Goal: Task Accomplishment & Management: Use online tool/utility

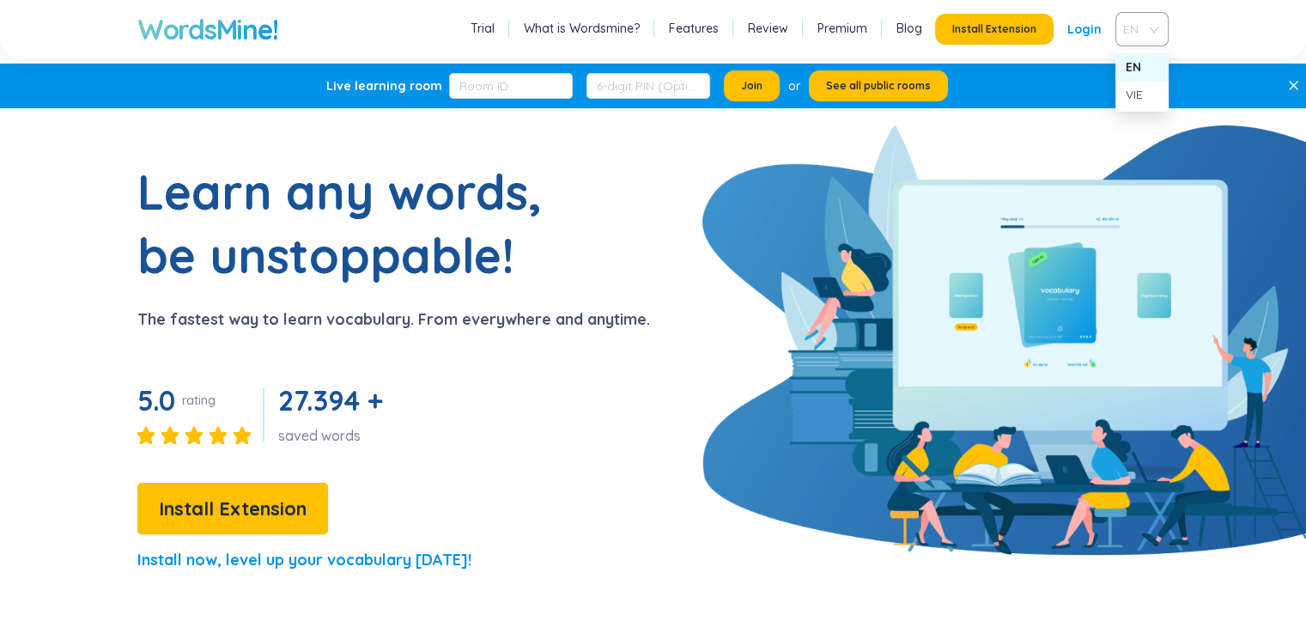
click at [1154, 27] on span "EN" at bounding box center [1138, 29] width 31 height 26
click at [1138, 100] on div "VIE" at bounding box center [1142, 94] width 33 height 19
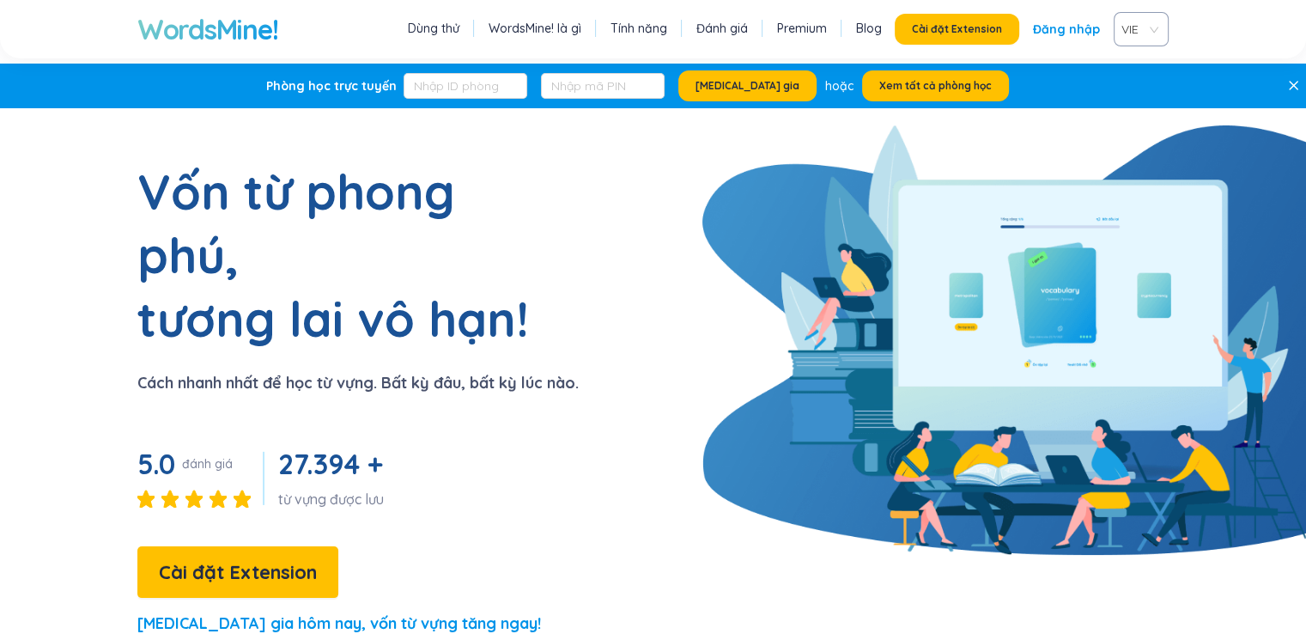
click at [673, 460] on section "Vốn từ phong phú, tương lai vô hạn! Cách nhanh nhất để học từ vựng. Bất kỳ đâu,…" at bounding box center [653, 405] width 1306 height 491
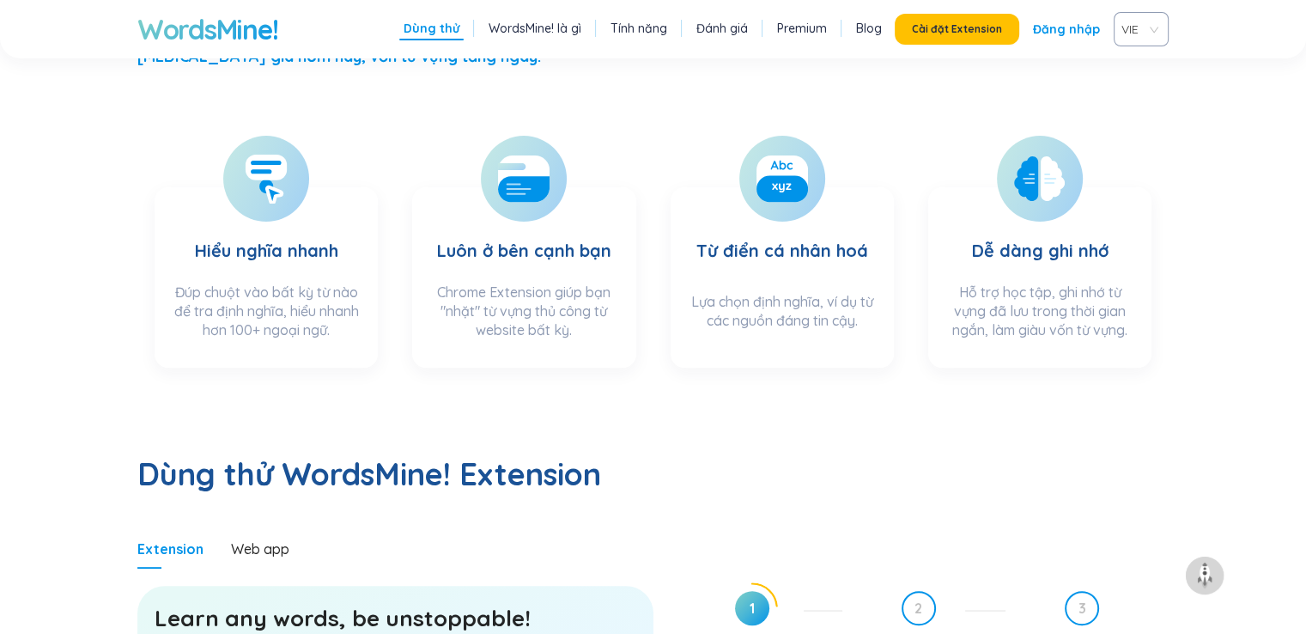
scroll to position [563, 0]
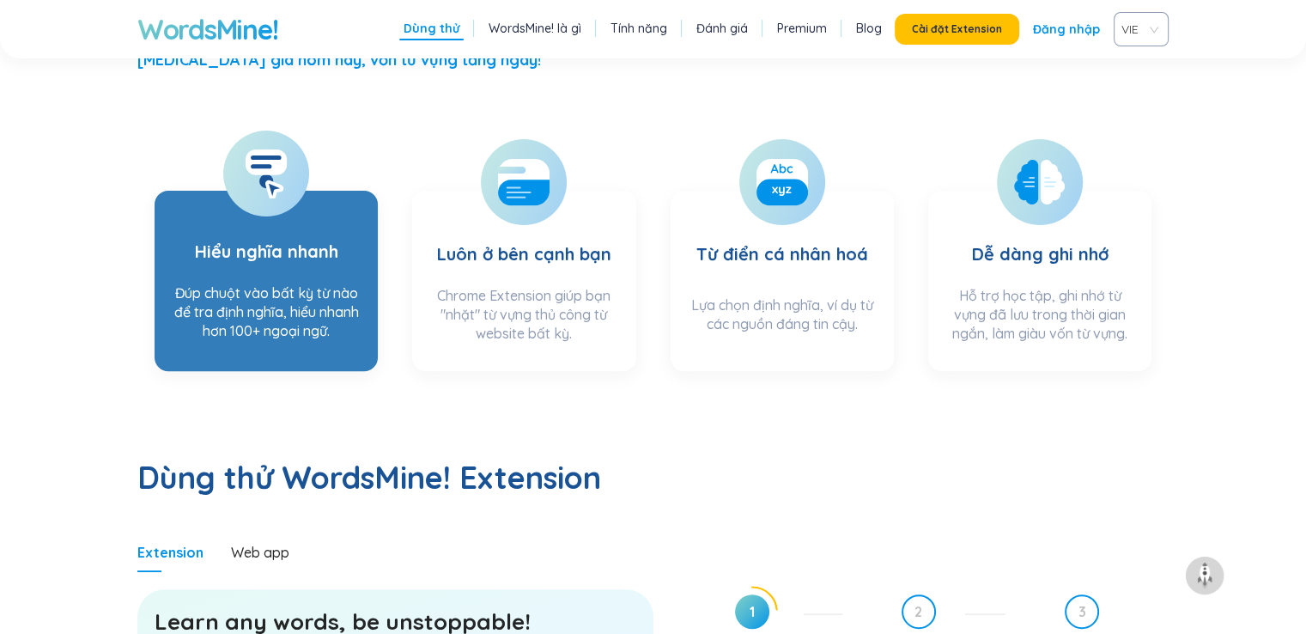
click at [295, 283] on div "Đúp chuột vào bất kỳ từ nào để tra định nghĩa, hiểu nhanh hơn 100+ ngoại ngữ." at bounding box center [266, 317] width 189 height 68
click at [295, 216] on section "Hiểu nghĩa nhanh Đúp chuột vào bất kỳ từ nào để tra định nghĩa, hiểu nhanh hơn …" at bounding box center [266, 281] width 223 height 180
click at [265, 149] on rect at bounding box center [266, 162] width 41 height 26
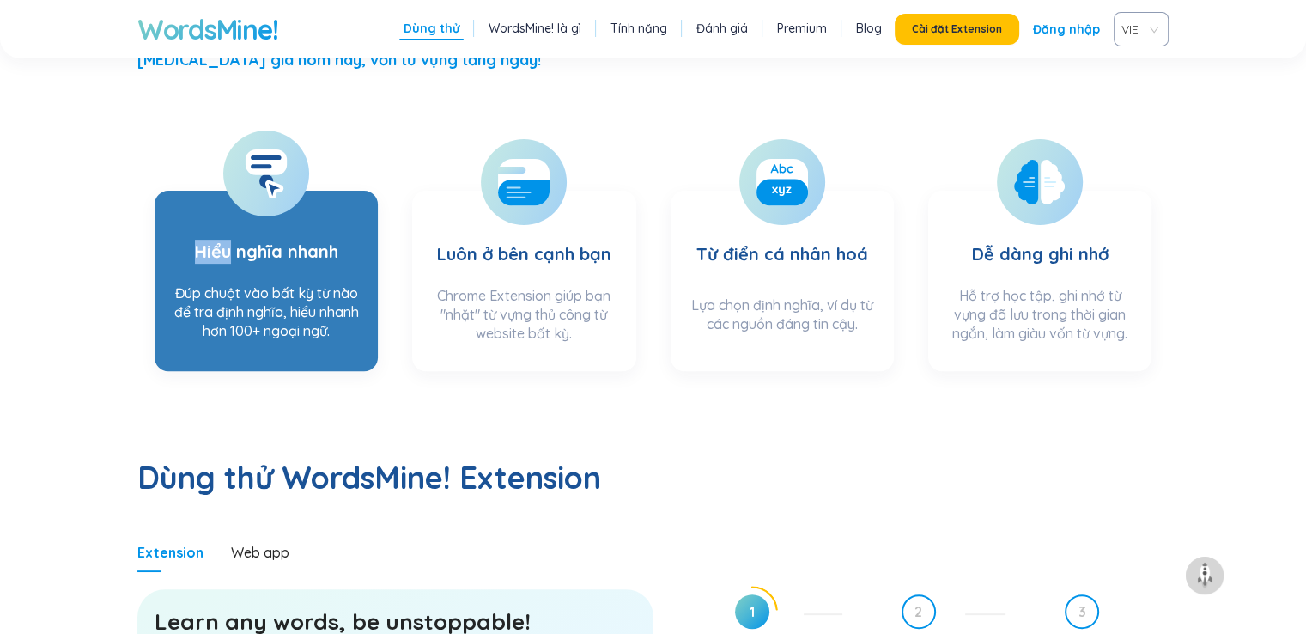
click at [265, 149] on rect at bounding box center [266, 162] width 41 height 26
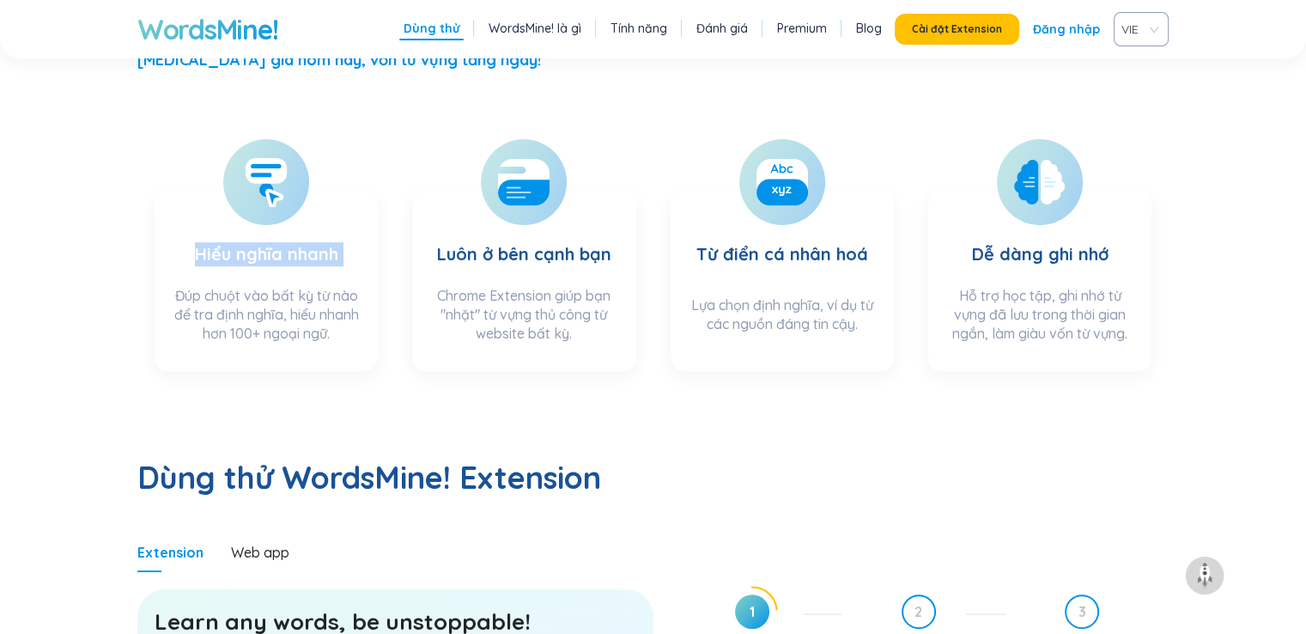
drag, startPoint x: 265, startPoint y: 108, endPoint x: 399, endPoint y: 548, distance: 460.0
click at [287, 191] on section "Hiểu nghĩa nhanh Đúp chuột vào bất kỳ từ nào để tra định nghĩa, hiểu nhanh hơn …" at bounding box center [266, 281] width 223 height 180
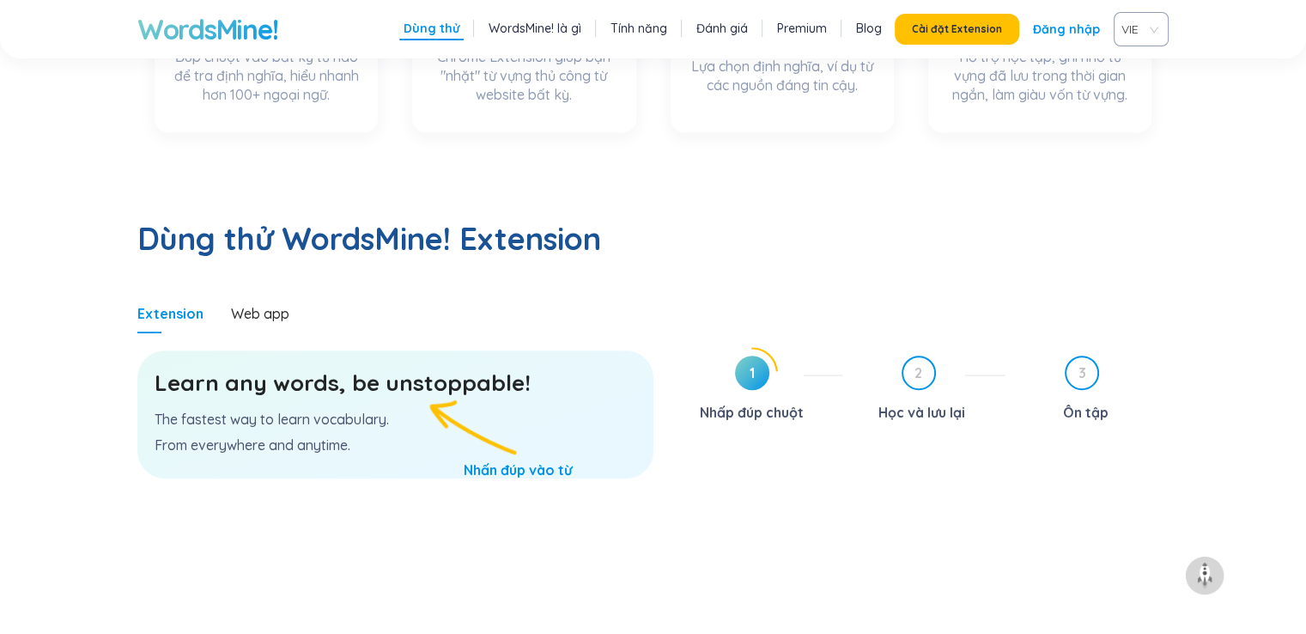
scroll to position [800, 0]
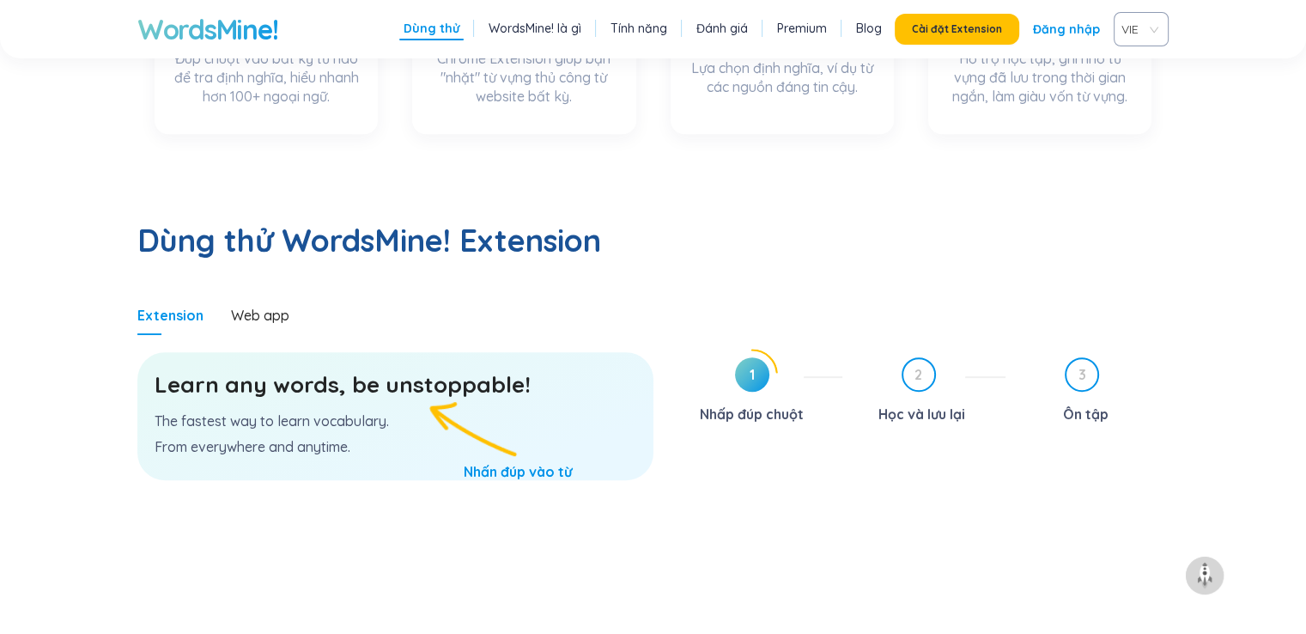
drag, startPoint x: 504, startPoint y: 431, endPoint x: 503, endPoint y: 414, distance: 17.2
click at [503, 423] on div "Learn any words, be unstoppable! The fastest way to learn vocabulary. From ever…" at bounding box center [395, 416] width 516 height 128
click at [503, 416] on div "Learn any words, be unstoppable! The fastest way to learn vocabulary. From ever…" at bounding box center [395, 416] width 516 height 128
click at [475, 399] on div "Learn any words, be unstoppable! The fastest way to learn vocabulary. From ever…" at bounding box center [395, 416] width 516 height 128
click at [461, 382] on div "Learn any words, be unstoppable! The fastest way to learn vocabulary. From ever…" at bounding box center [395, 416] width 516 height 128
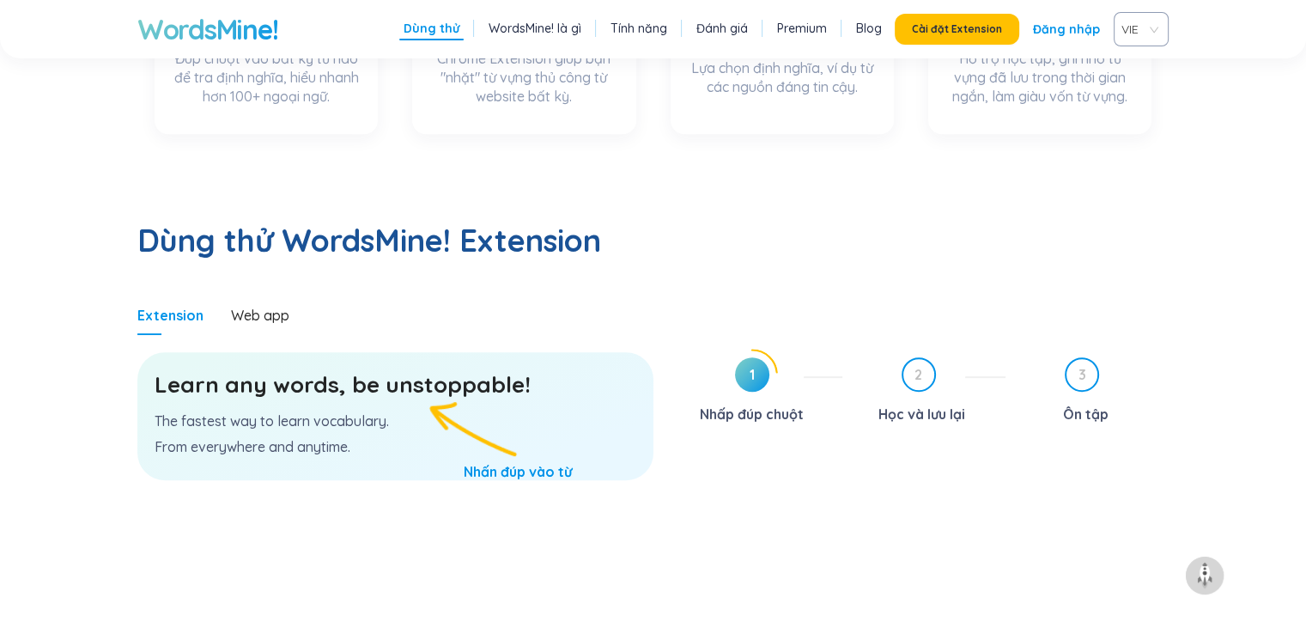
drag, startPoint x: 461, startPoint y: 380, endPoint x: 453, endPoint y: 376, distance: 8.8
click at [460, 380] on div "Learn any words, be unstoppable! The fastest way to learn vocabulary. From ever…" at bounding box center [395, 416] width 516 height 128
click at [453, 377] on div "Learn any words, be unstoppable! The fastest way to learn vocabulary. From ever…" at bounding box center [395, 416] width 516 height 128
drag, startPoint x: 453, startPoint y: 377, endPoint x: 472, endPoint y: 433, distance: 58.7
click at [467, 428] on section "Learn any words, be unstoppable! The fastest way to learn vocabulary. From ever…" at bounding box center [395, 494] width 516 height 318
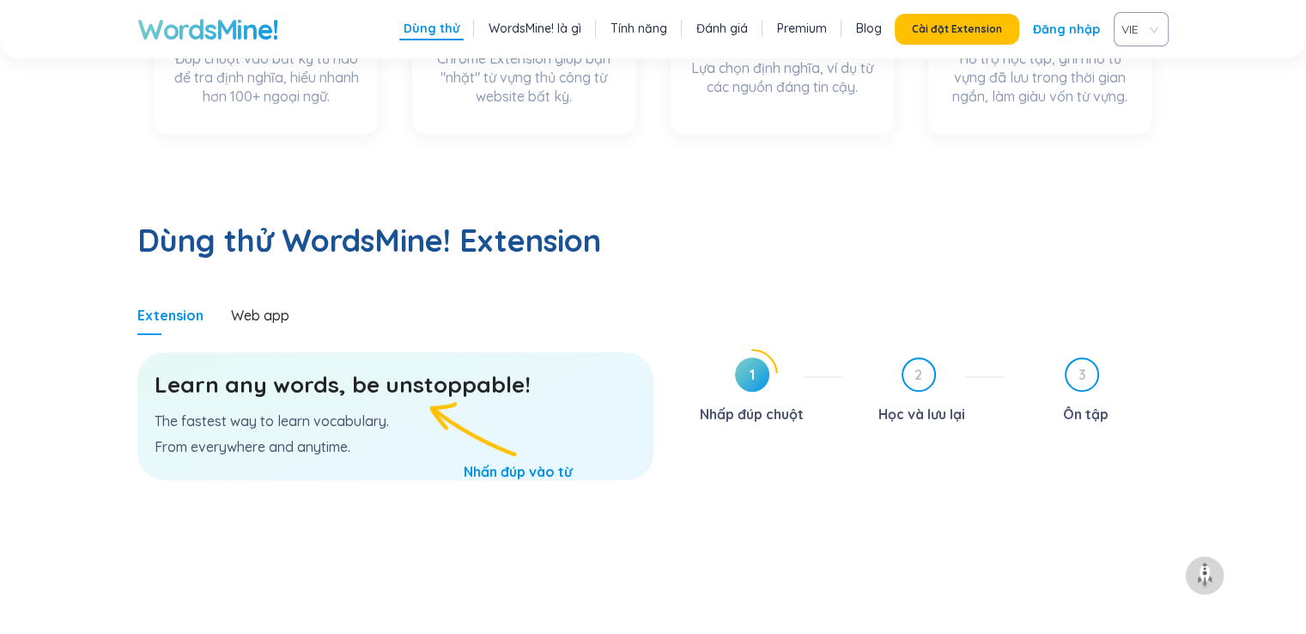
click at [472, 428] on div "Learn any words, be unstoppable! The fastest way to learn vocabulary. From ever…" at bounding box center [395, 416] width 516 height 128
drag, startPoint x: 472, startPoint y: 427, endPoint x: 467, endPoint y: 418, distance: 9.6
click at [470, 423] on div "Learn any words, be unstoppable! The fastest way to learn vocabulary. From ever…" at bounding box center [395, 416] width 516 height 128
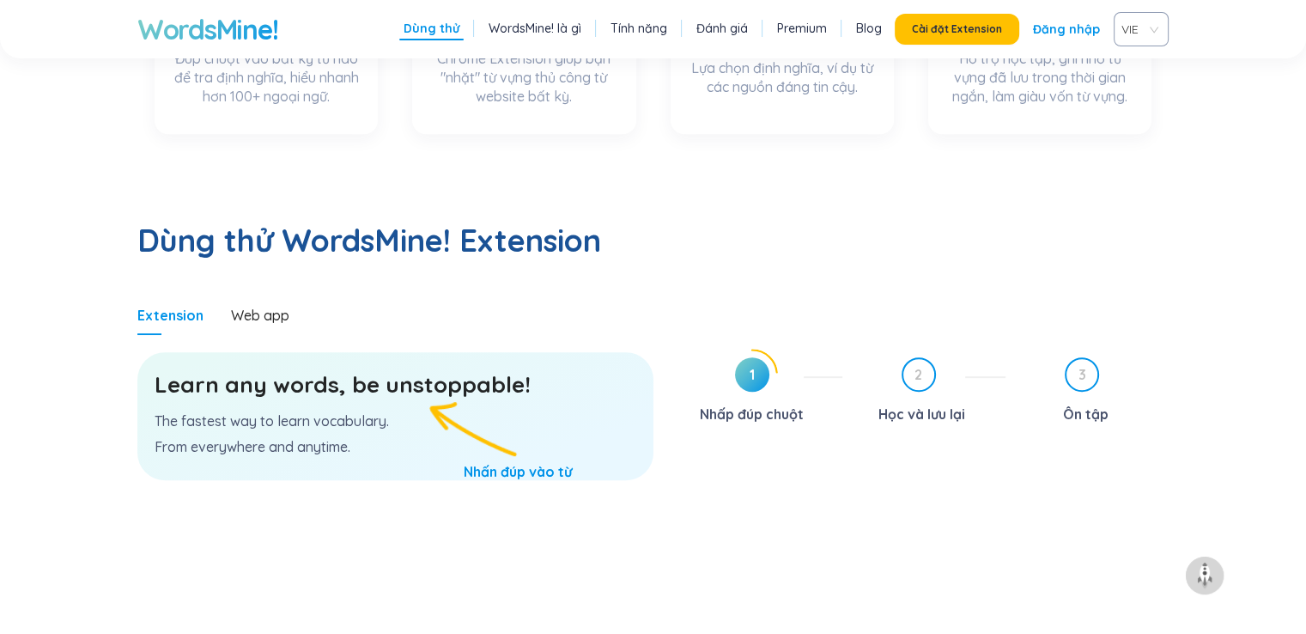
click at [385, 369] on h3 "Learn any words, be unstoppable!" at bounding box center [396, 384] width 482 height 31
click at [384, 369] on h3 "Learn any words, be unstoppable!" at bounding box center [396, 384] width 482 height 31
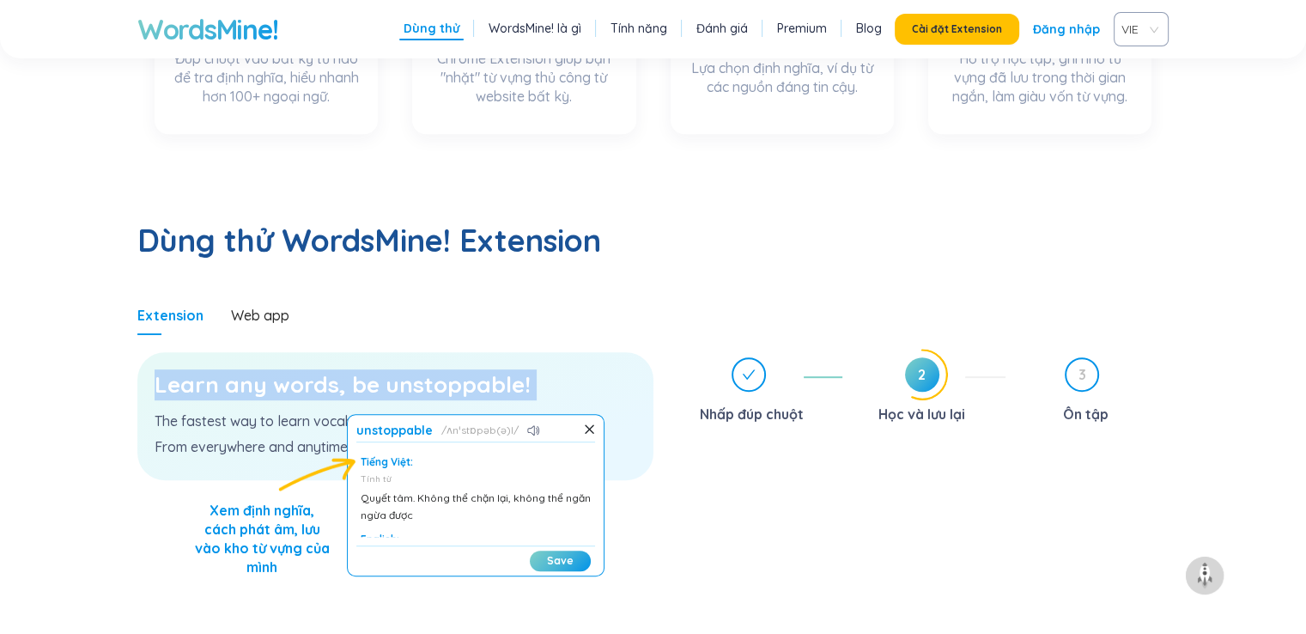
drag, startPoint x: 384, startPoint y: 331, endPoint x: 430, endPoint y: 391, distance: 75.9
click at [384, 369] on h3 "Learn any words, be unstoppable!" at bounding box center [396, 384] width 482 height 31
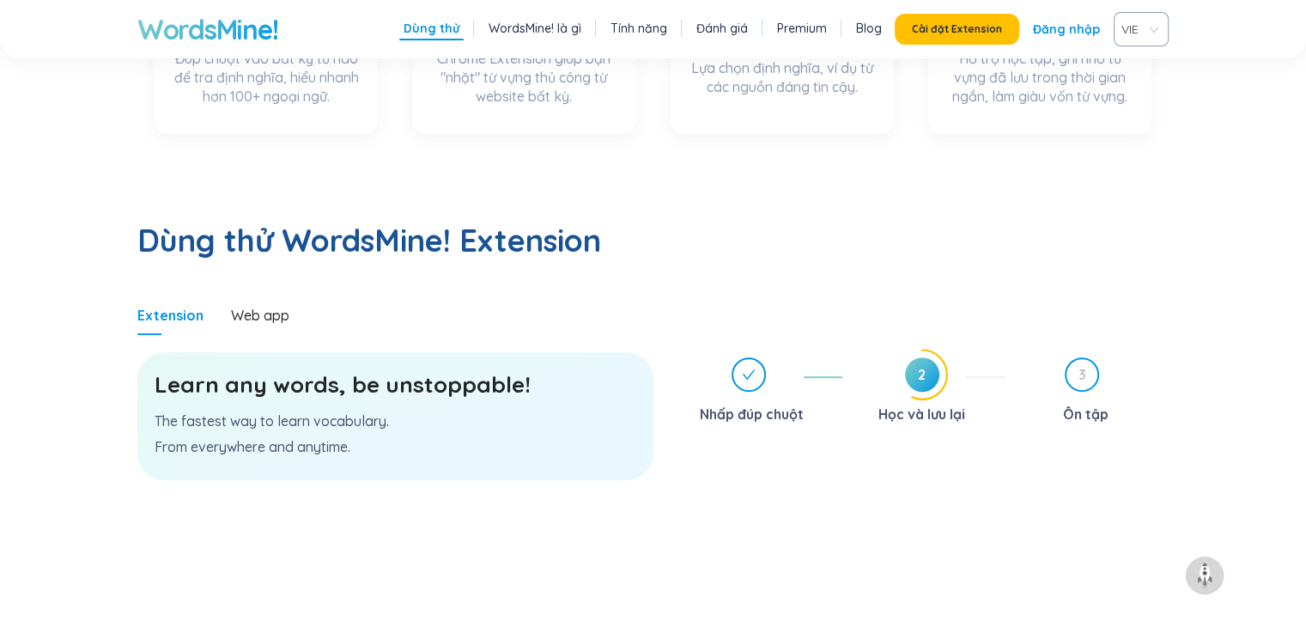
click at [459, 352] on div "Learn any words, be unstoppable! The fastest way to learn vocabulary. From ever…" at bounding box center [395, 416] width 516 height 128
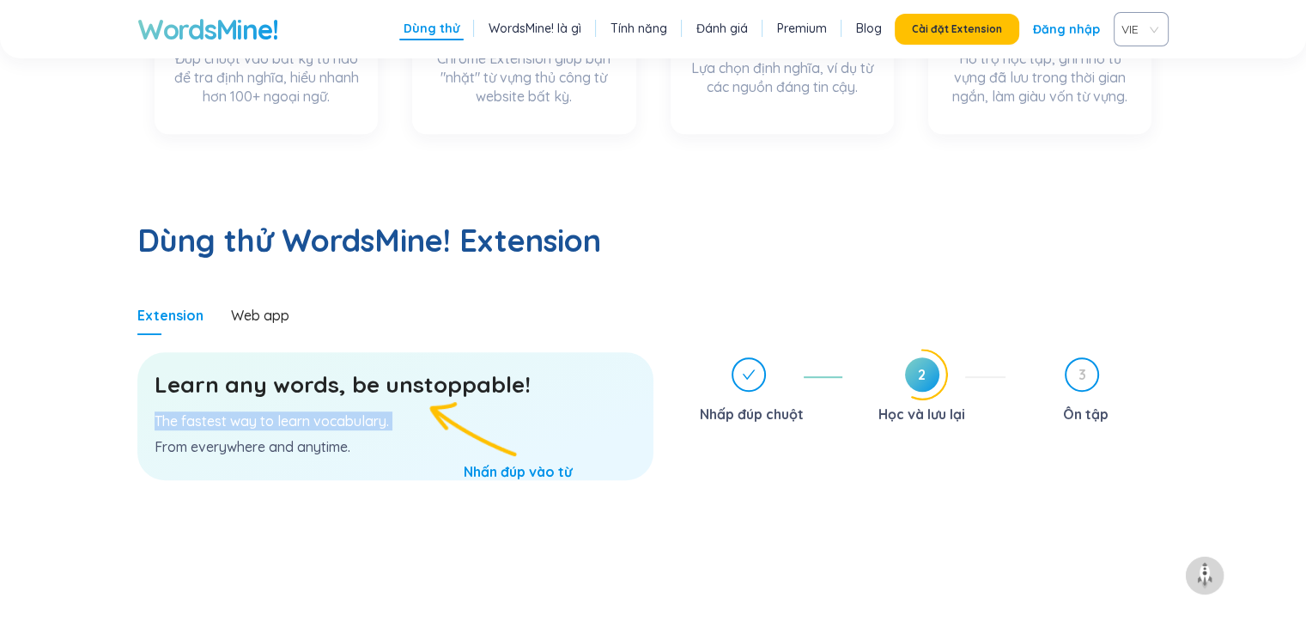
click at [459, 352] on div "Learn any words, be unstoppable! The fastest way to learn vocabulary. From ever…" at bounding box center [395, 416] width 516 height 128
click at [447, 325] on div at bounding box center [447, 325] width 0 height 0
drag, startPoint x: 459, startPoint y: 338, endPoint x: 458, endPoint y: 327, distance: 10.3
click at [458, 369] on h3 "Learn any words, be unstoppable!" at bounding box center [396, 384] width 482 height 31
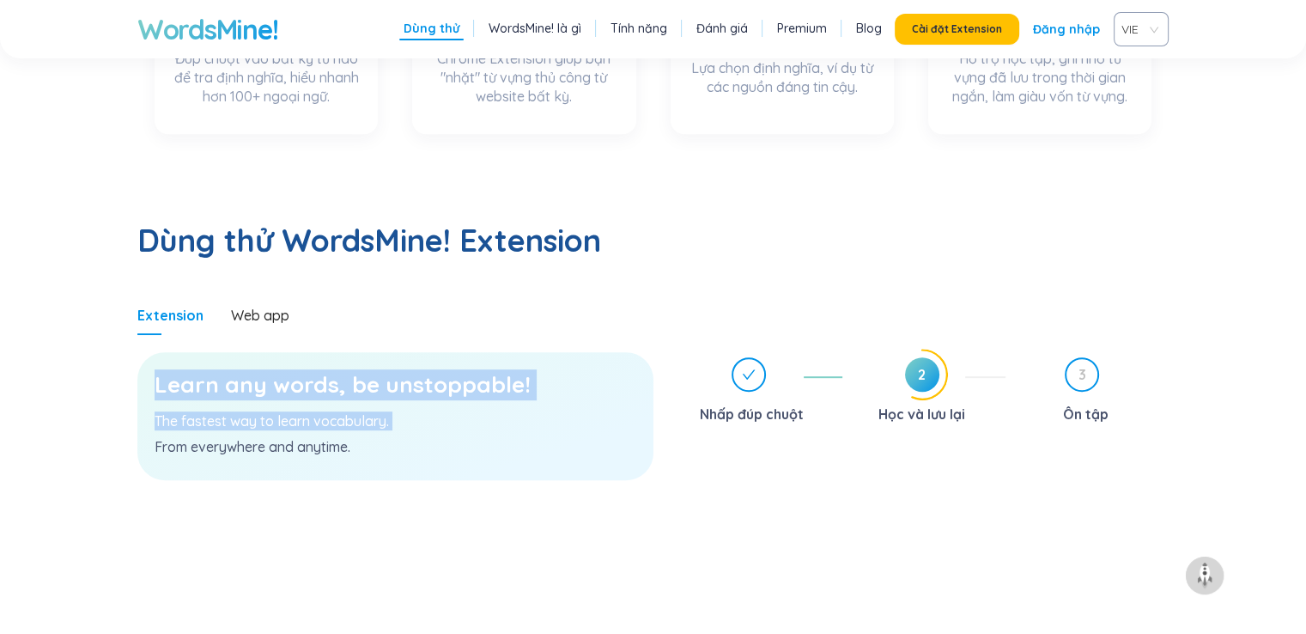
click at [458, 369] on h3 "Learn any words, be unstoppable!" at bounding box center [396, 384] width 482 height 31
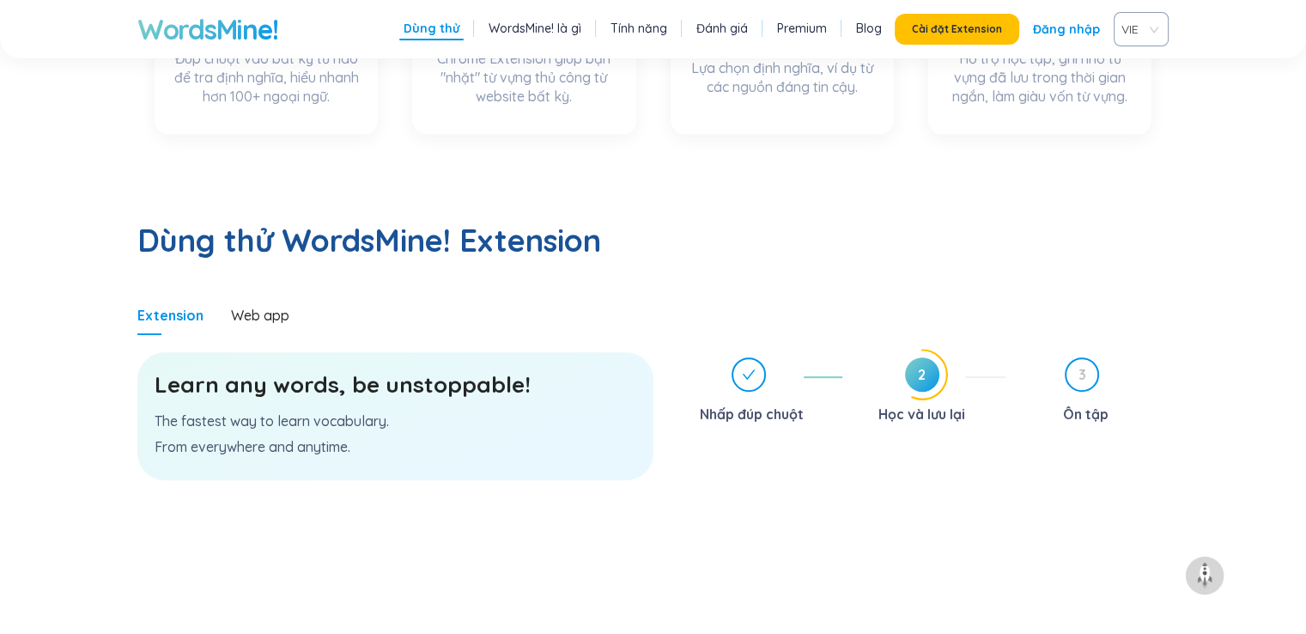
click at [484, 437] on p "From everywhere and anytime." at bounding box center [396, 446] width 482 height 19
click at [441, 369] on h3 "Learn any words, be unstoppable!" at bounding box center [396, 384] width 482 height 31
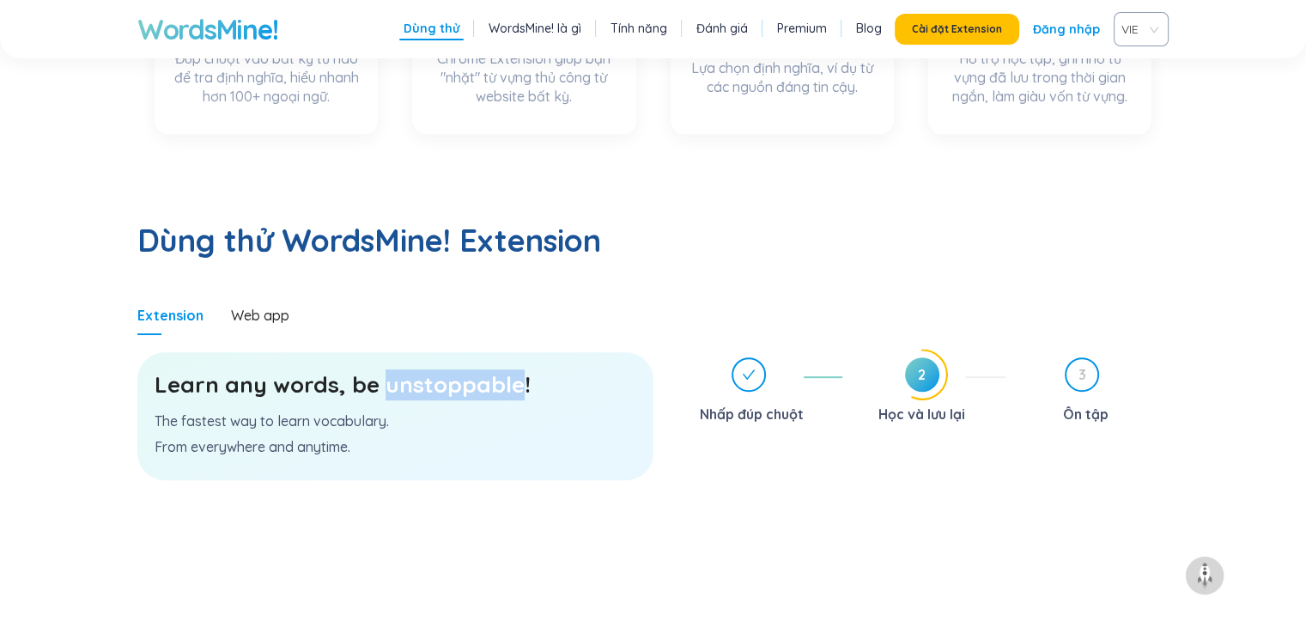
click at [441, 369] on h3 "Learn any words, be unstoppable!" at bounding box center [396, 384] width 482 height 31
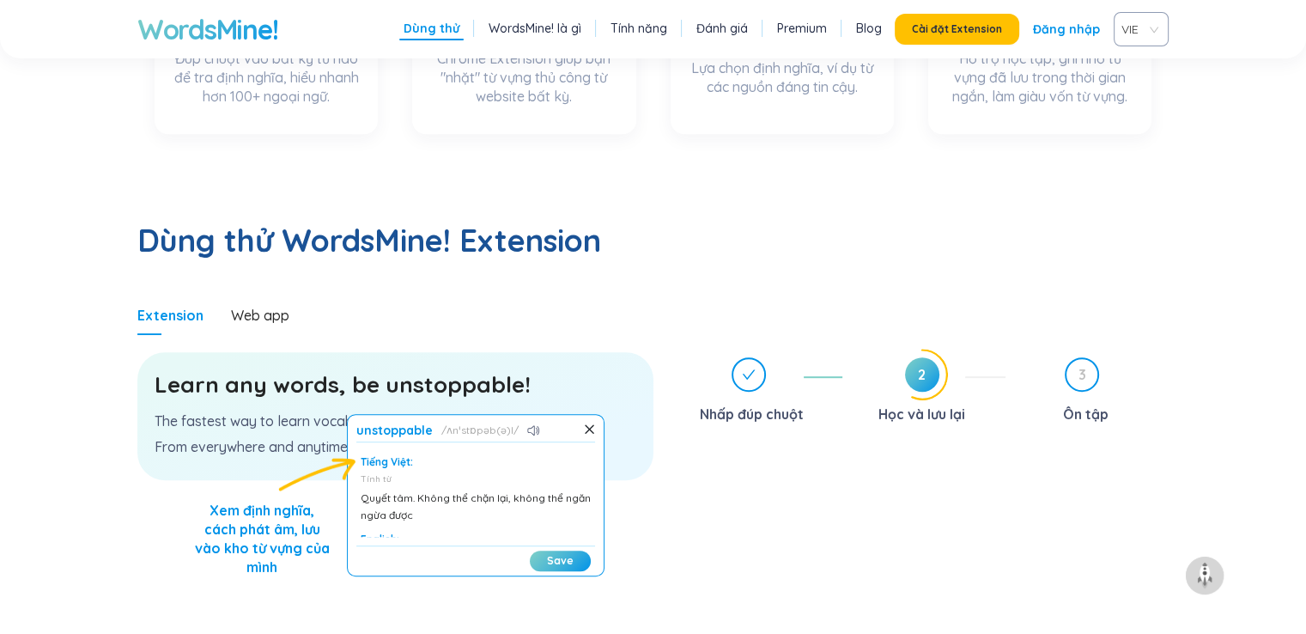
click at [459, 473] on div "Tính từ" at bounding box center [476, 479] width 230 height 12
click at [551, 551] on button "Save" at bounding box center [560, 561] width 61 height 21
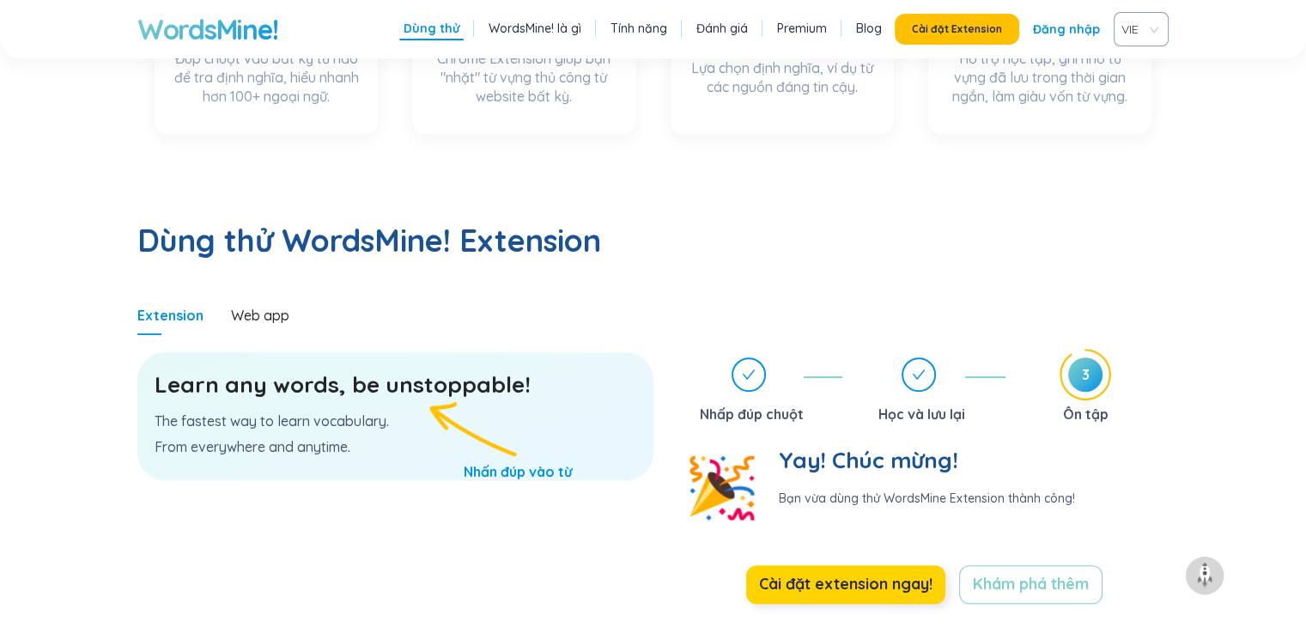
click at [862, 572] on span "Cài đặt extension ngay!" at bounding box center [844, 584] width 173 height 24
click at [1070, 25] on link "Đăng nhập" at bounding box center [1066, 29] width 67 height 31
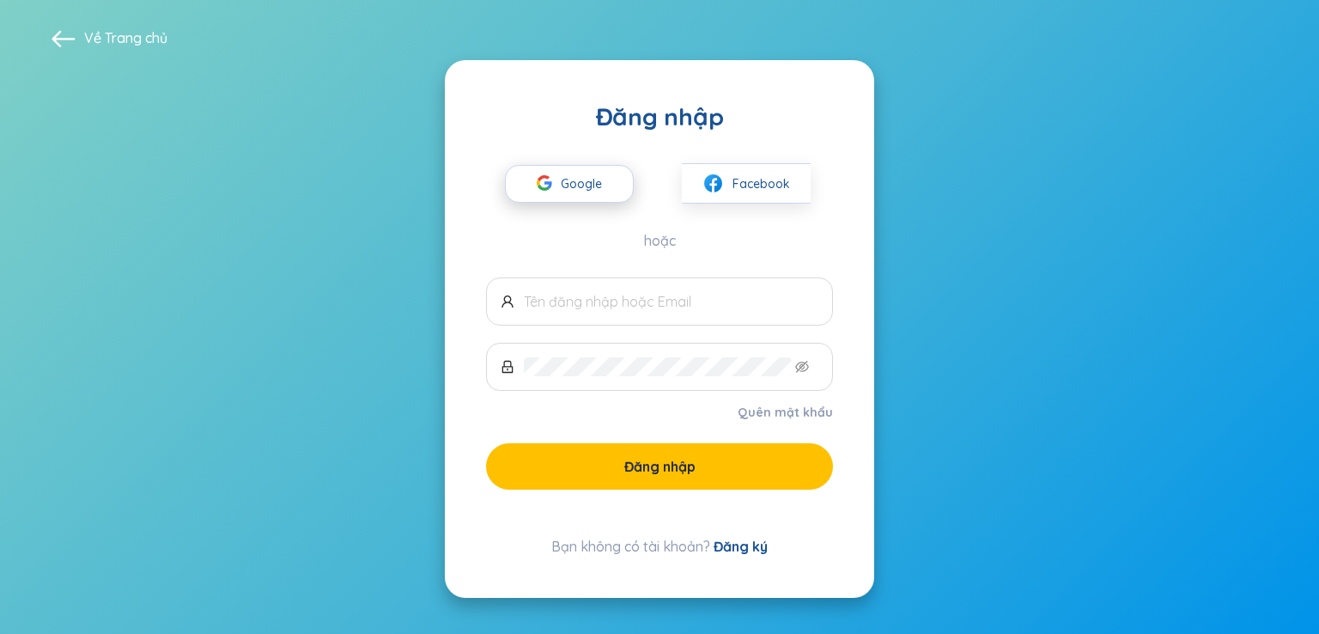
click at [582, 198] on span "Google" at bounding box center [586, 184] width 50 height 36
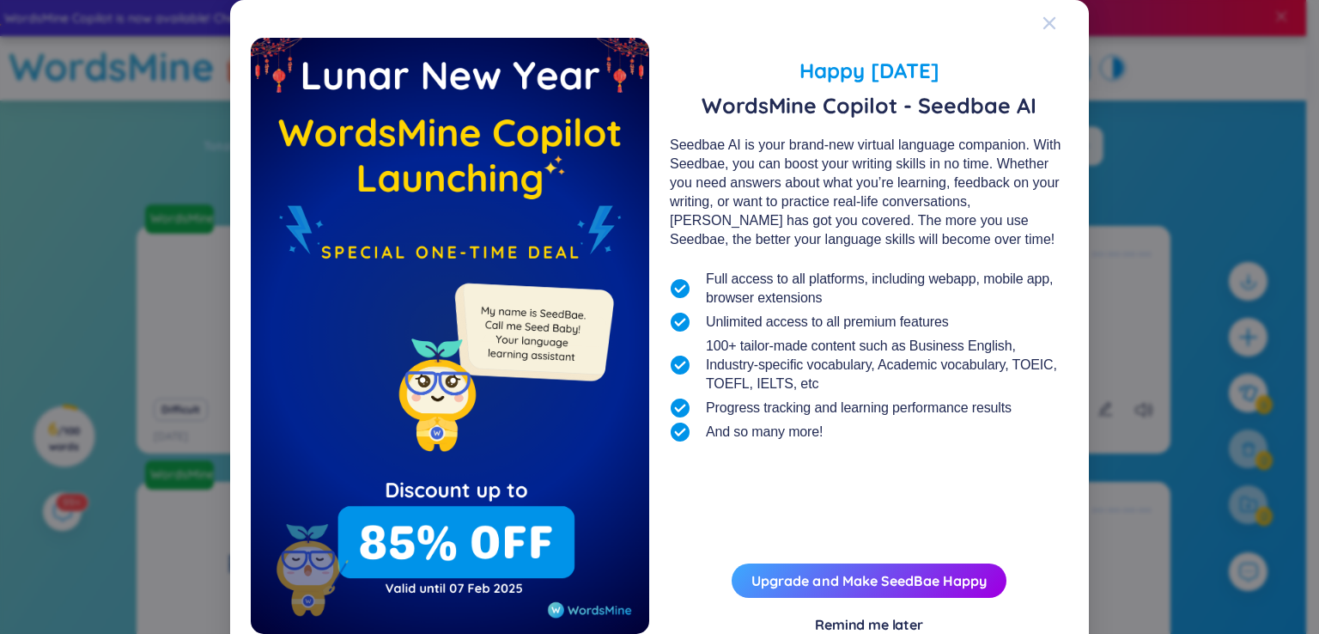
click at [1048, 12] on div "Close" at bounding box center [1050, 23] width 14 height 46
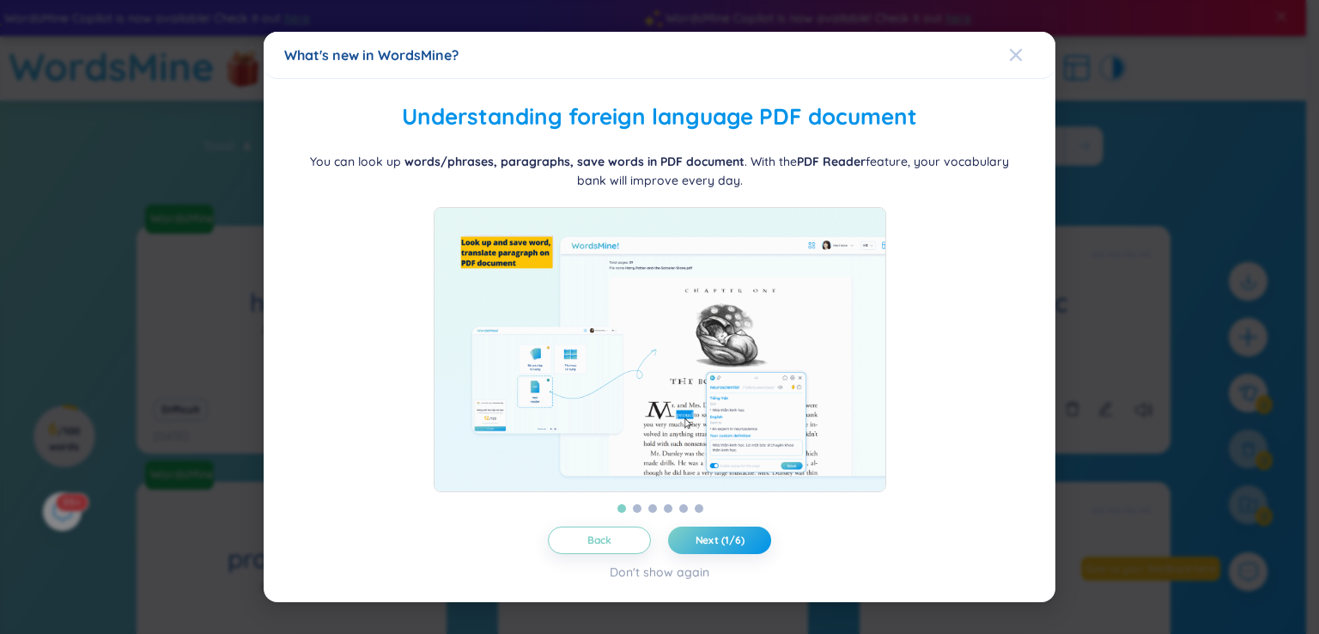
click at [1020, 48] on icon "Close" at bounding box center [1016, 55] width 14 height 14
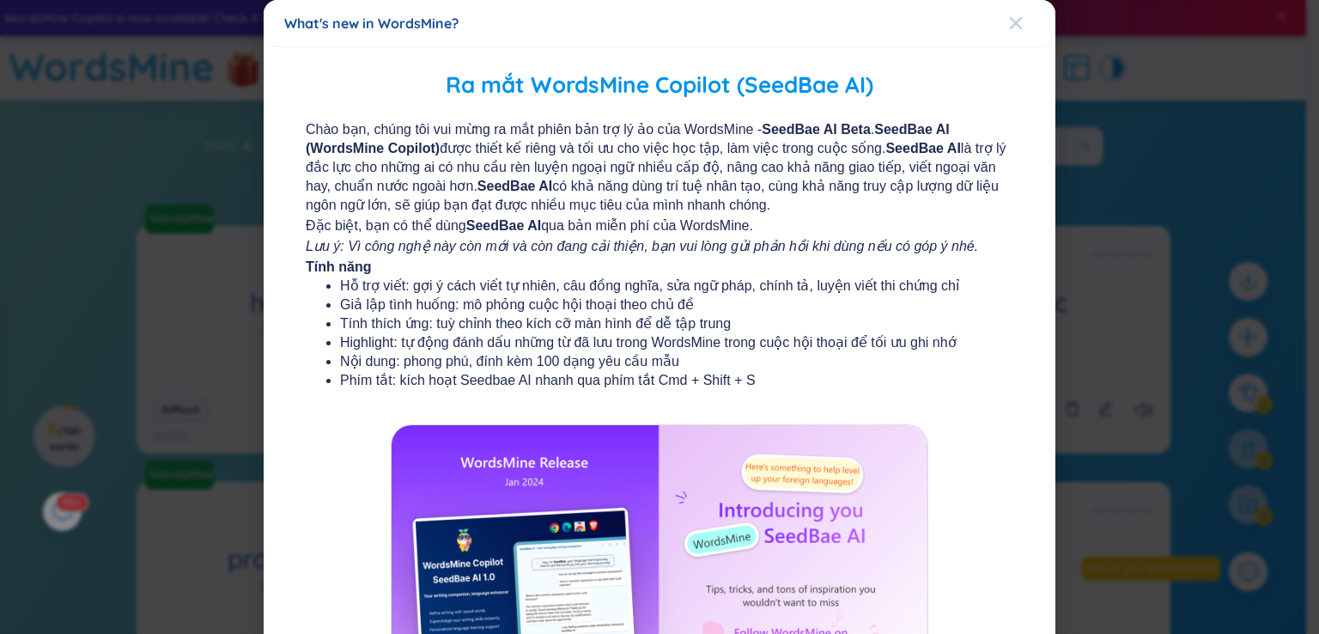
click at [1015, 19] on span "Close" at bounding box center [1032, 23] width 46 height 46
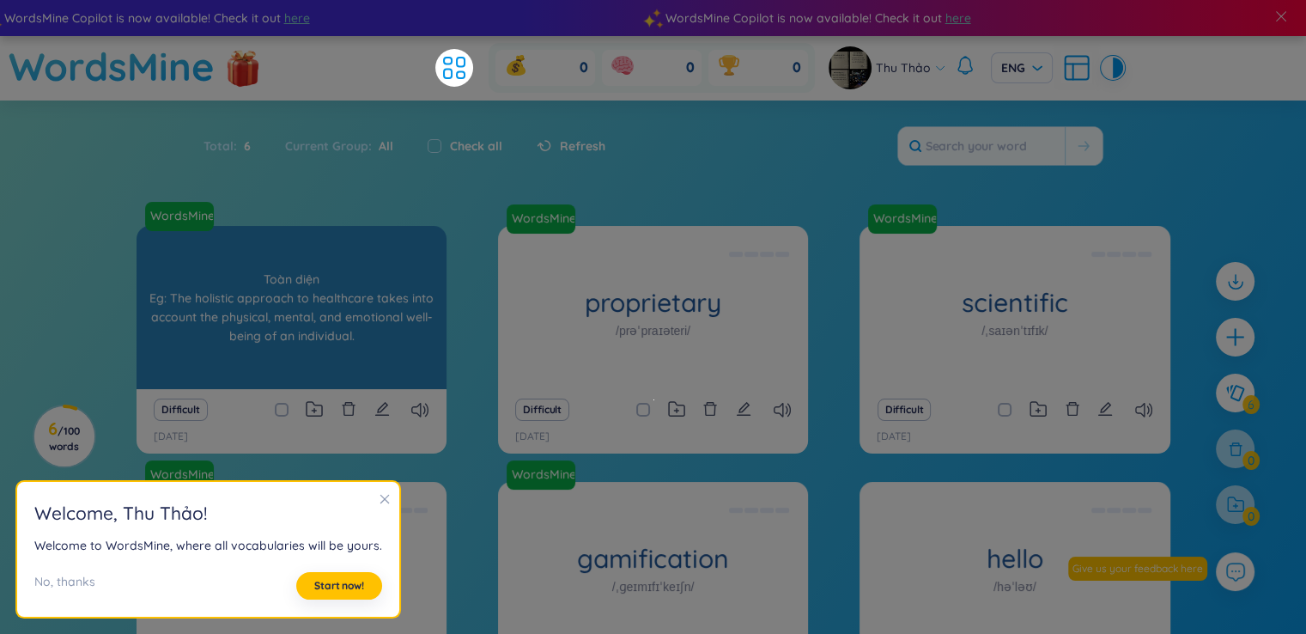
click at [378, 344] on div "Toàn diện Eg: The holistic approach to healthcare takes into account the physic…" at bounding box center [291, 307] width 293 height 155
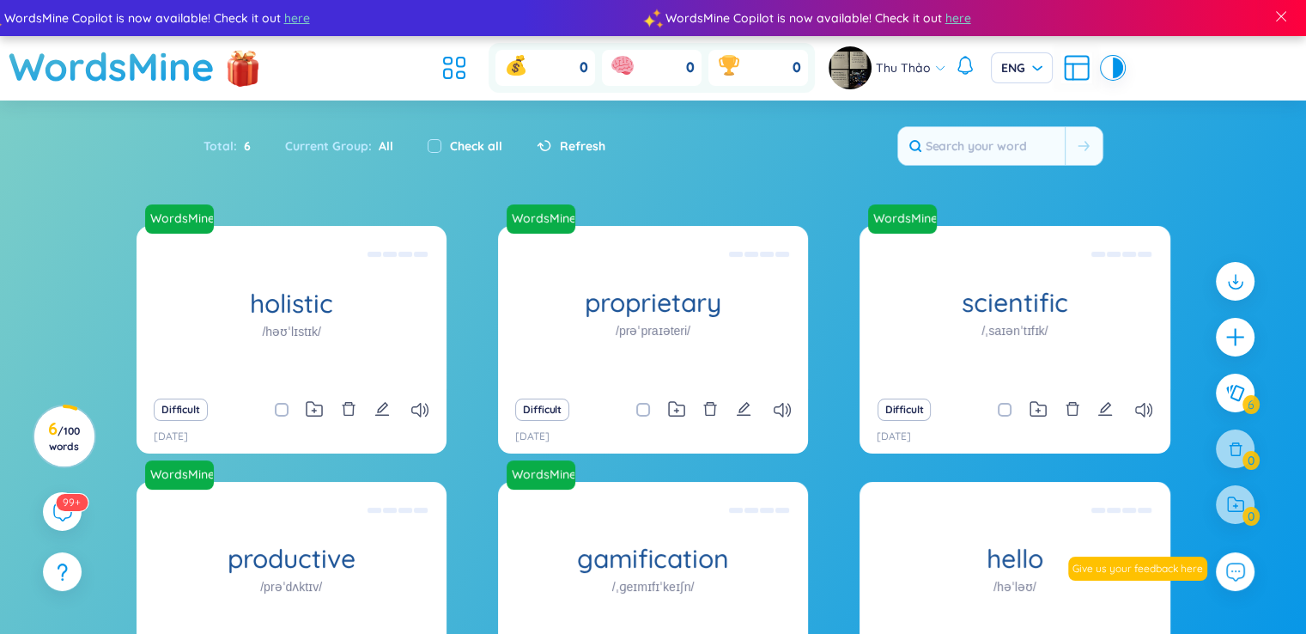
click at [434, 406] on div "Difficult" at bounding box center [291, 410] width 293 height 24
click at [429, 405] on icon at bounding box center [419, 410] width 17 height 15
click at [429, 407] on icon at bounding box center [419, 410] width 17 height 15
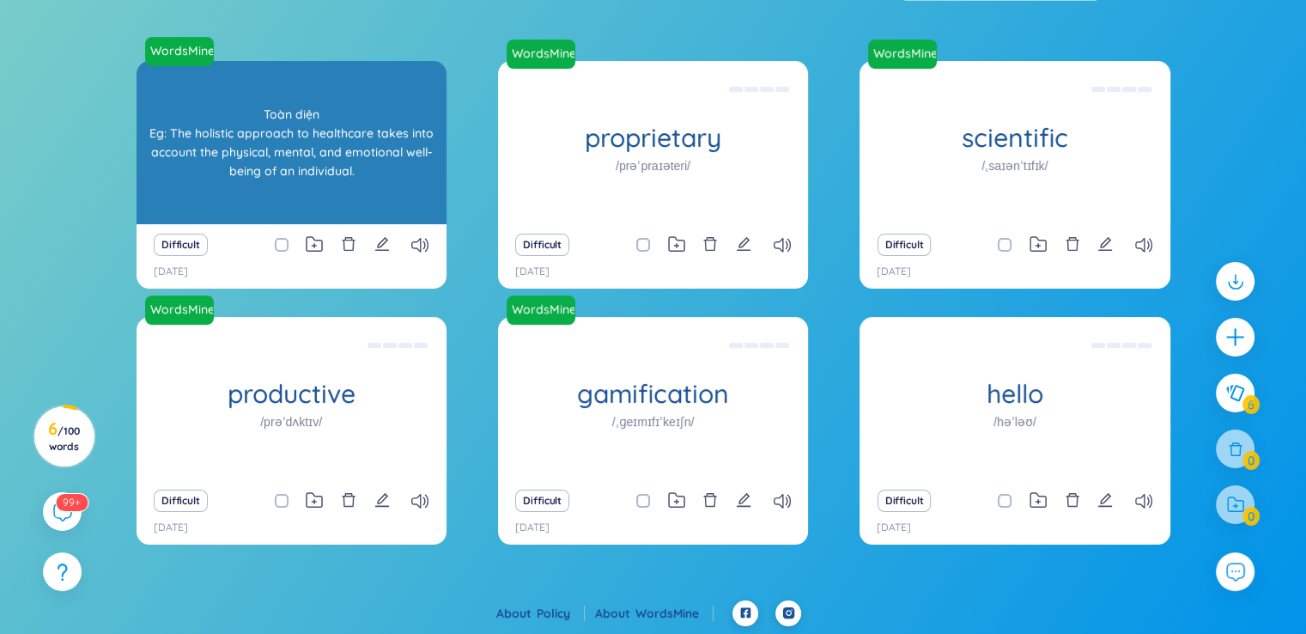
click at [289, 162] on h1 "/həʊˈlɪstɪk/" at bounding box center [291, 165] width 59 height 19
click at [358, 208] on div "WordsMine holistic /həʊˈlɪstɪk/ Toàn diện Eg: The holistic approach to healthca…" at bounding box center [292, 142] width 310 height 163
click at [377, 207] on div "WordsMine holistic /həʊˈlɪstɪk/ Toàn diện Eg: The holistic approach to healthca…" at bounding box center [292, 142] width 310 height 163
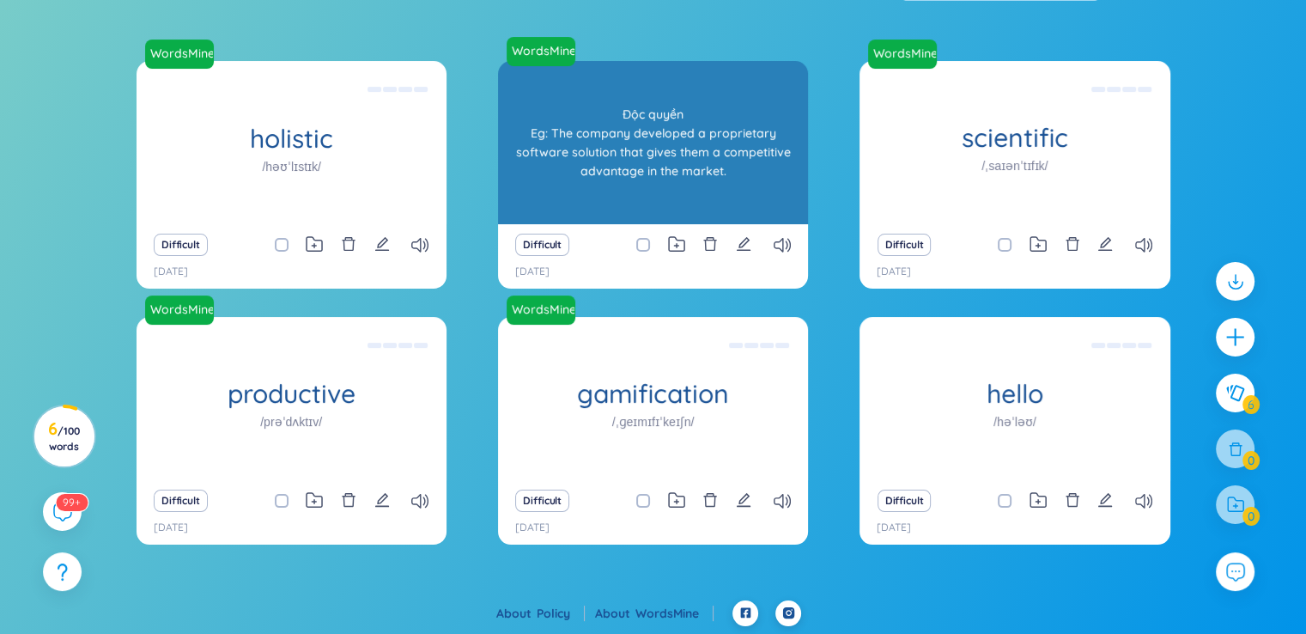
click at [655, 169] on div "Độc quyền Eg: The company developed a proprietary software solution that gives …" at bounding box center [653, 142] width 293 height 155
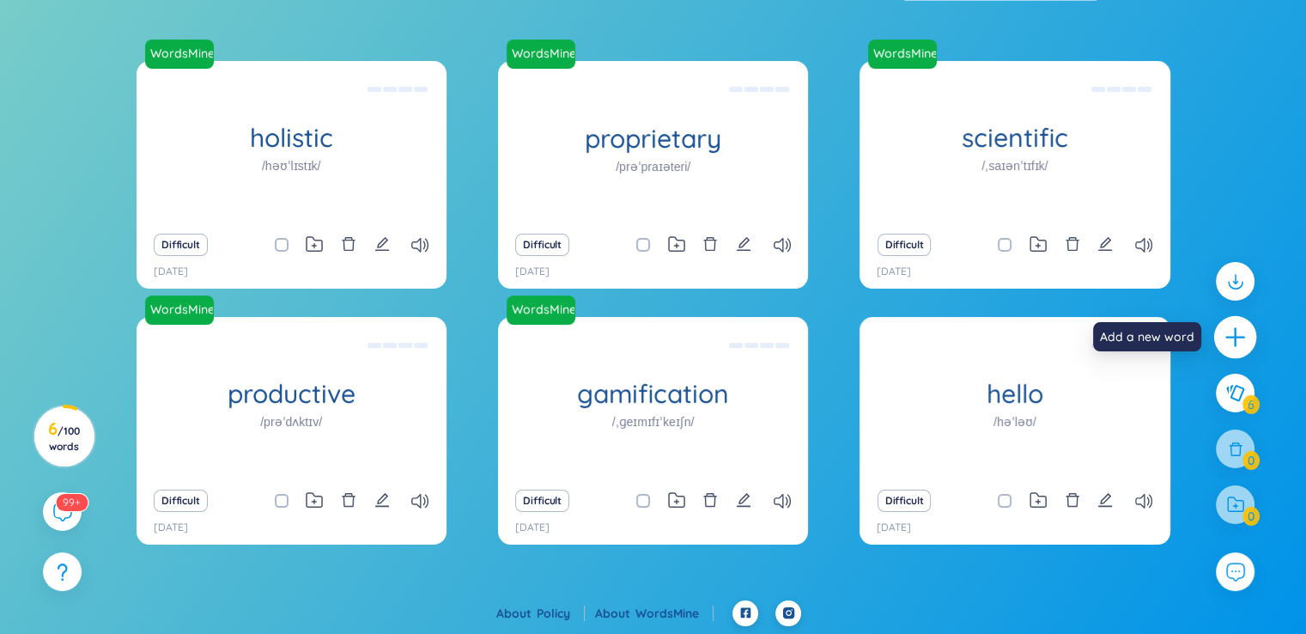
click at [1244, 330] on icon "plus" at bounding box center [1236, 338] width 24 height 24
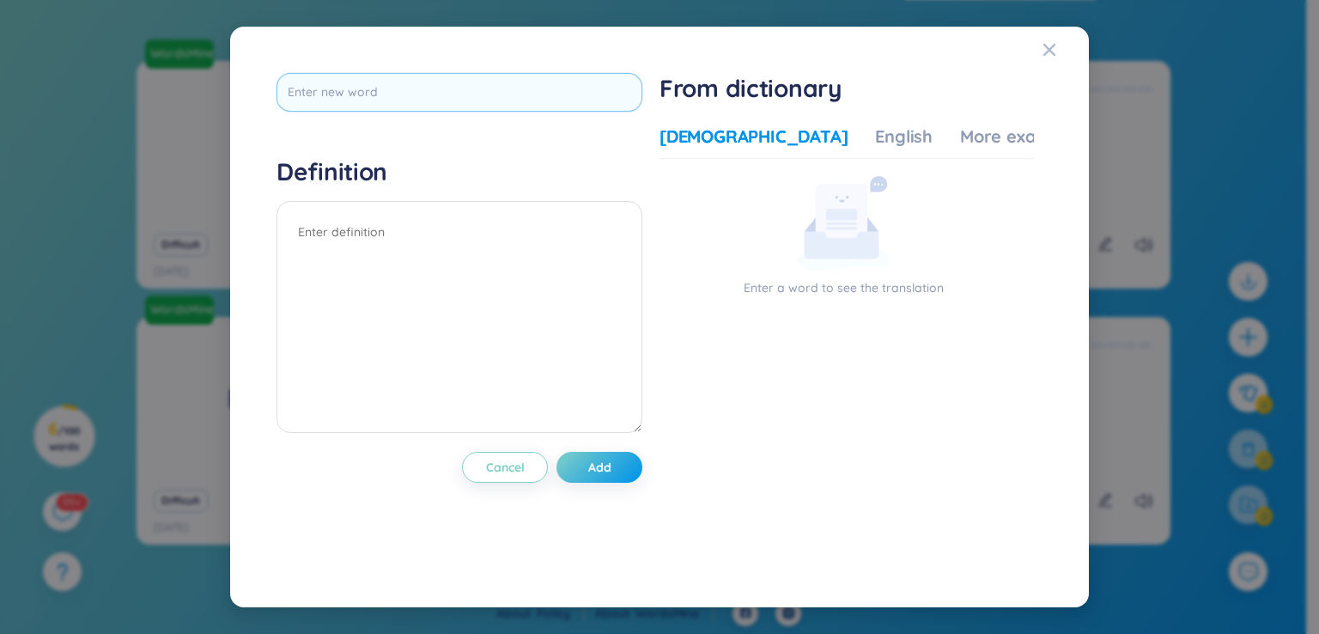
click at [374, 88] on input "text" at bounding box center [460, 92] width 366 height 39
type input "u"
type input "e"
type input "ẽ"
type input "excel"
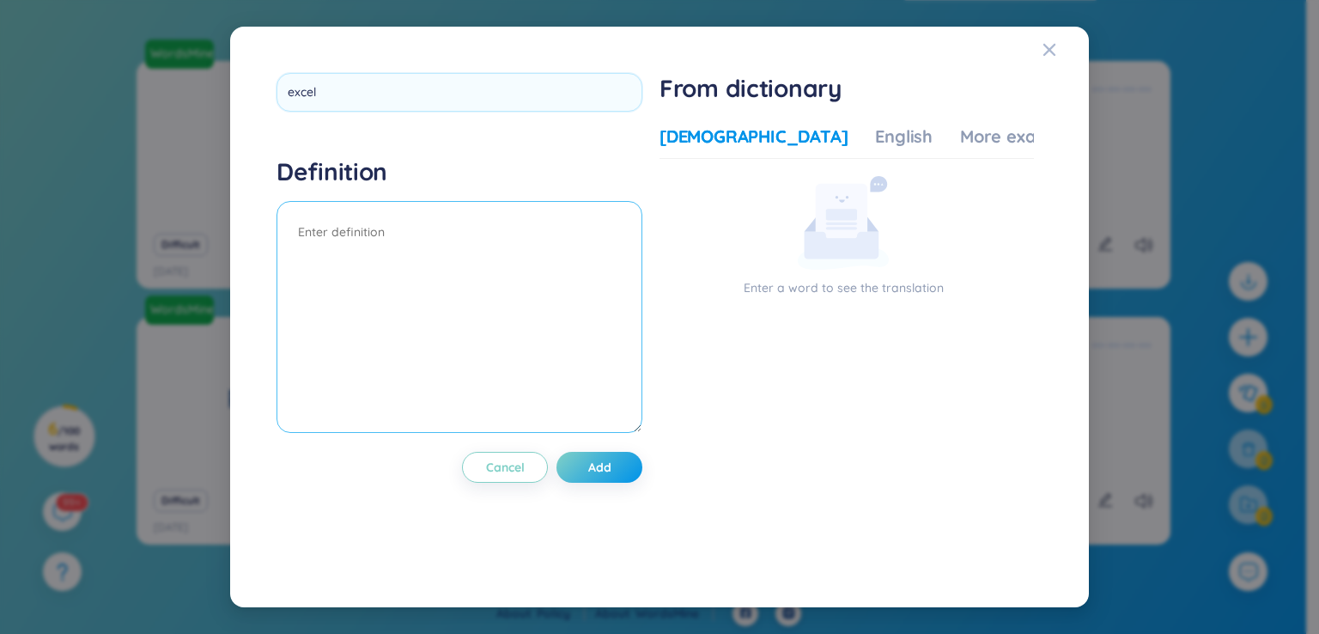
click at [581, 464] on div "excel Definition Cancel Add" at bounding box center [460, 317] width 366 height 489
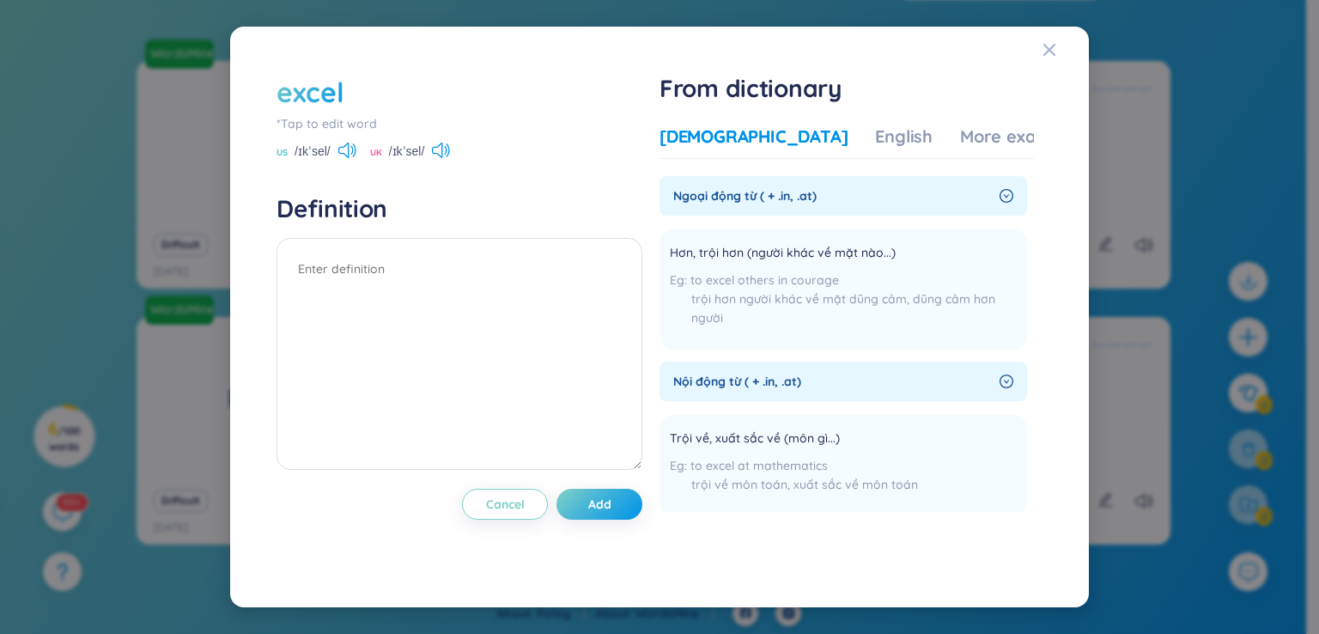
click at [357, 141] on div "excel *Tap to edit word US /ɪkˈsel/ UK /ɪkˈsel/" at bounding box center [460, 117] width 366 height 88
click at [344, 153] on icon at bounding box center [343, 150] width 10 height 15
click at [615, 473] on div at bounding box center [460, 356] width 366 height 237
click at [606, 478] on div "excel *Tap to edit word US /ɪkˈsel/ UK /ɪkˈsel/ Definition Cancel Add" at bounding box center [460, 317] width 366 height 489
click at [618, 505] on button "Add" at bounding box center [600, 504] width 86 height 31
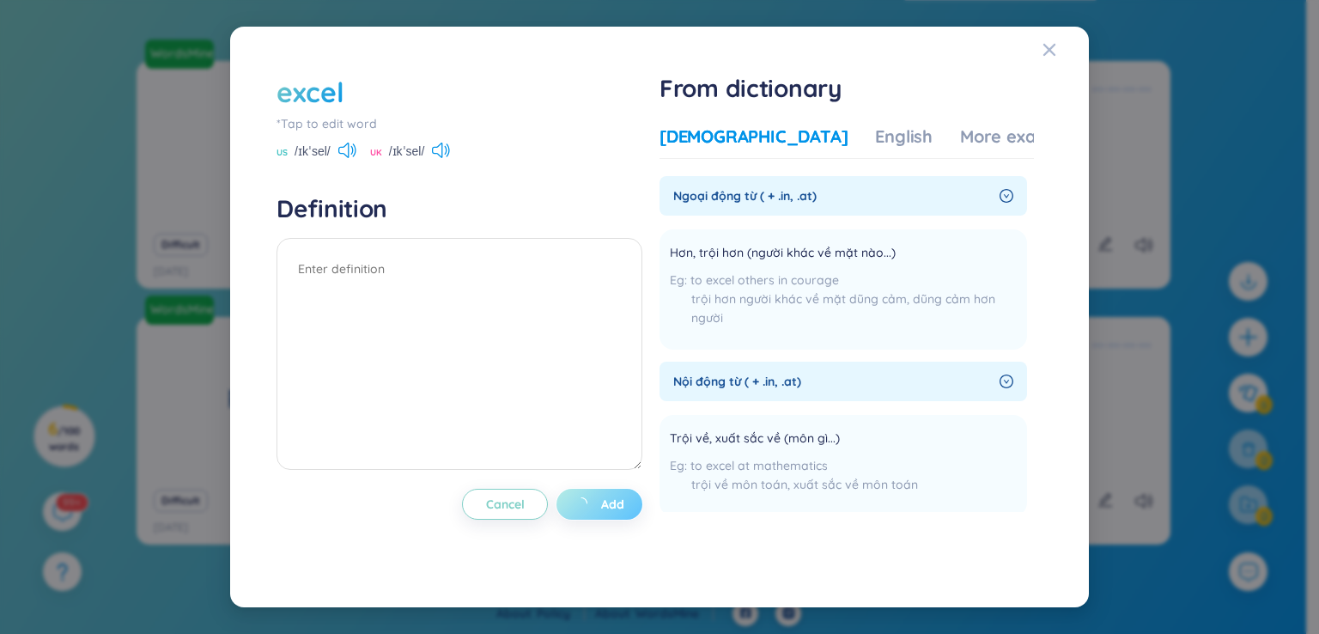
click at [618, 504] on span "Add" at bounding box center [612, 504] width 23 height 17
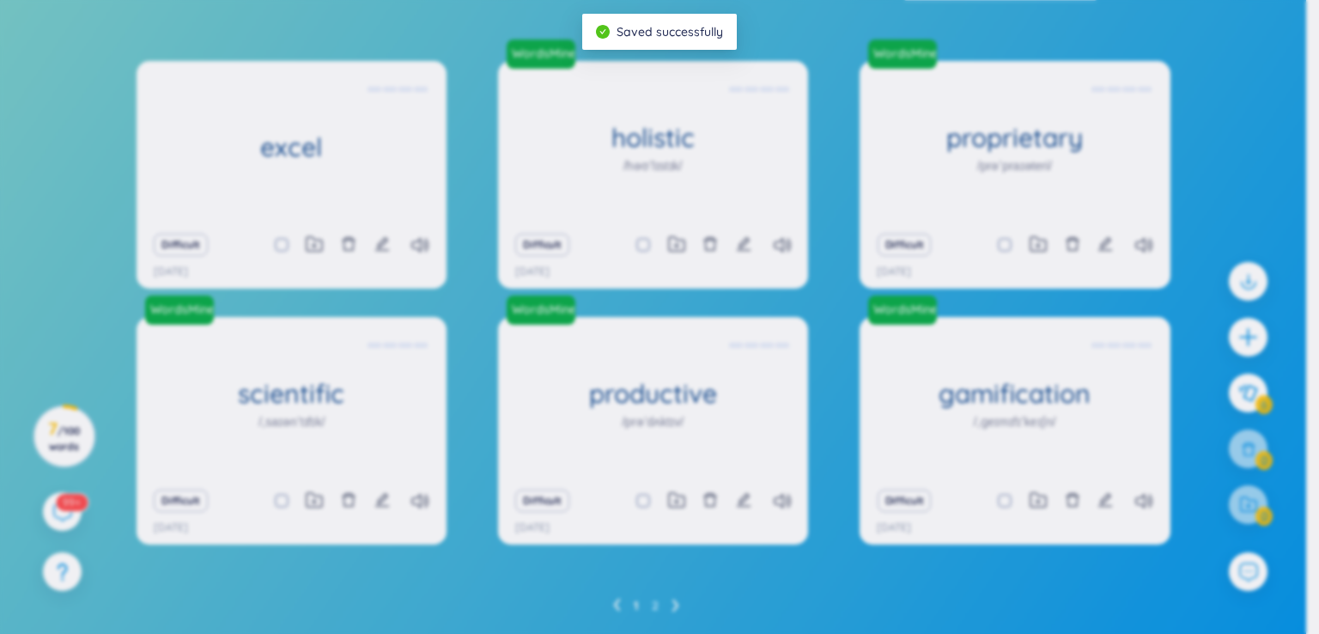
click at [618, 469] on body "WordsMine Copilot is now available! Check it out here WordsMine Copilot is now …" at bounding box center [653, 152] width 1306 height 634
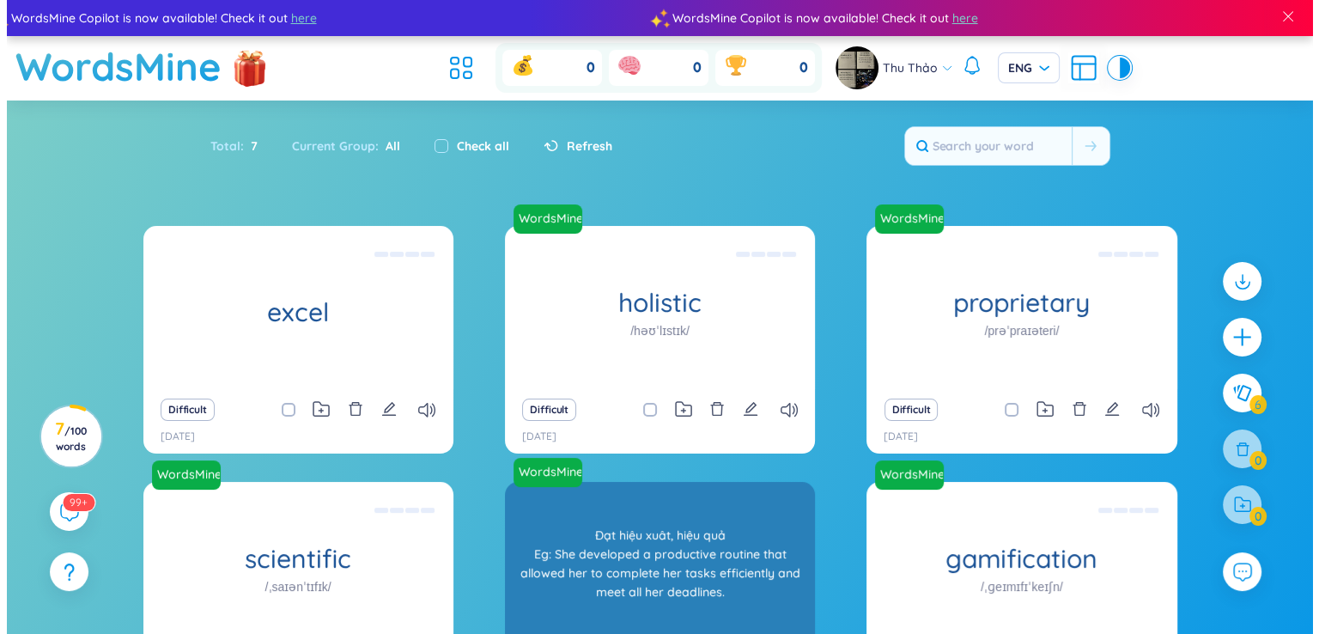
scroll to position [106, 0]
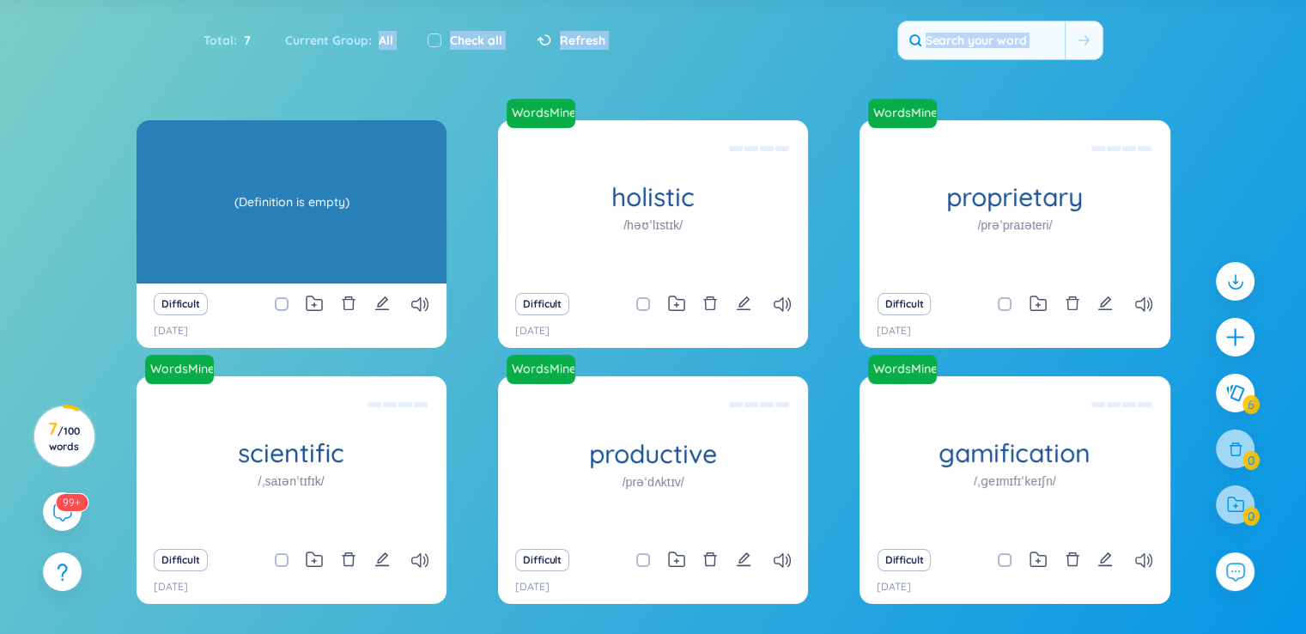
drag, startPoint x: 376, startPoint y: 82, endPoint x: 362, endPoint y: 139, distance: 59.2
click at [362, 139] on section "Sort Alphabet Ascending Alphabet Descending Time-based Ascending Time-based Des…" at bounding box center [653, 354] width 1306 height 718
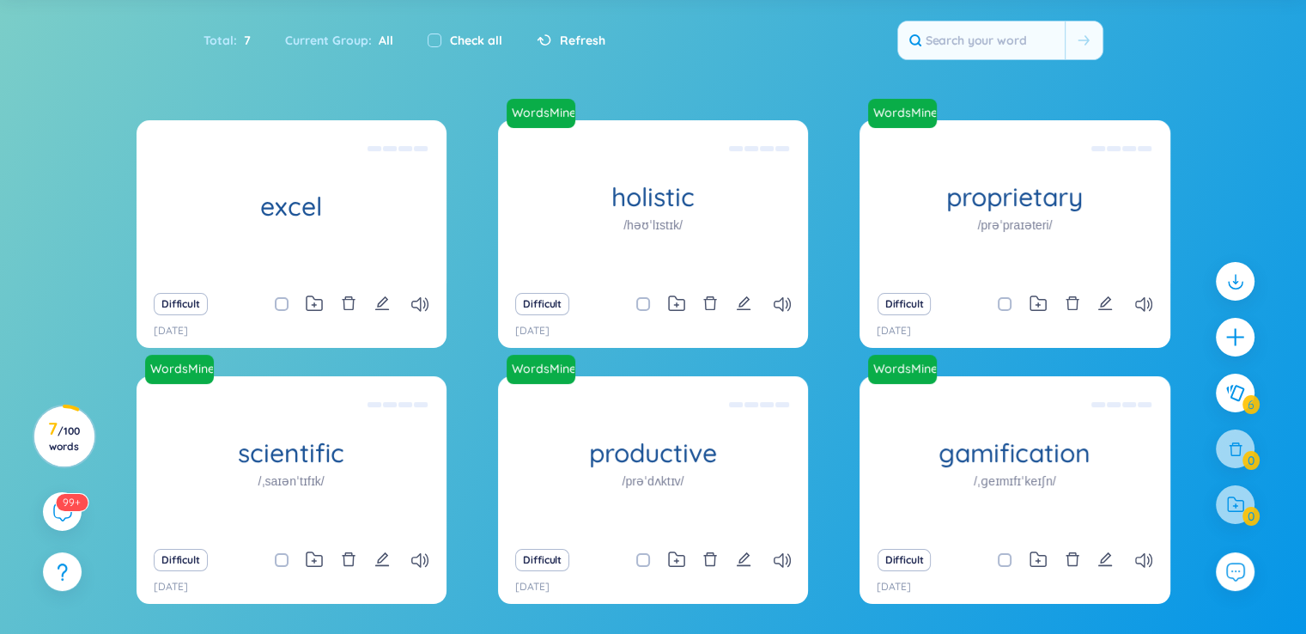
click at [321, 312] on div "Difficult" at bounding box center [291, 304] width 293 height 24
click at [313, 298] on icon at bounding box center [314, 303] width 15 height 14
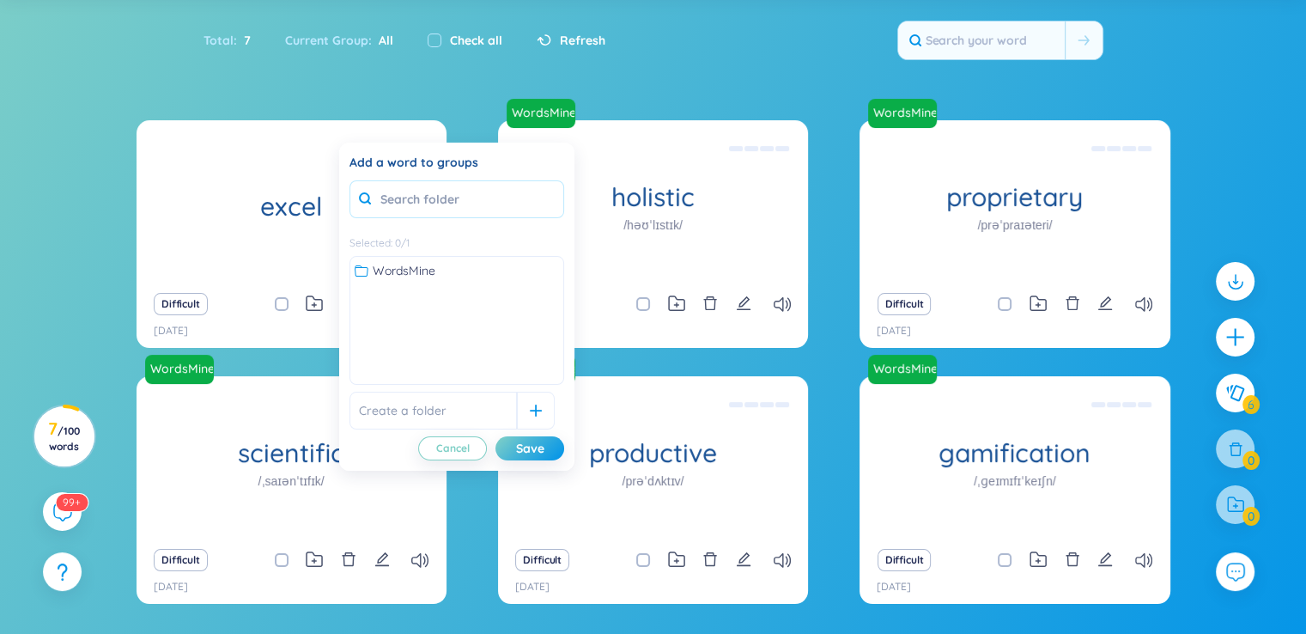
click at [405, 197] on input "text" at bounding box center [457, 199] width 215 height 38
type input "e"
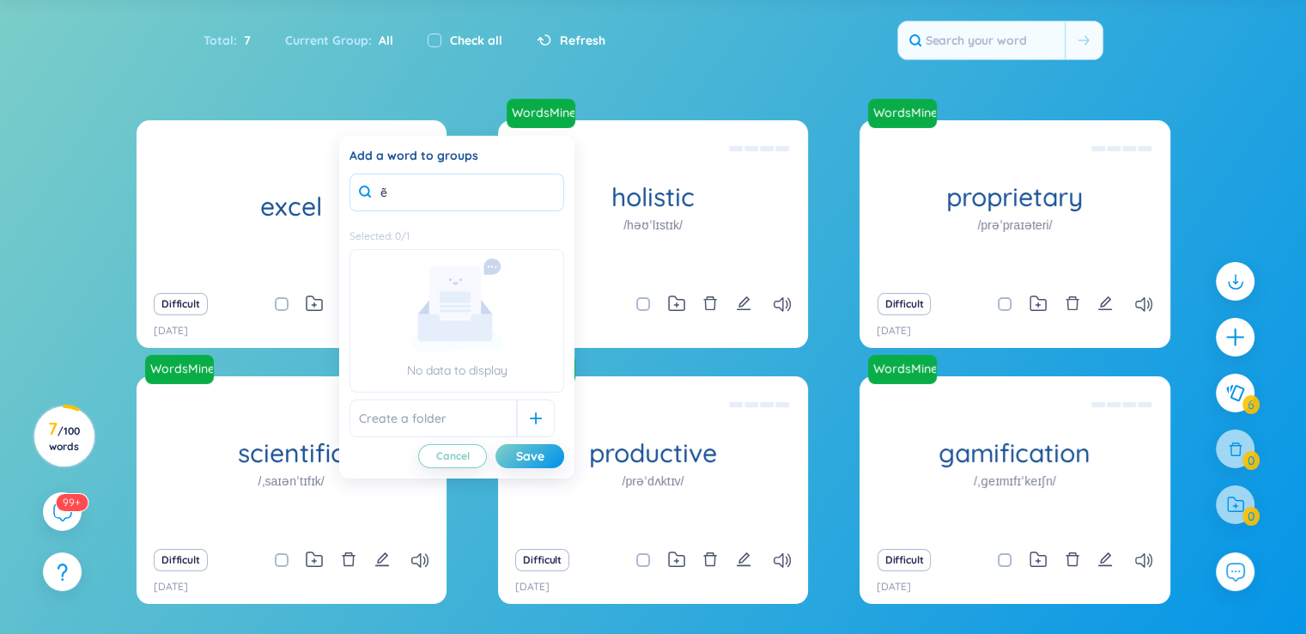
type input "ẽ"
type input "excel"
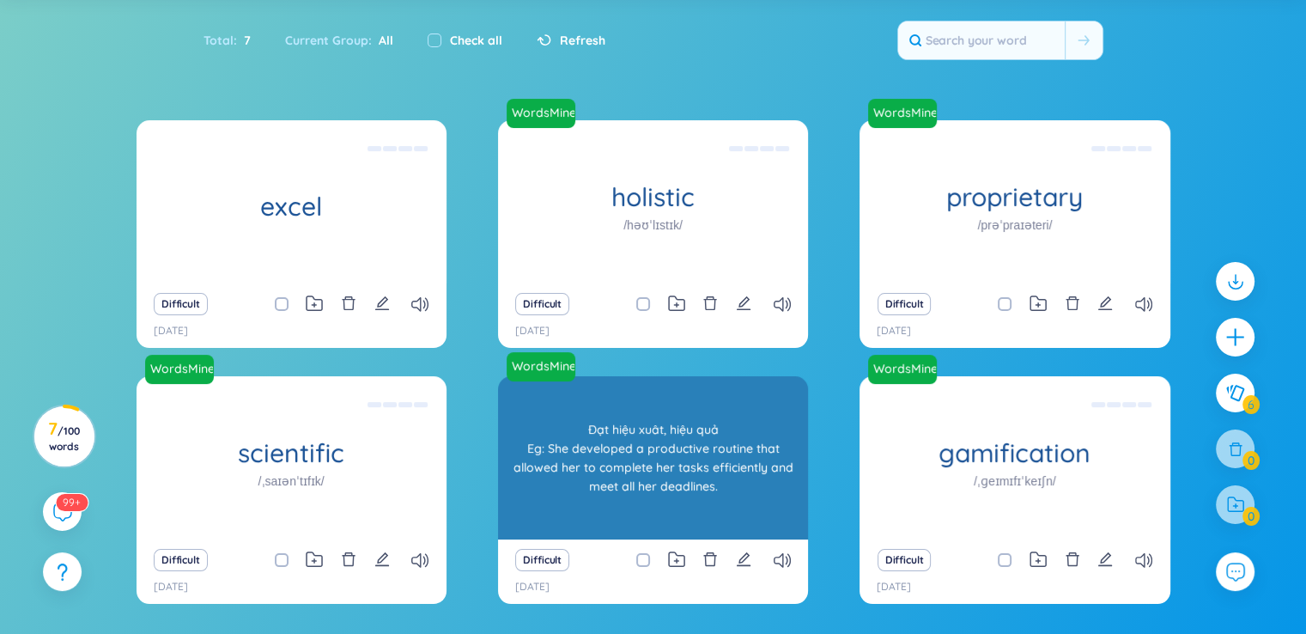
drag, startPoint x: 528, startPoint y: 472, endPoint x: 533, endPoint y: 465, distance: 8.8
click at [531, 468] on body "WordsMine Copilot is now available! Check it out here WordsMine Copilot is now …" at bounding box center [653, 211] width 1306 height 634
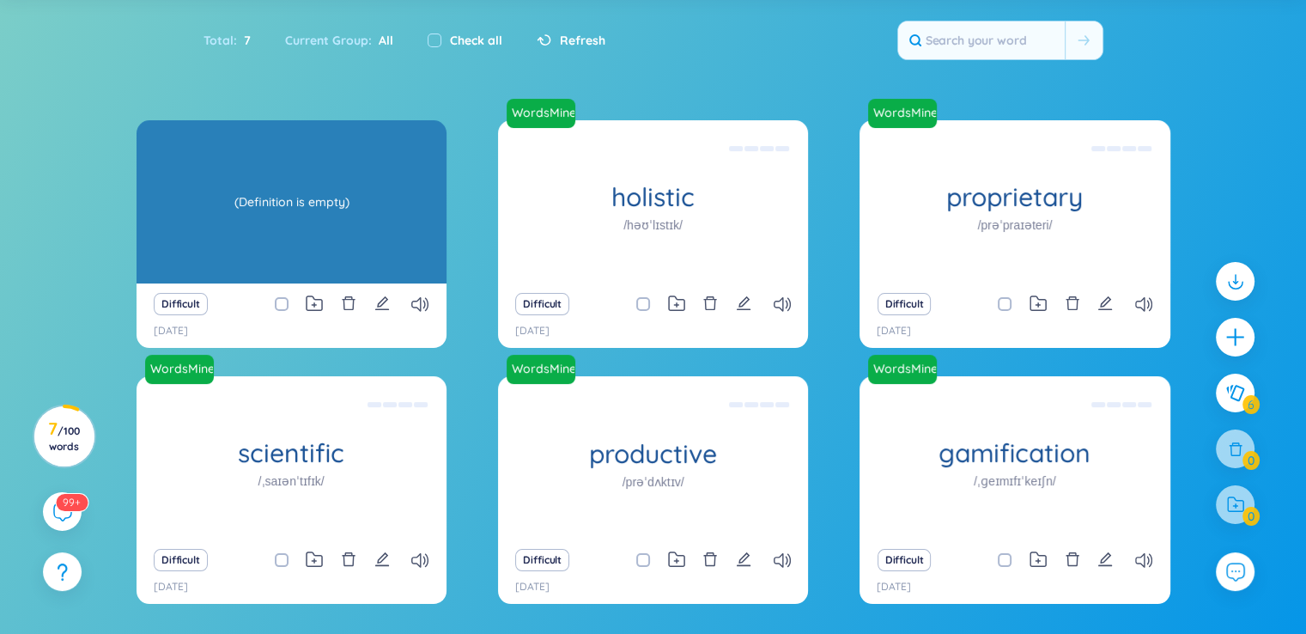
click at [402, 221] on div "excel (Definition is empty)" at bounding box center [292, 201] width 310 height 163
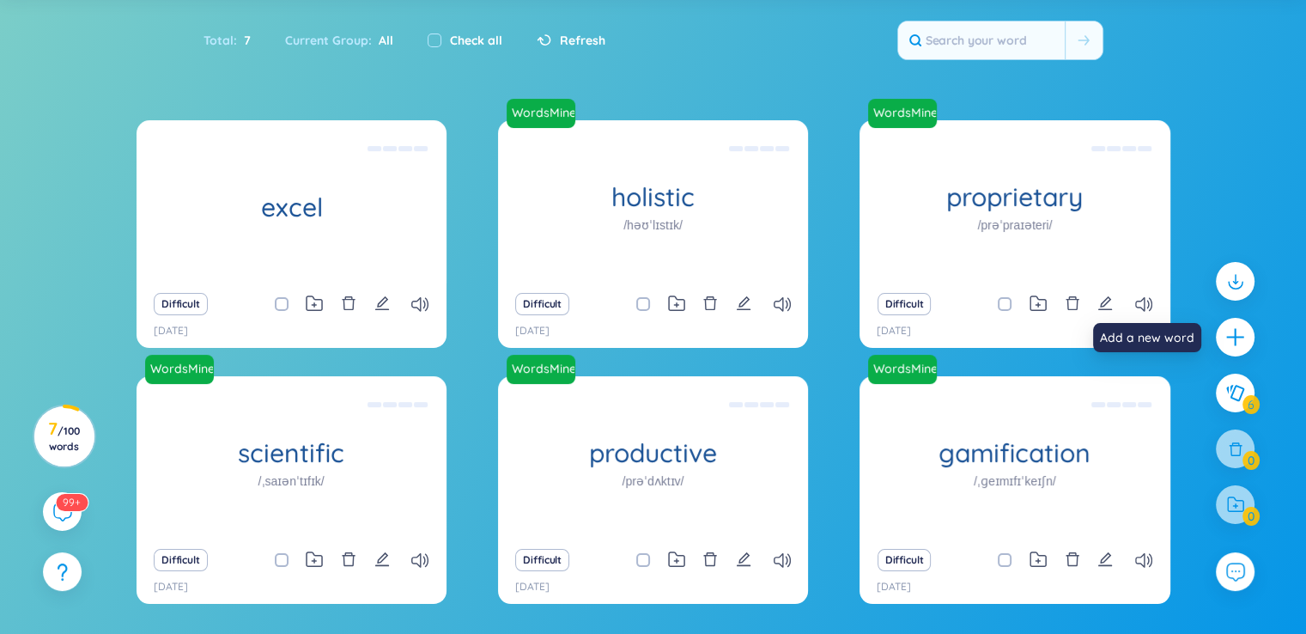
click at [1236, 335] on icon "plus" at bounding box center [1235, 336] width 21 height 21
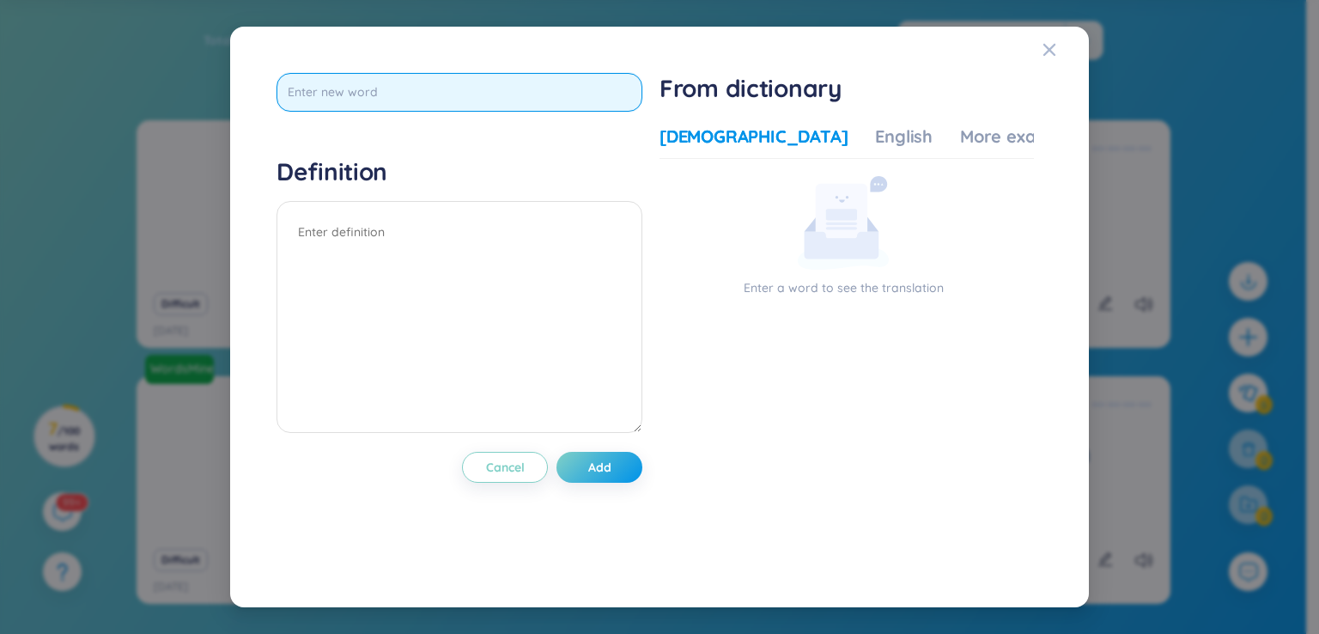
click at [539, 89] on input "text" at bounding box center [460, 92] width 366 height 39
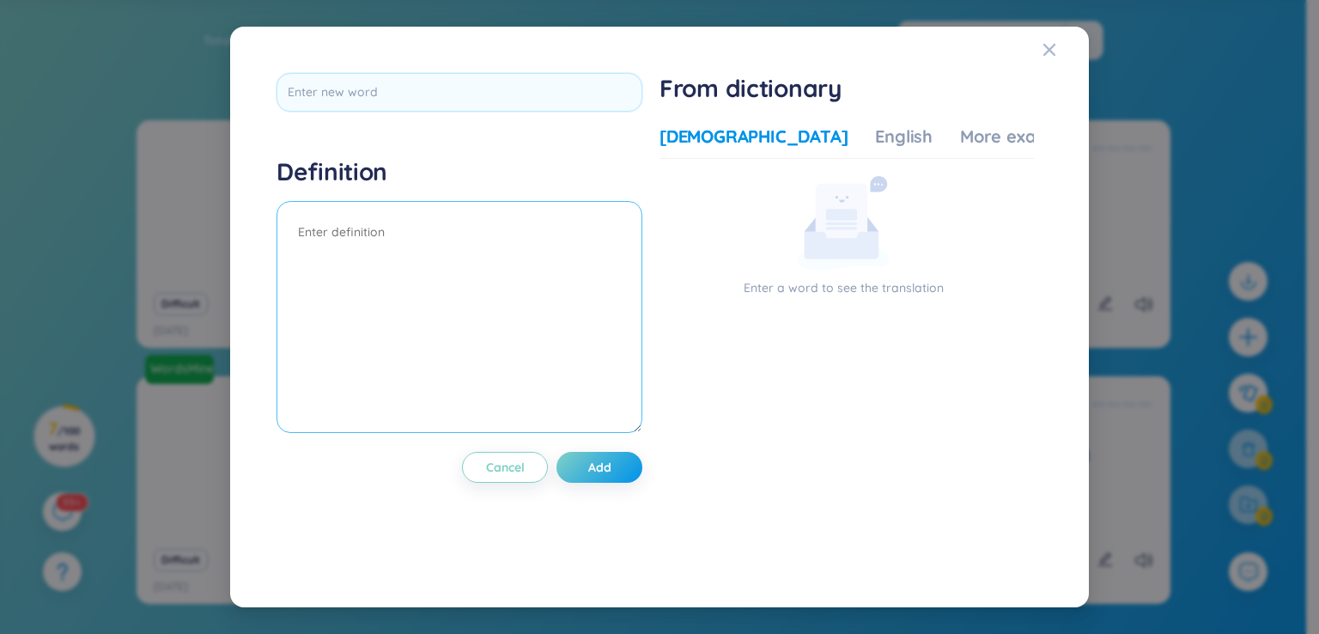
click at [500, 236] on textarea at bounding box center [460, 317] width 366 height 232
click at [532, 68] on div "Definition Cancel Add From dictionary Vietnamese English More examples Enter a …" at bounding box center [659, 317] width 783 height 506
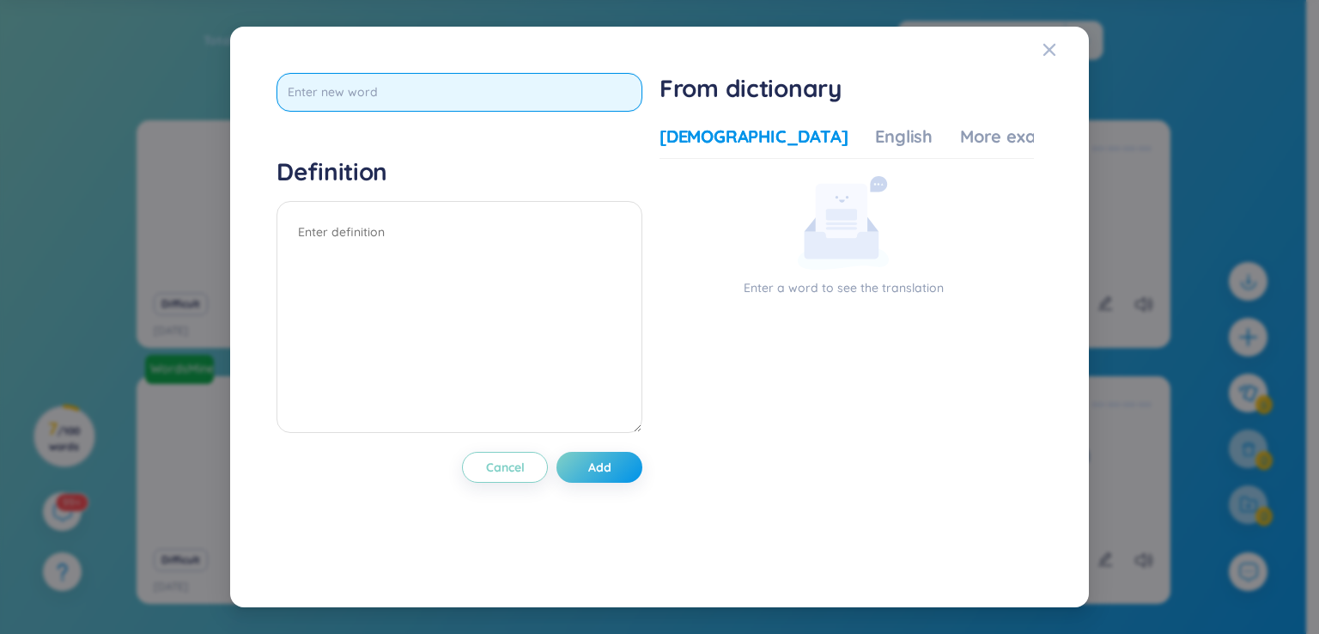
click at [532, 76] on input "text" at bounding box center [460, 92] width 366 height 39
type input "self-defence"
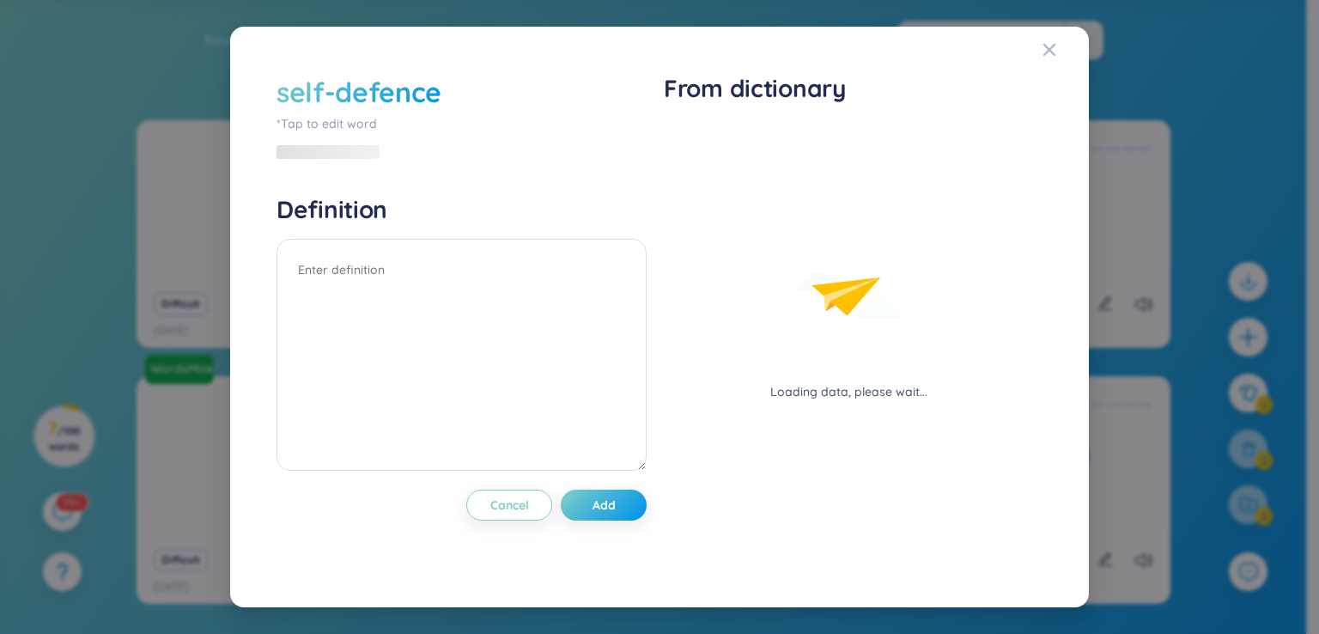
click at [617, 472] on div "self-defence *Tap to edit word Definition Cancel Add" at bounding box center [462, 317] width 370 height 489
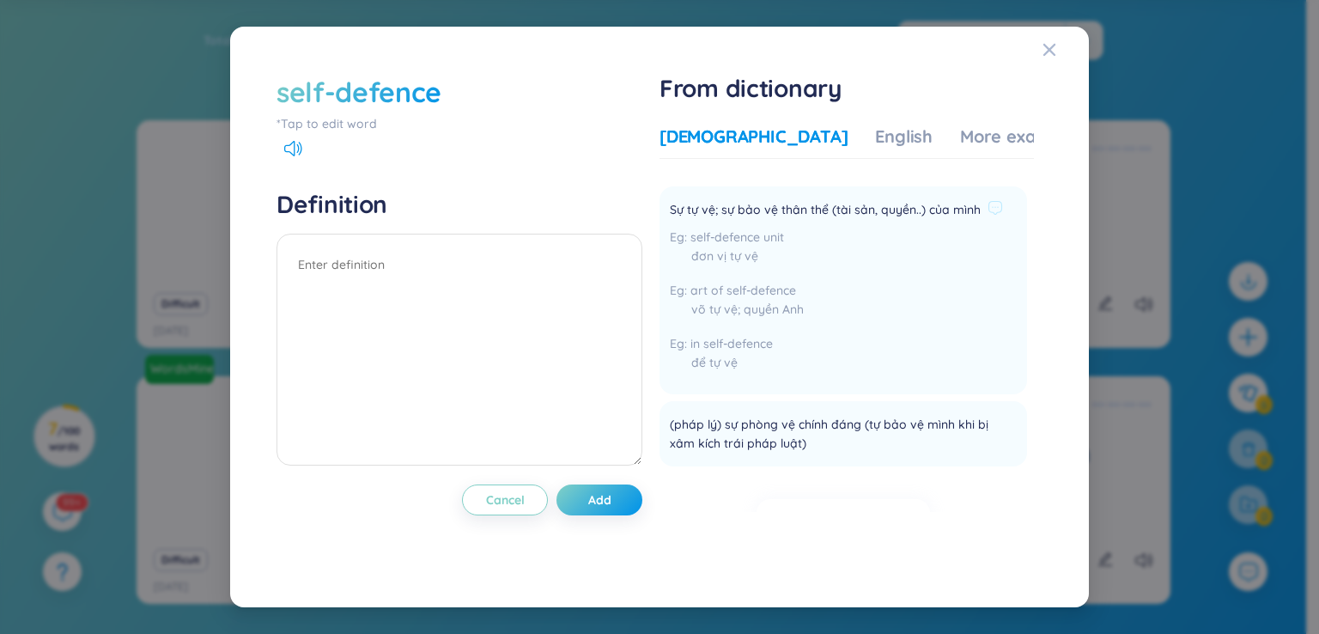
scroll to position [40, 0]
click at [875, 129] on div "English" at bounding box center [904, 137] width 58 height 24
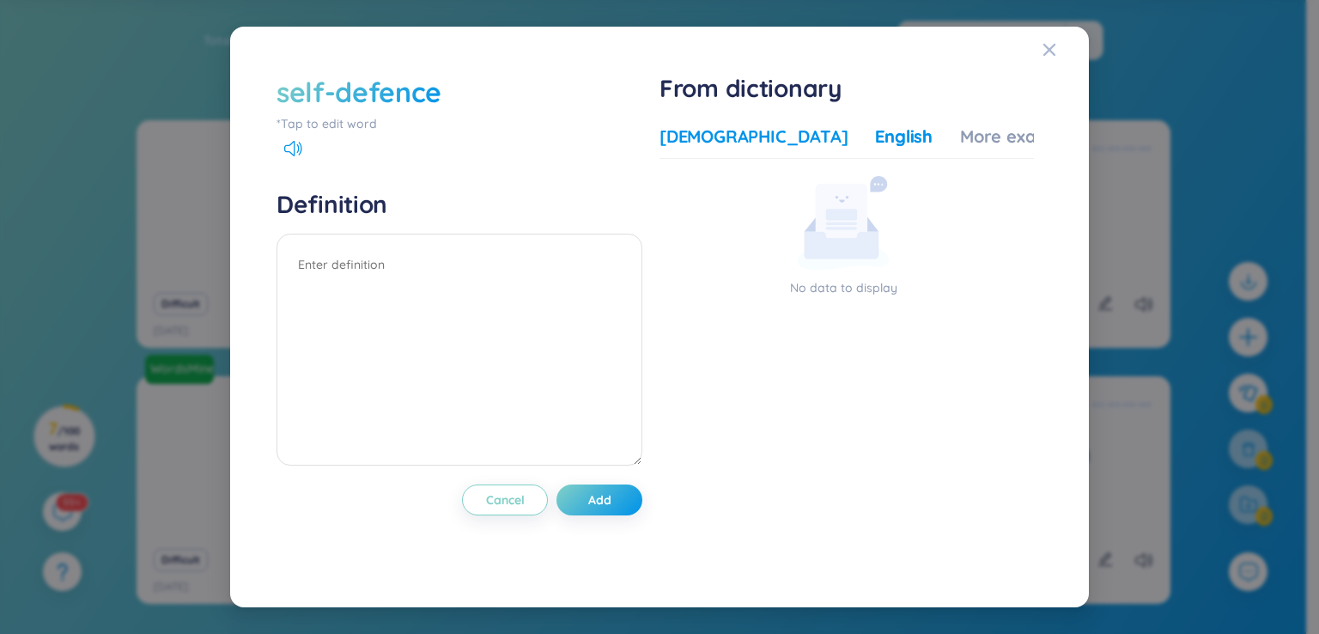
click at [701, 141] on div "[DEMOGRAPHIC_DATA]" at bounding box center [754, 137] width 188 height 24
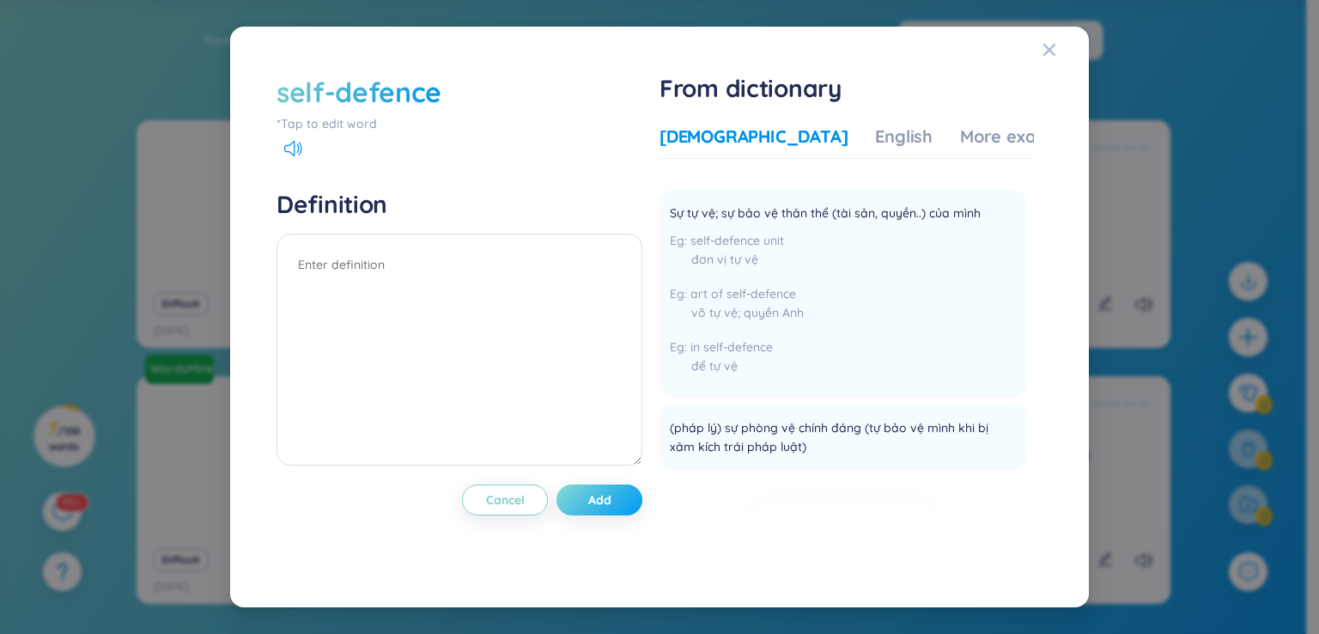
click at [618, 491] on button "Add" at bounding box center [600, 499] width 86 height 31
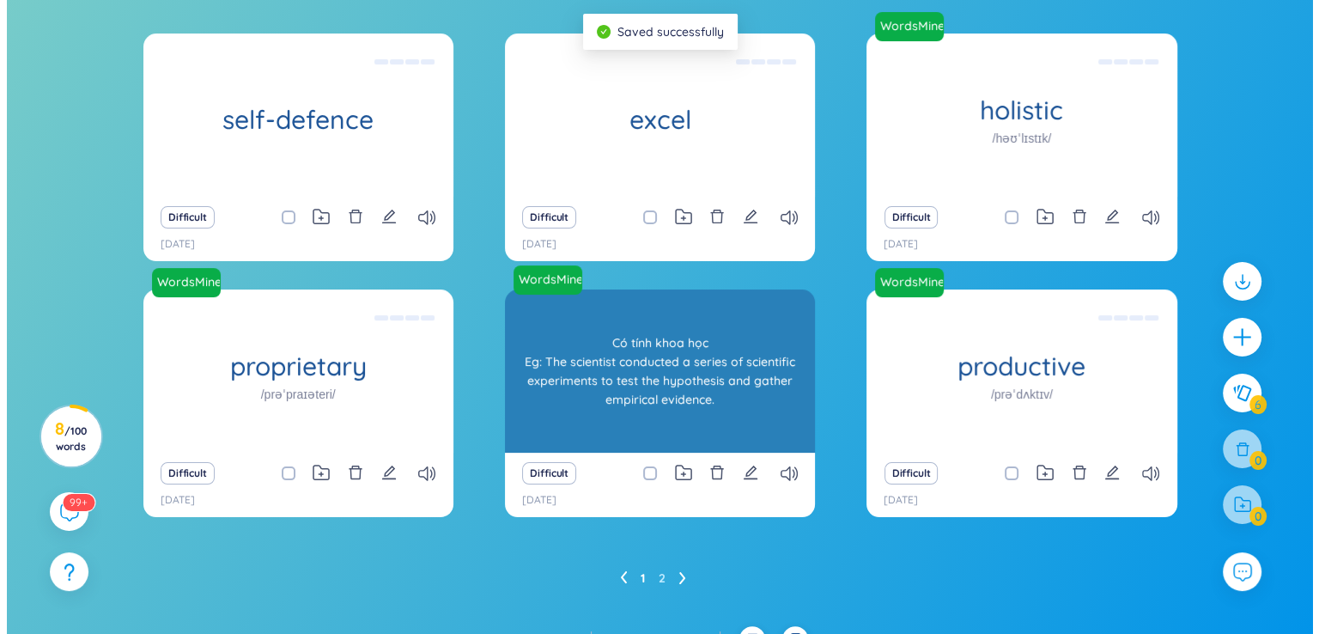
scroll to position [218, 0]
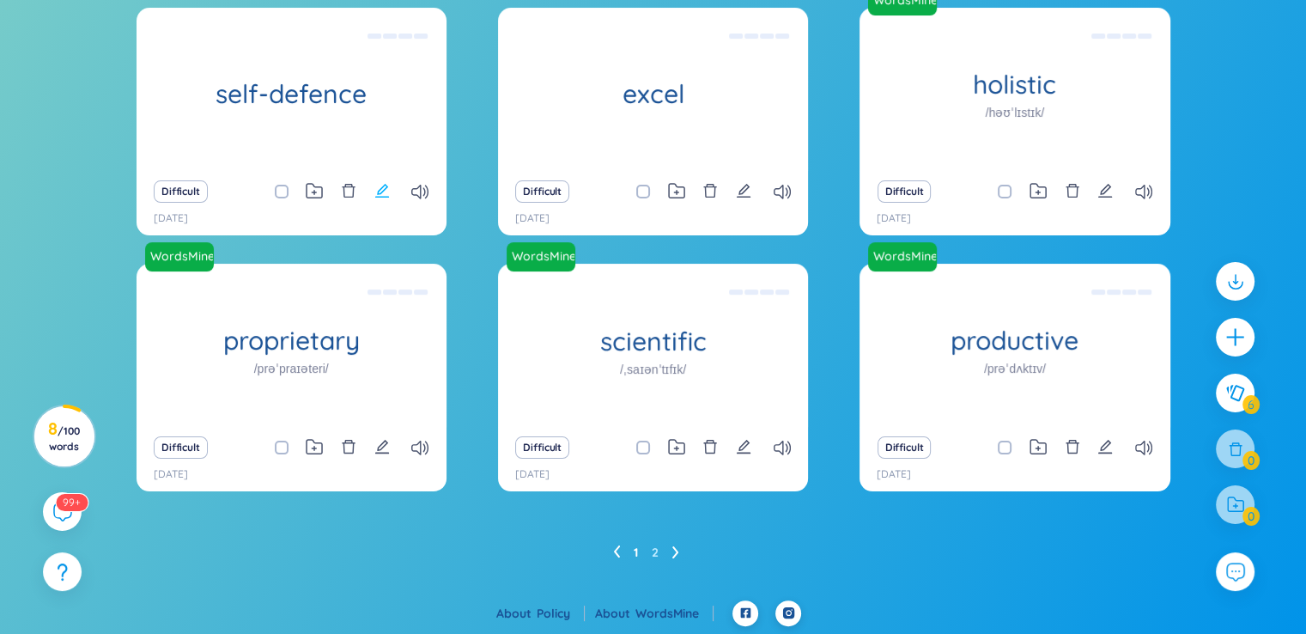
click at [378, 183] on icon "edit" at bounding box center [381, 190] width 15 height 15
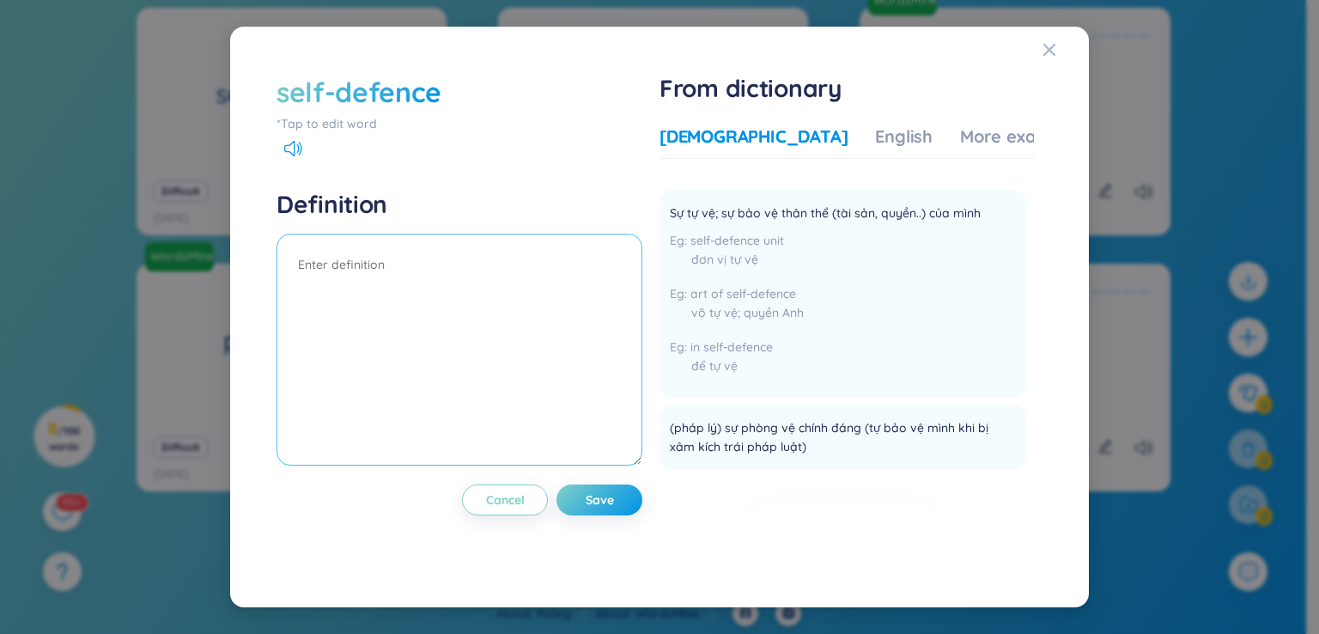
click at [581, 248] on textarea at bounding box center [460, 350] width 366 height 232
click at [509, 247] on textarea "th" at bounding box center [460, 350] width 366 height 232
type textarea "th"
click at [1051, 41] on div "Close" at bounding box center [1050, 50] width 14 height 46
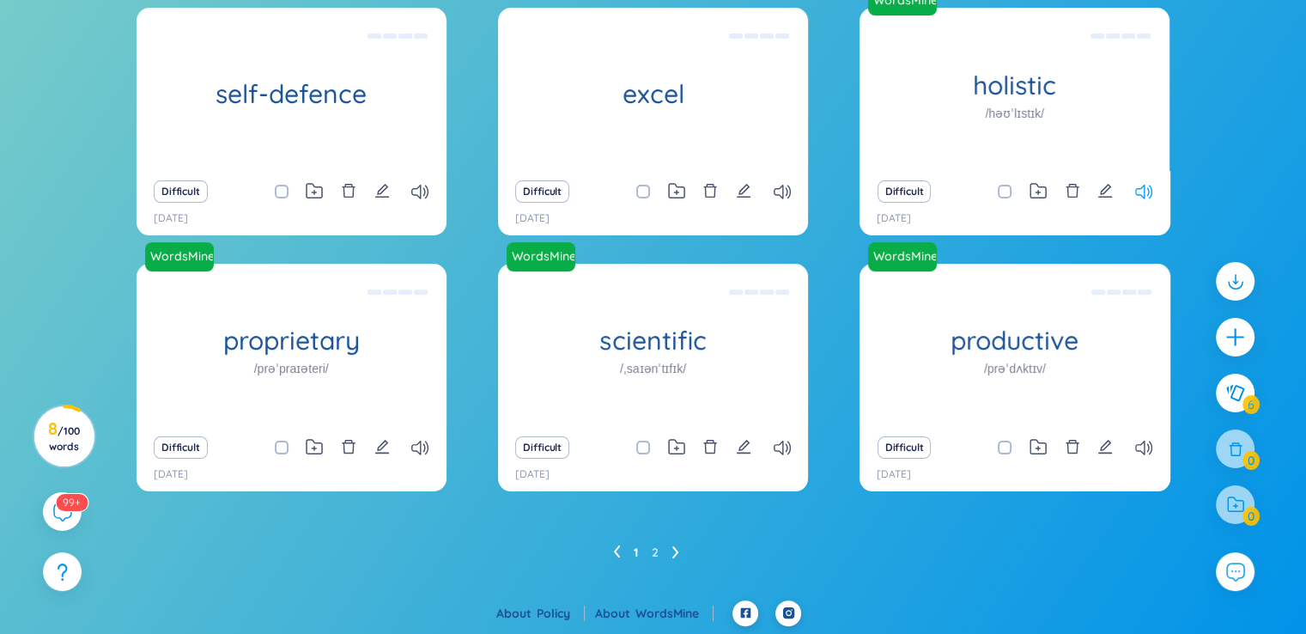
click at [1141, 192] on icon at bounding box center [1143, 192] width 17 height 15
click at [1141, 191] on icon at bounding box center [1143, 192] width 17 height 15
click at [1230, 324] on div at bounding box center [1235, 337] width 43 height 43
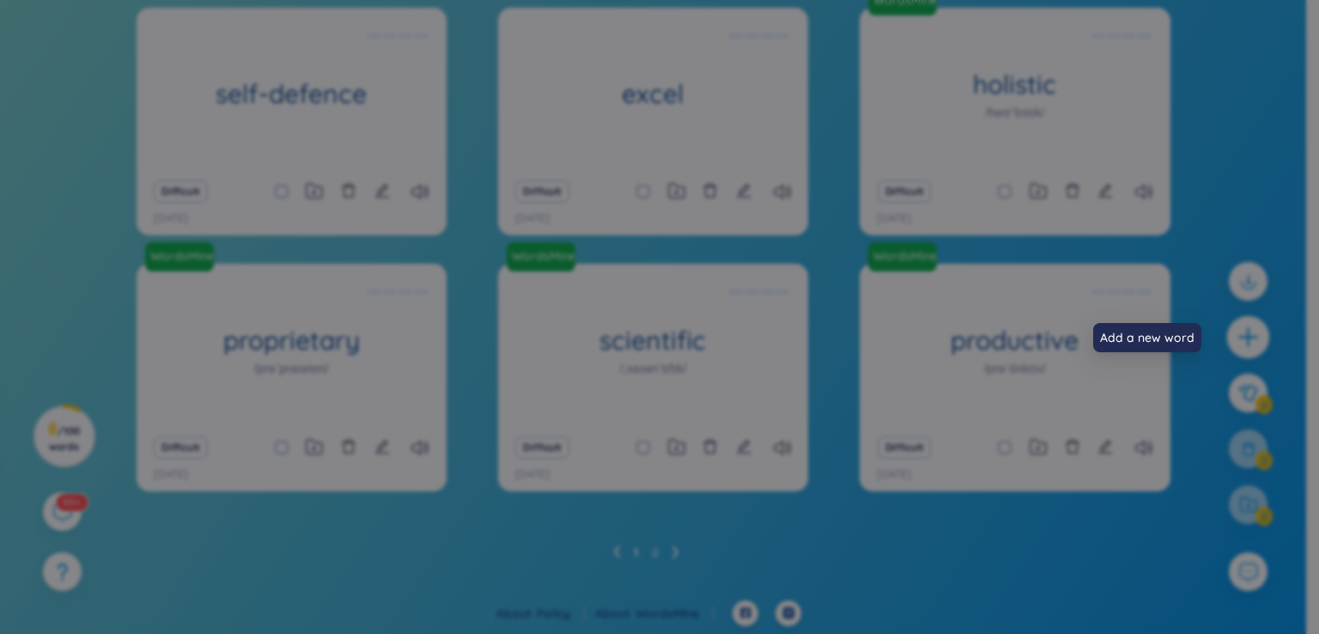
scroll to position [0, 0]
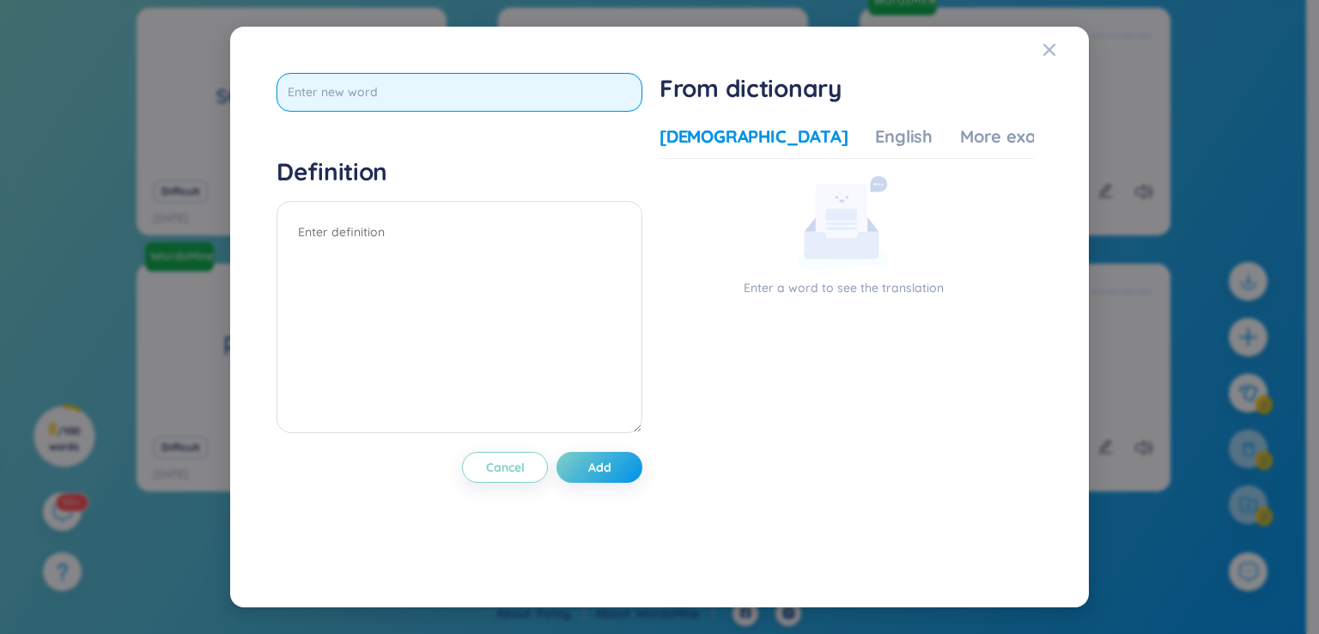
click at [502, 87] on input "text" at bounding box center [460, 92] width 366 height 39
type input "mumus"
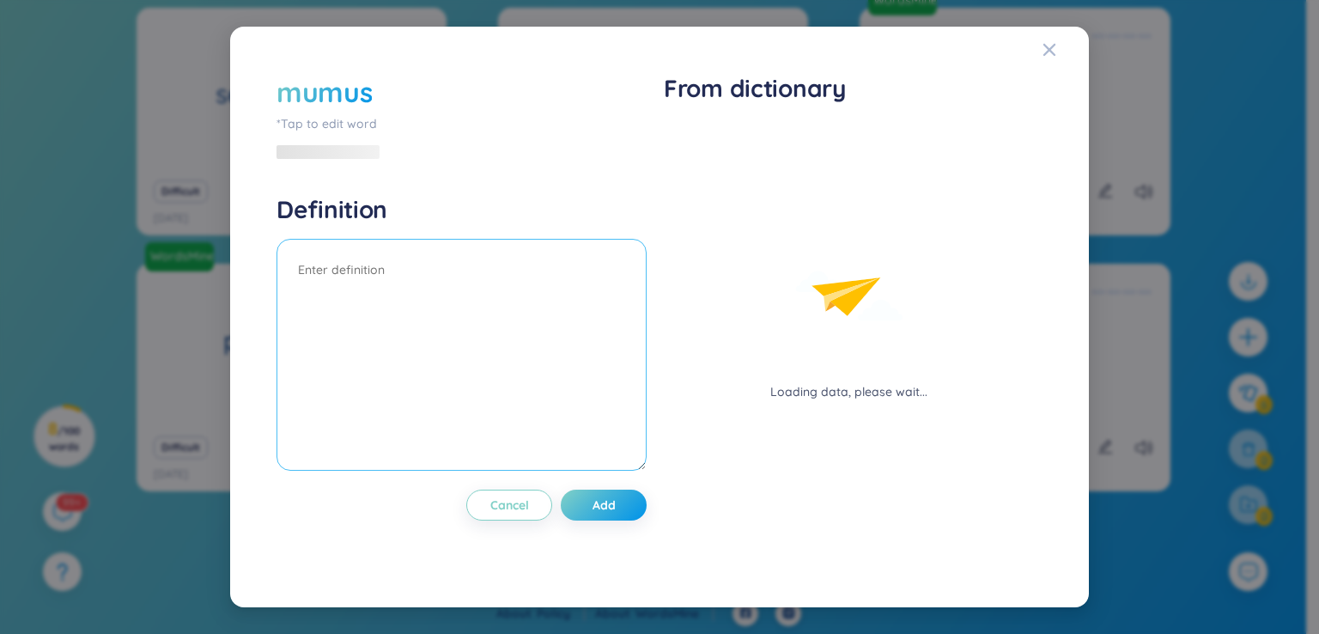
click at [470, 241] on textarea at bounding box center [462, 355] width 370 height 232
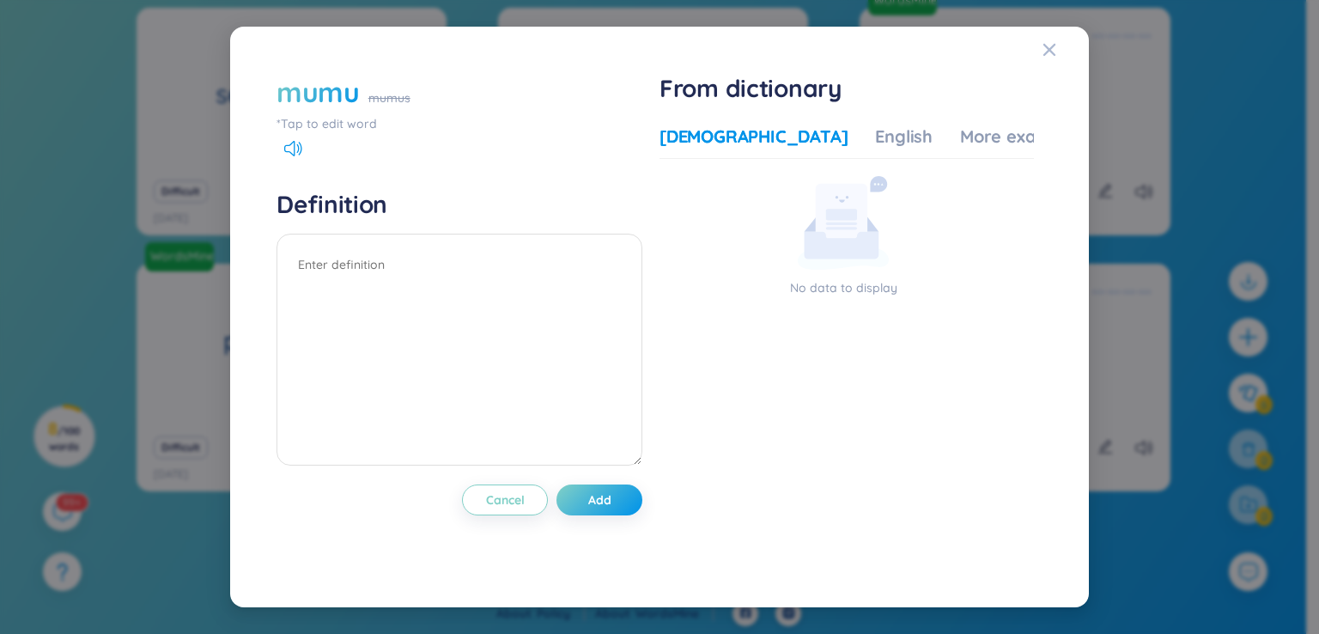
drag, startPoint x: 325, startPoint y: 104, endPoint x: 373, endPoint y: 85, distance: 51.7
click at [373, 87] on div "mumu mumus" at bounding box center [460, 92] width 366 height 38
click at [346, 109] on div "mumu" at bounding box center [318, 92] width 83 height 38
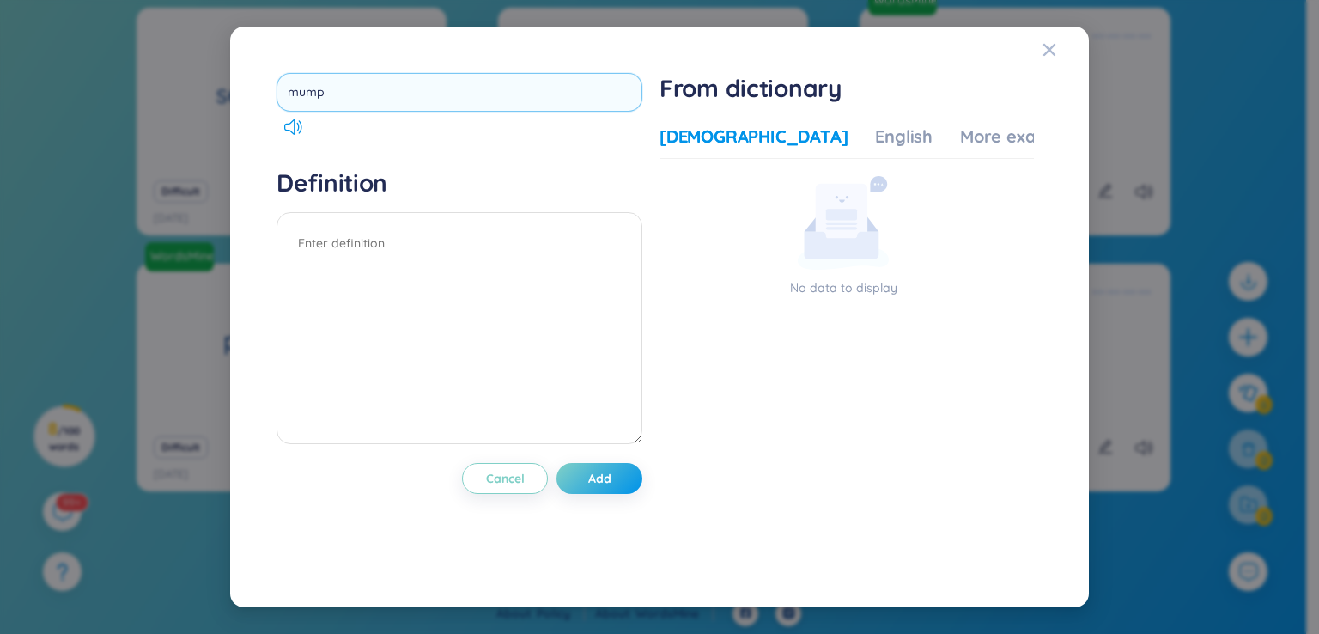
type input "[MEDICAL_DATA]"
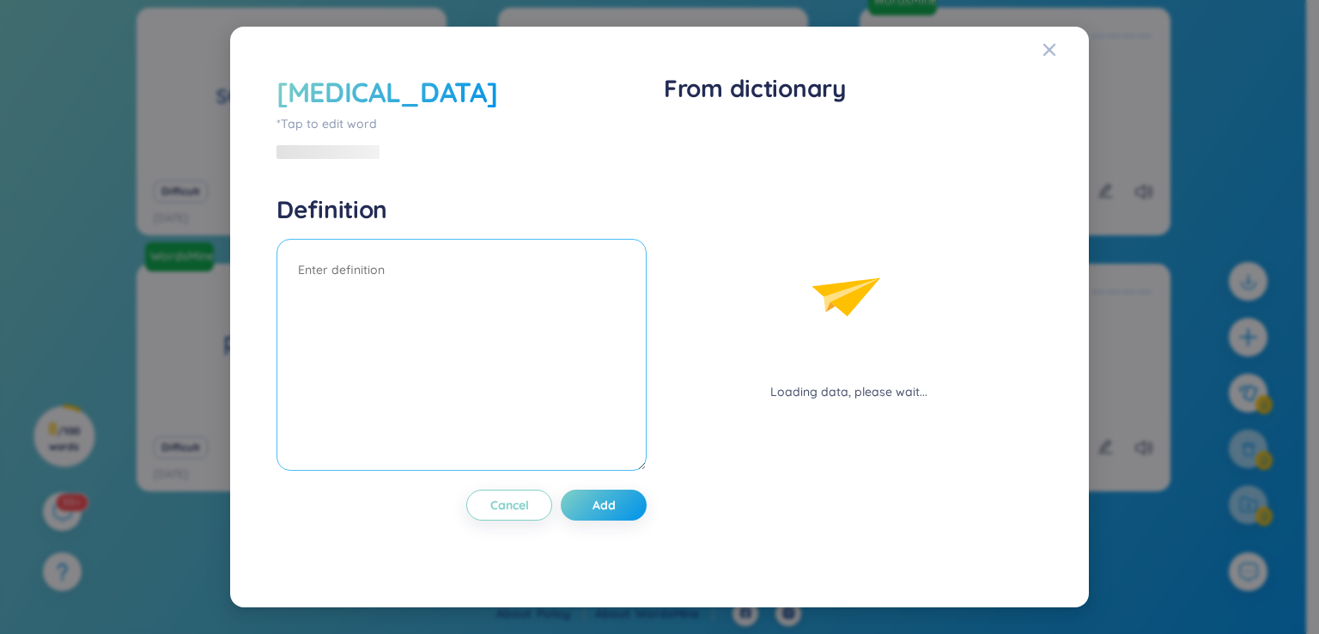
click at [488, 231] on div "Definition" at bounding box center [462, 335] width 370 height 282
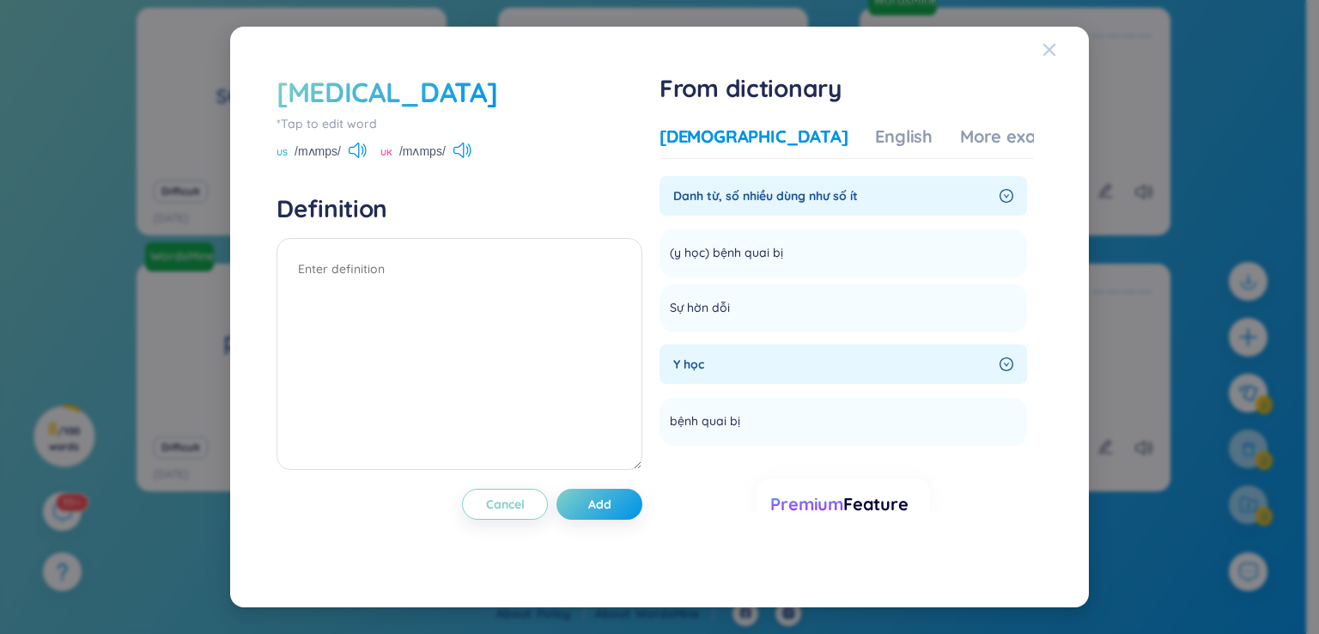
click at [1055, 47] on icon "Close" at bounding box center [1050, 50] width 14 height 14
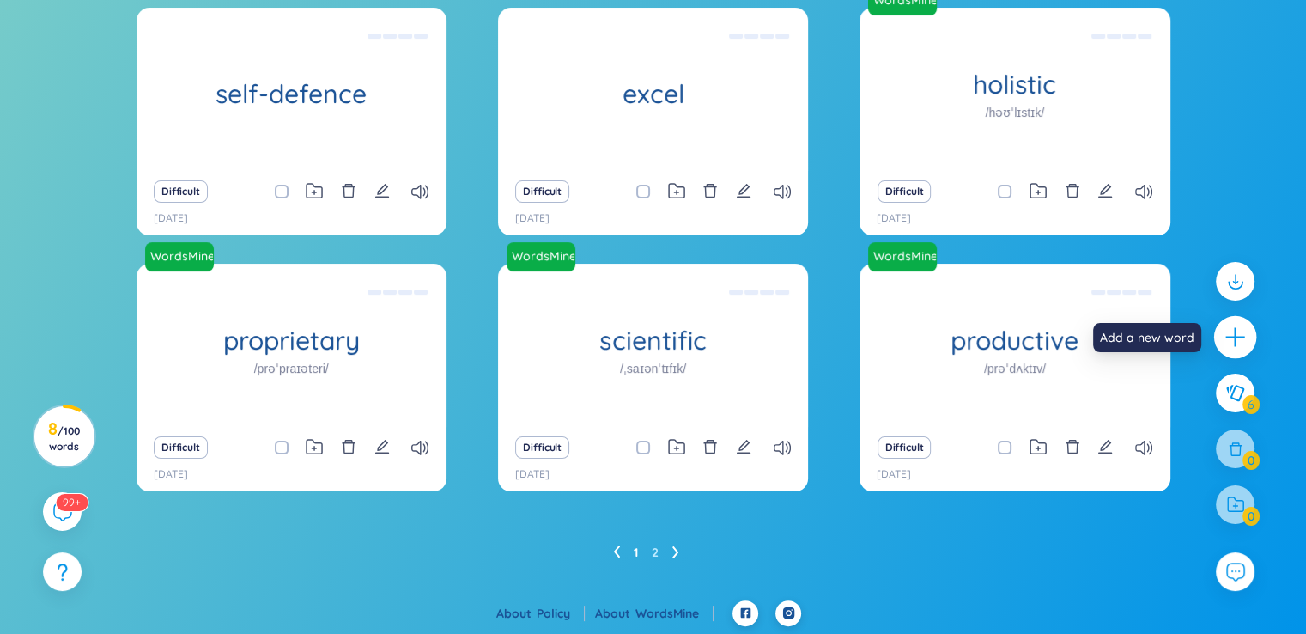
click at [1224, 327] on icon "plus" at bounding box center [1236, 338] width 24 height 24
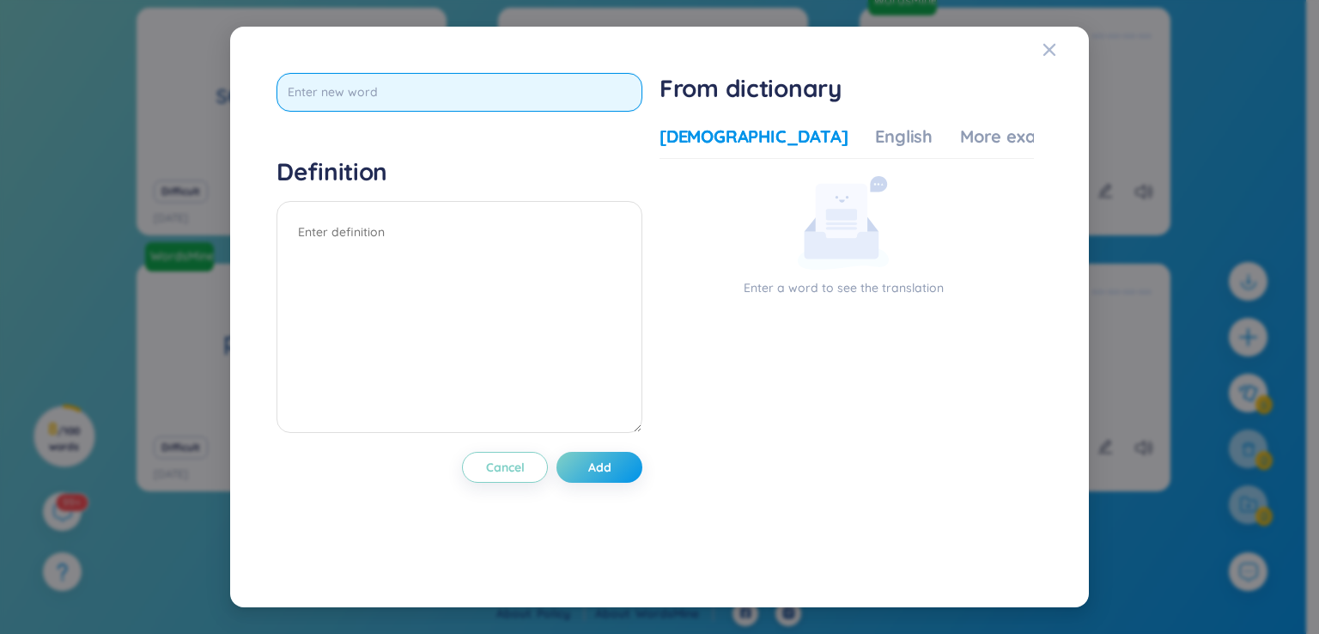
click at [371, 97] on input "text" at bounding box center [460, 92] width 366 height 39
type input "good"
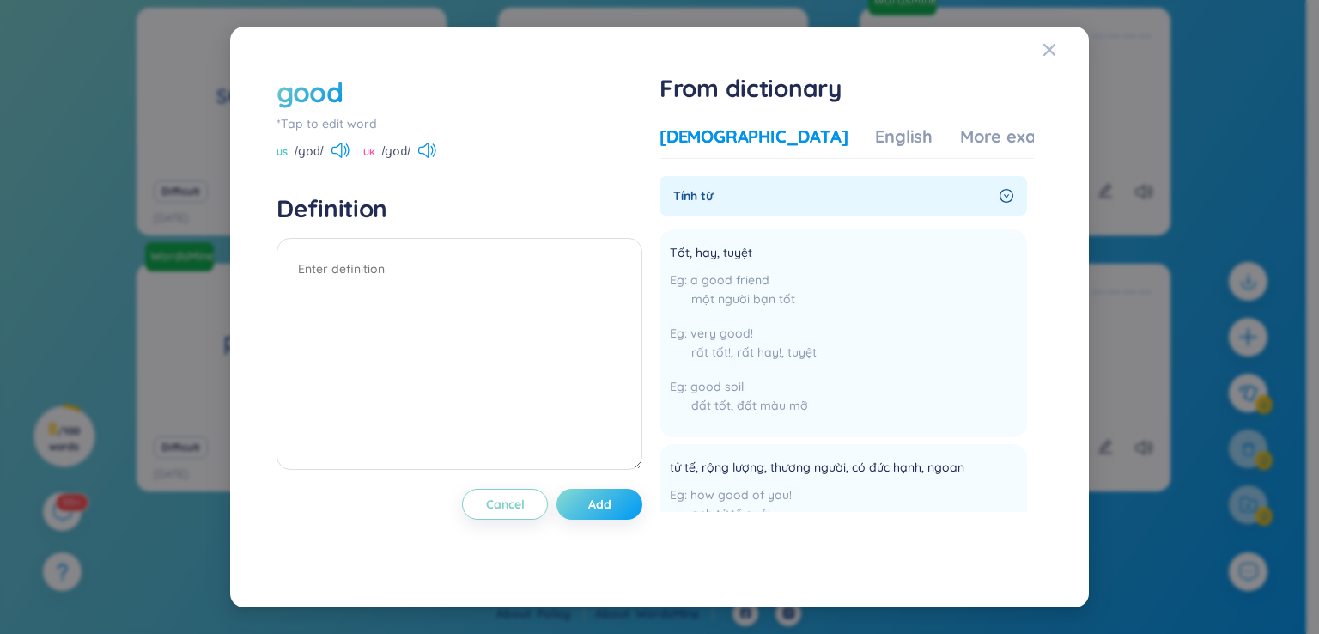
click at [607, 495] on button "Add" at bounding box center [600, 504] width 86 height 31
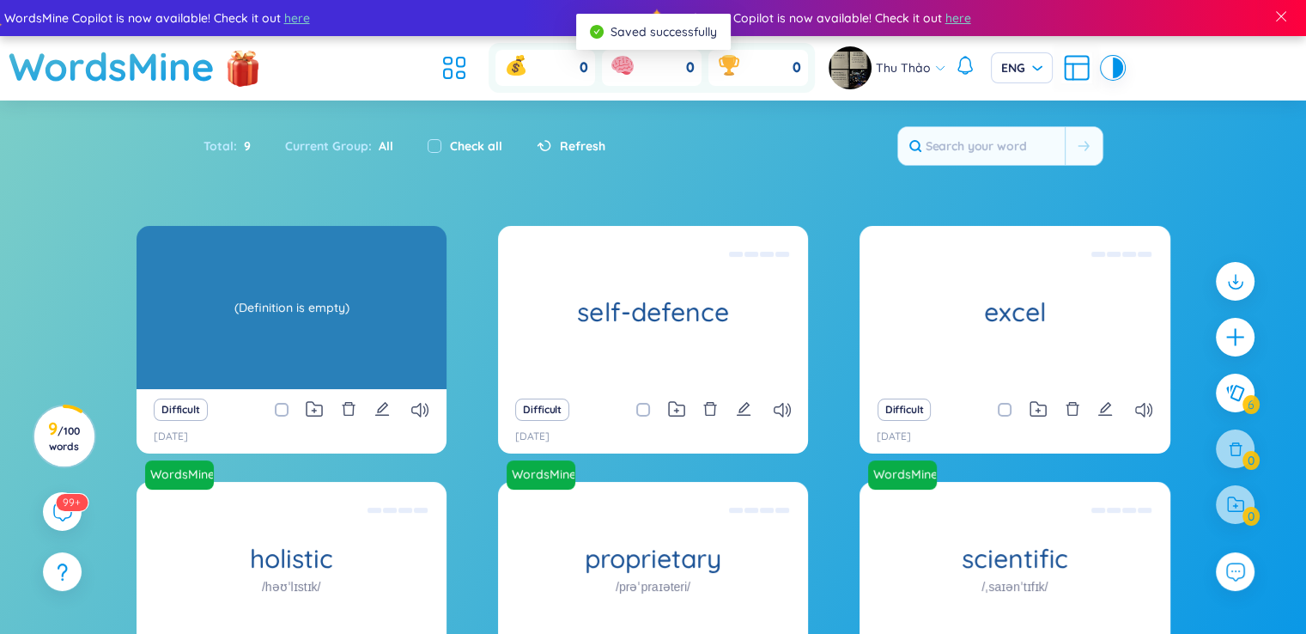
click at [410, 338] on div "good (Definition is empty)" at bounding box center [292, 307] width 310 height 163
click at [376, 344] on div "good (Definition is empty)" at bounding box center [292, 307] width 310 height 163
click at [376, 345] on div "(Definition is empty)" at bounding box center [291, 307] width 293 height 155
click at [376, 346] on div "(Definition is empty)" at bounding box center [291, 307] width 293 height 155
click at [376, 345] on div "(Definition is empty)" at bounding box center [291, 307] width 293 height 155
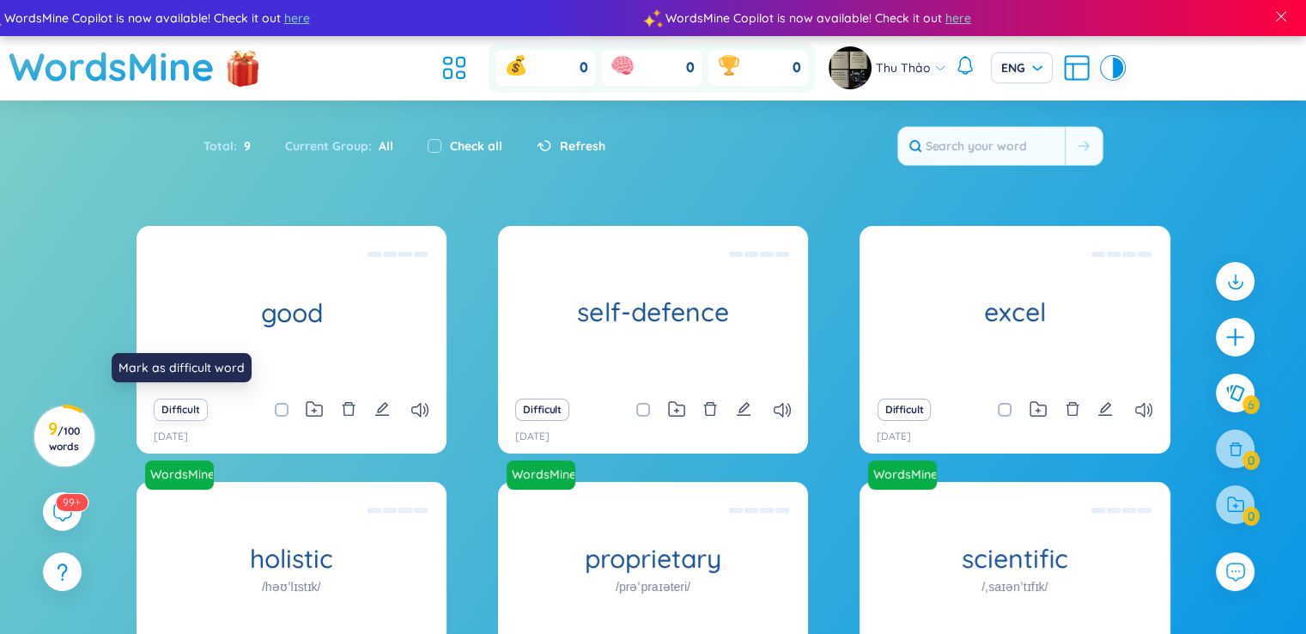
click at [175, 405] on button "Difficult" at bounding box center [181, 410] width 54 height 22
drag, startPoint x: 186, startPoint y: 365, endPoint x: 324, endPoint y: 396, distance: 140.9
click at [192, 366] on div "Mark as difficult word" at bounding box center [182, 367] width 140 height 29
click at [387, 410] on icon "edit" at bounding box center [381, 408] width 15 height 15
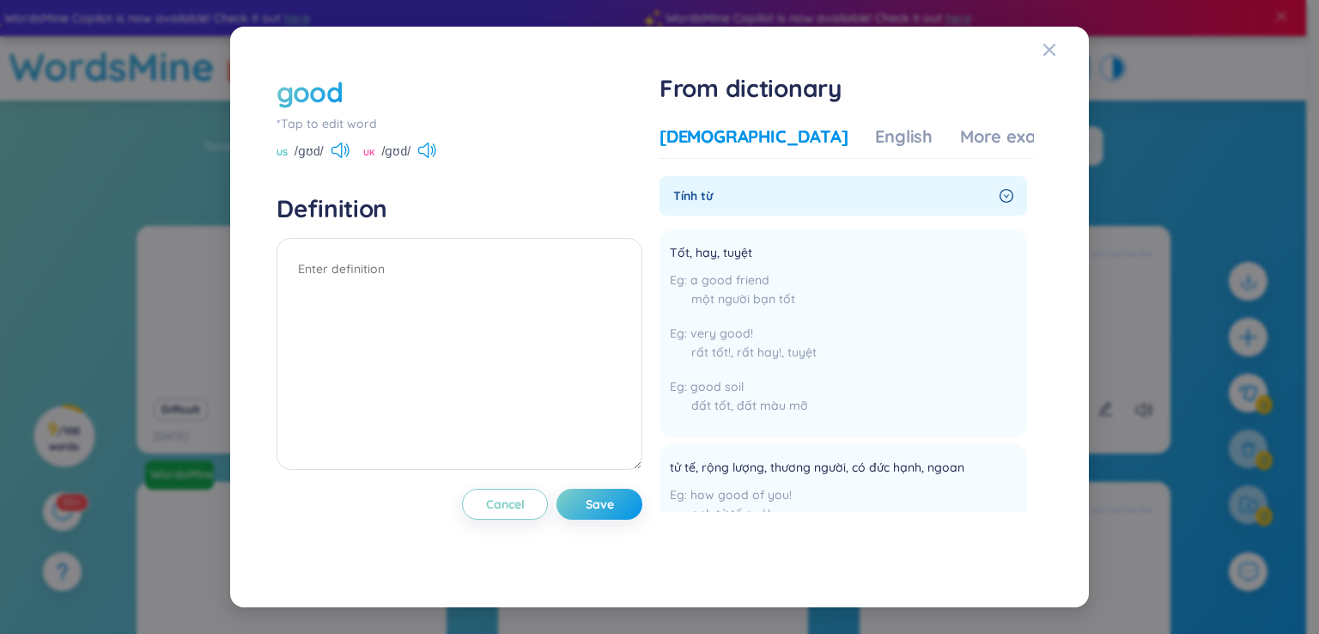
click at [387, 125] on div "*Tap to edit word" at bounding box center [460, 123] width 366 height 19
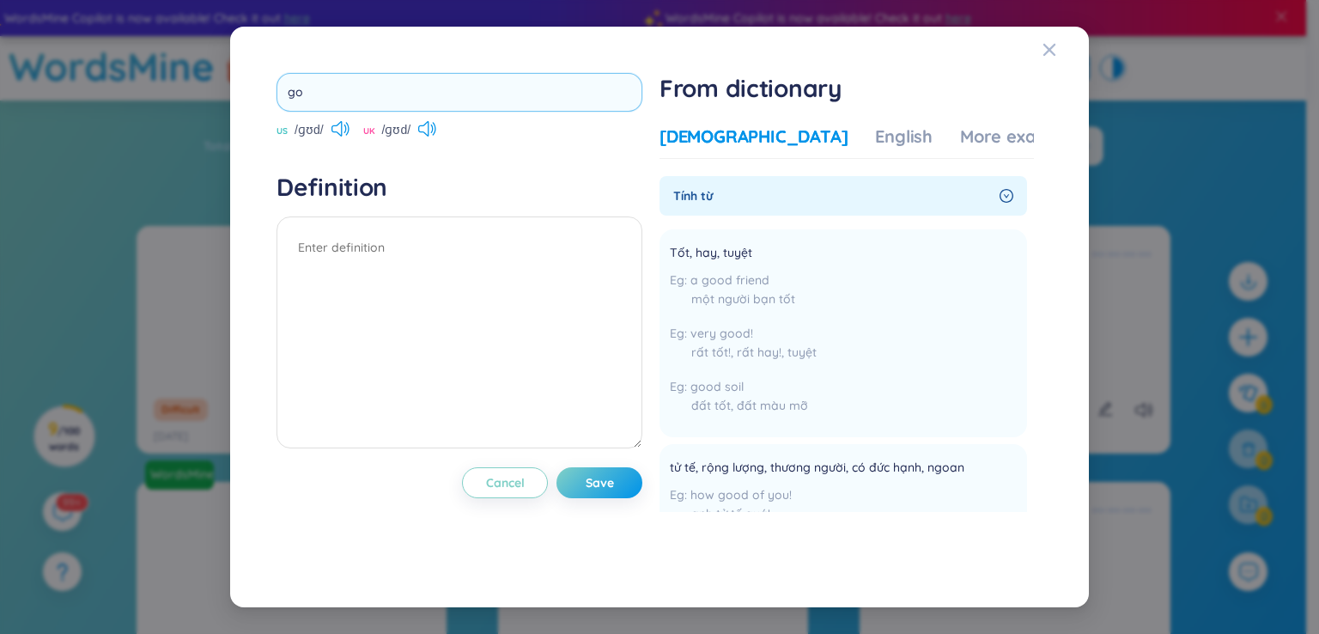
type input "g"
type input "ư"
type input "well"
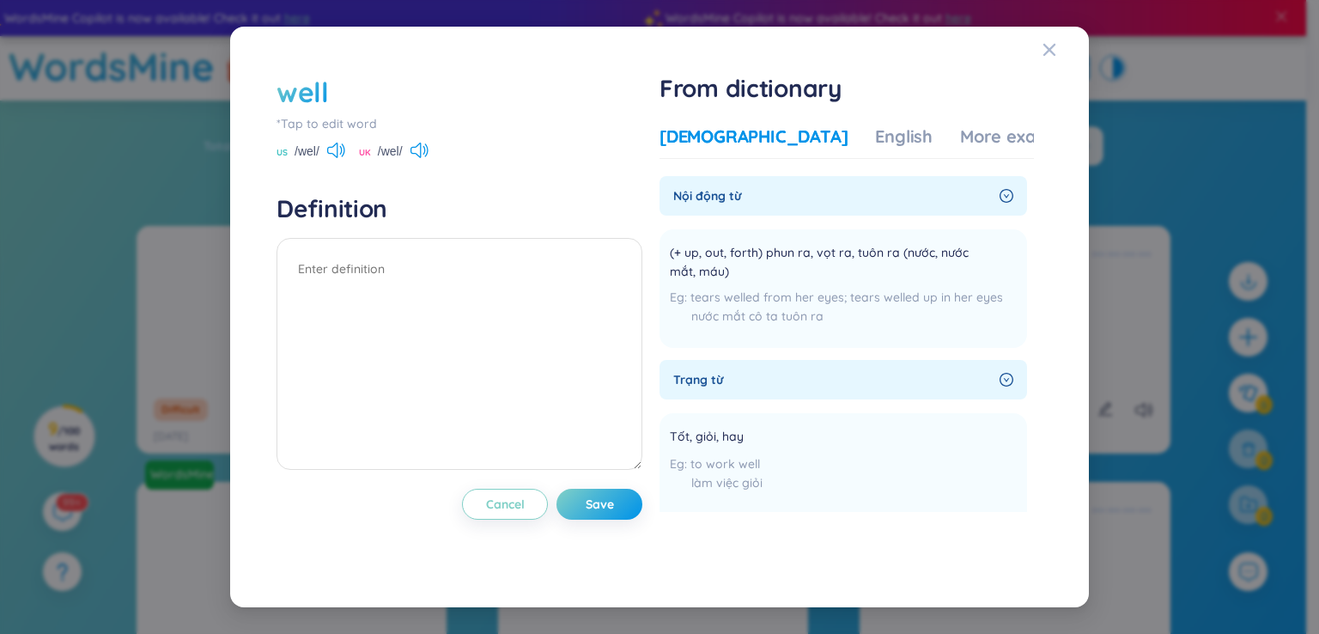
drag, startPoint x: 344, startPoint y: 79, endPoint x: 346, endPoint y: 88, distance: 9.0
click at [344, 81] on div "well" at bounding box center [460, 92] width 366 height 38
click at [346, 89] on div "well" at bounding box center [460, 92] width 366 height 38
click at [346, 88] on div "well" at bounding box center [460, 92] width 366 height 38
click at [337, 94] on div "well" at bounding box center [460, 92] width 366 height 38
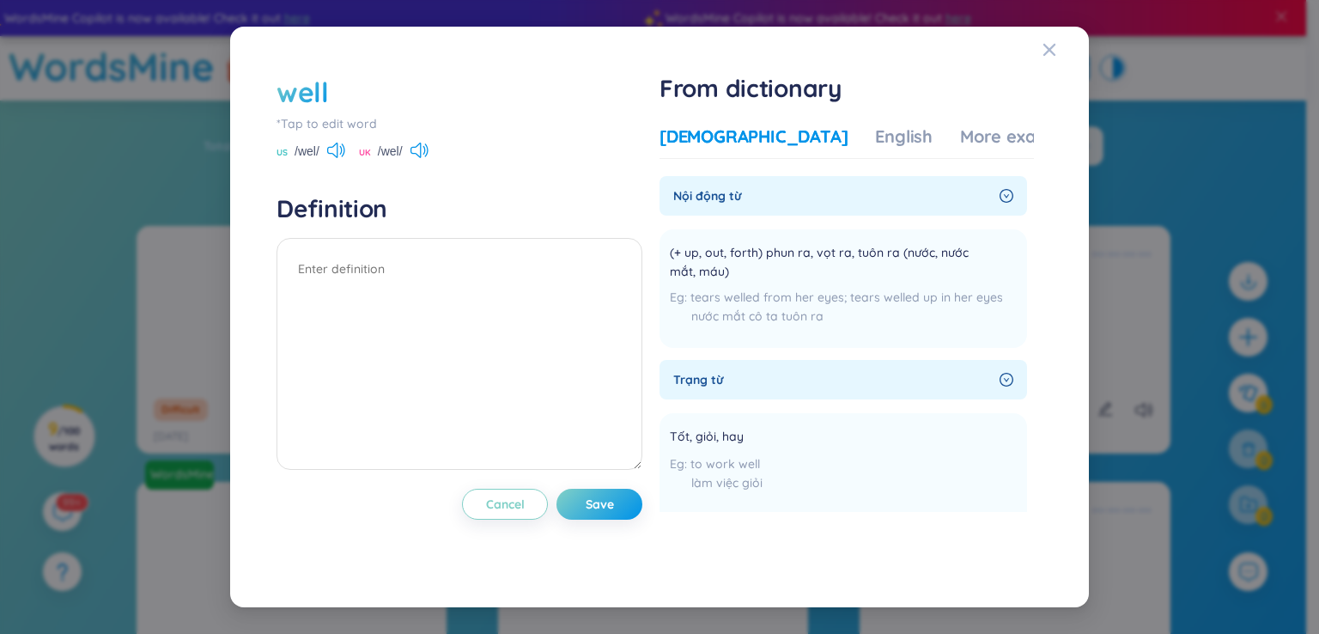
click at [337, 94] on div "well" at bounding box center [460, 92] width 366 height 38
click at [307, 92] on div "well" at bounding box center [303, 92] width 52 height 38
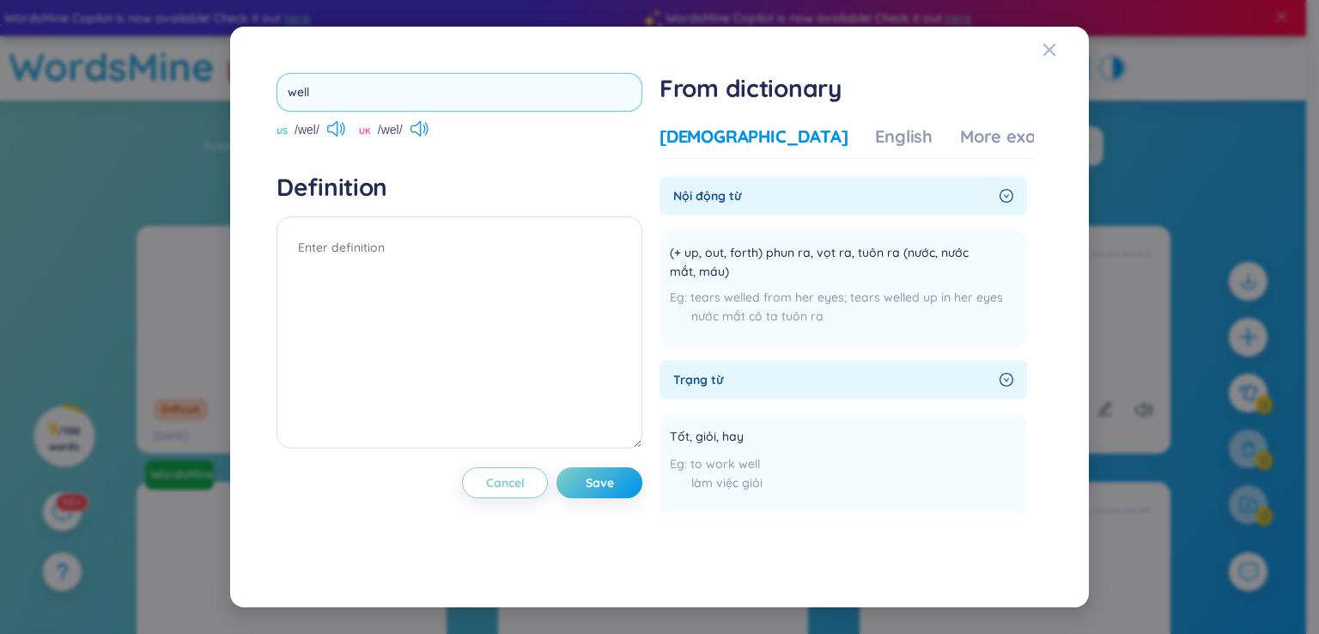
click at [307, 92] on input "well" at bounding box center [460, 92] width 366 height 39
type input "o"
type input "ò"
type input "office"
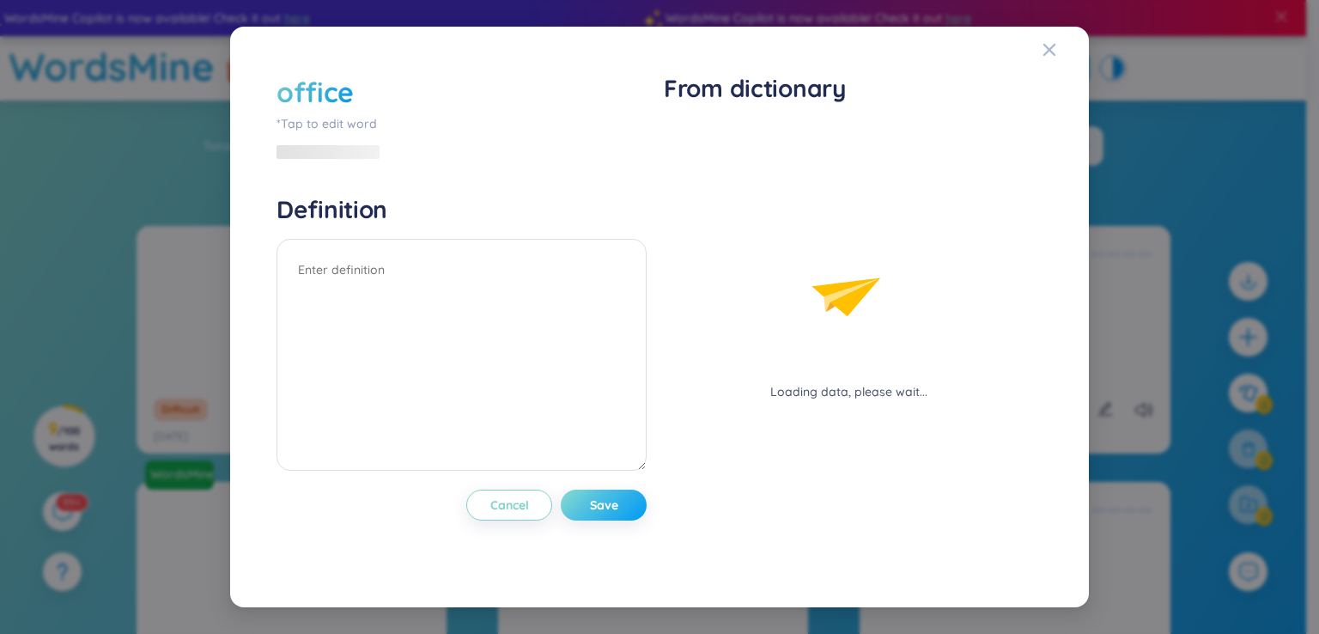
click at [624, 492] on button "Save" at bounding box center [604, 505] width 86 height 31
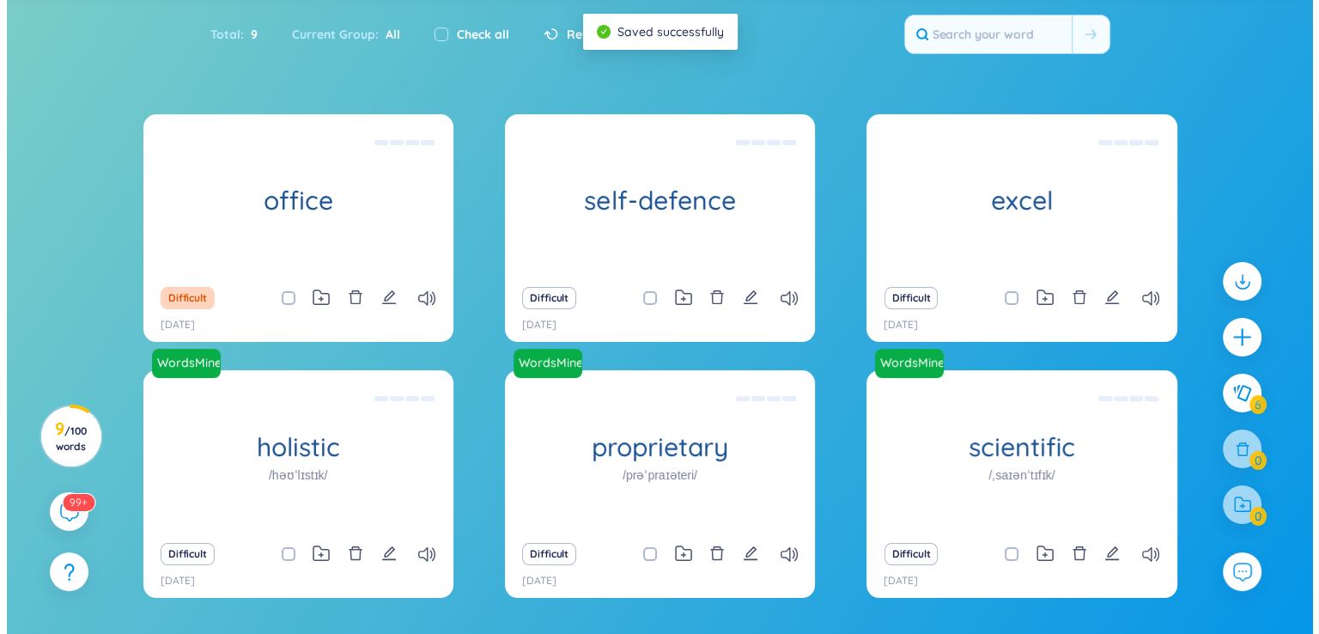
scroll to position [117, 0]
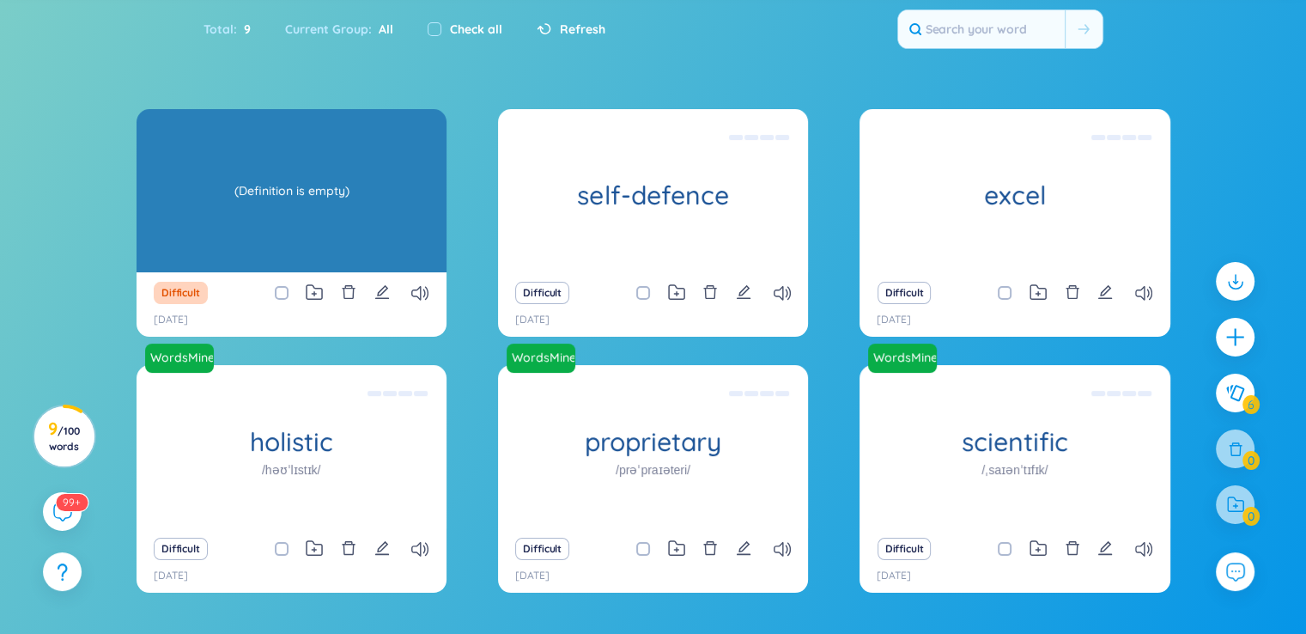
click at [330, 240] on div "(Definition is empty)" at bounding box center [291, 190] width 293 height 155
click at [333, 246] on div "(Definition is empty)" at bounding box center [291, 190] width 293 height 155
click at [333, 248] on div "(Definition is empty)" at bounding box center [291, 190] width 293 height 155
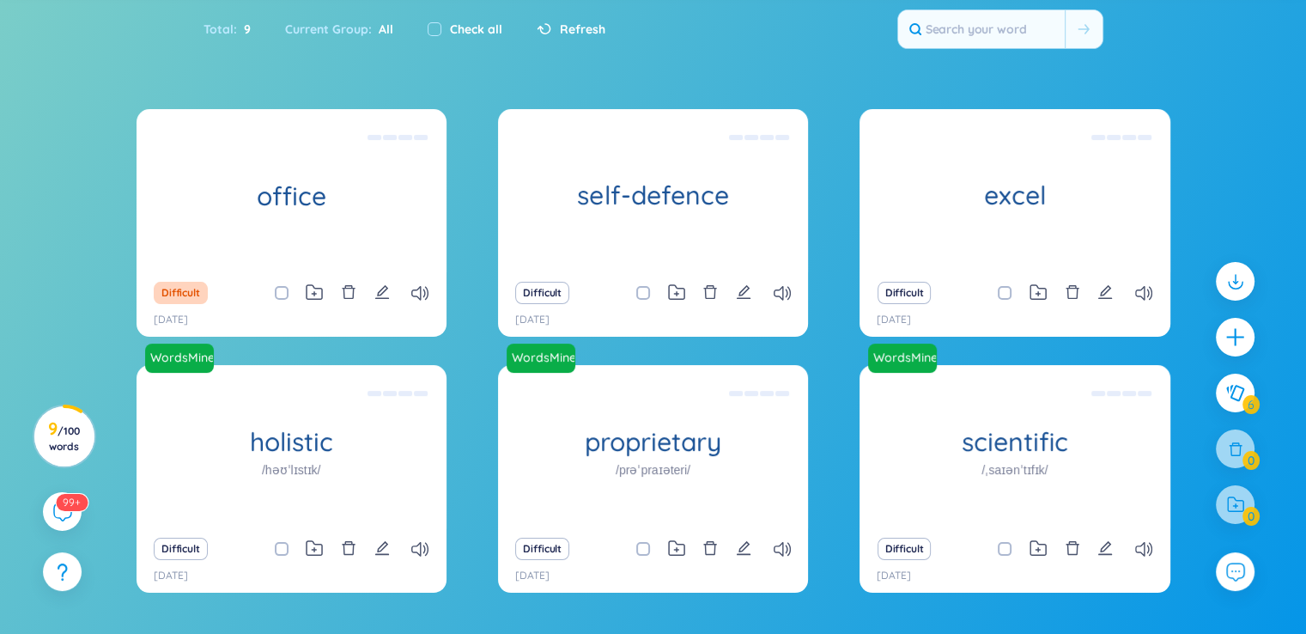
click at [379, 286] on icon "edit" at bounding box center [381, 291] width 15 height 15
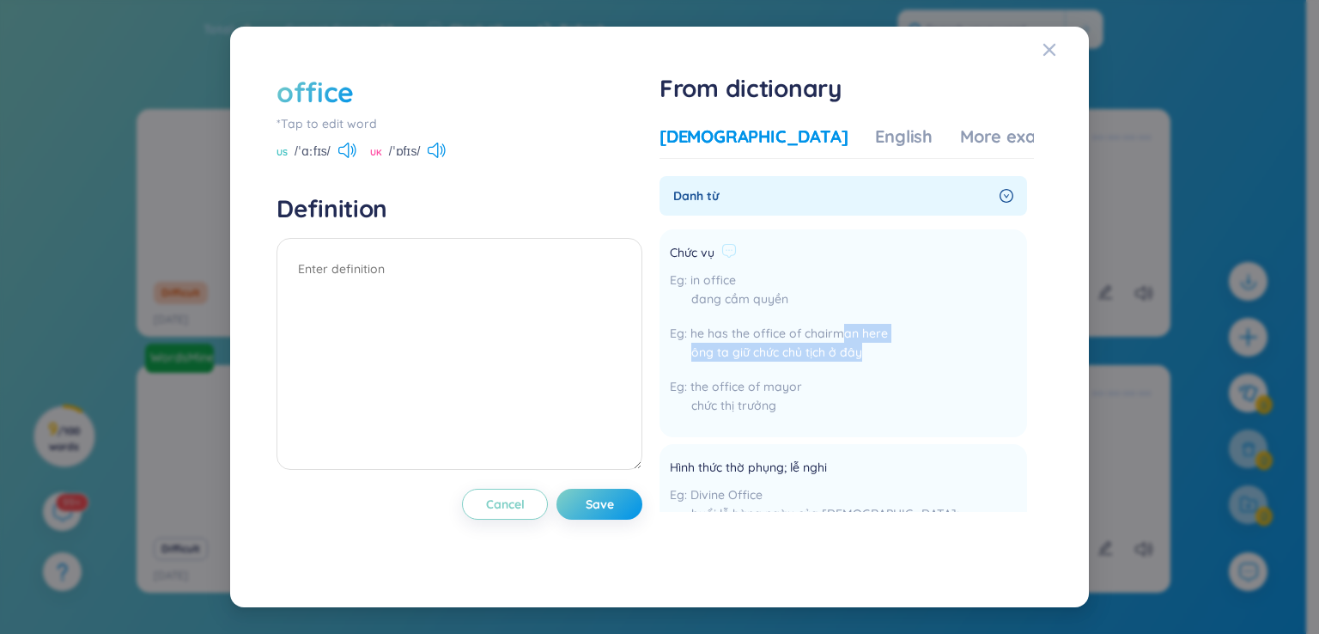
drag, startPoint x: 841, startPoint y: 327, endPoint x: 874, endPoint y: 344, distance: 37.3
click at [874, 344] on div "he has the office of chairman here ông ta giữ chức chủ tịch ở đây" at bounding box center [779, 347] width 218 height 46
click at [900, 425] on li "Chức vụ in office đang cầm quyền he has the office of chairman here ông ta giữ …" at bounding box center [844, 333] width 368 height 208
drag, startPoint x: 811, startPoint y: 336, endPoint x: 857, endPoint y: 341, distance: 46.7
click at [858, 339] on span "he has the office of chairman here" at bounding box center [790, 333] width 198 height 15
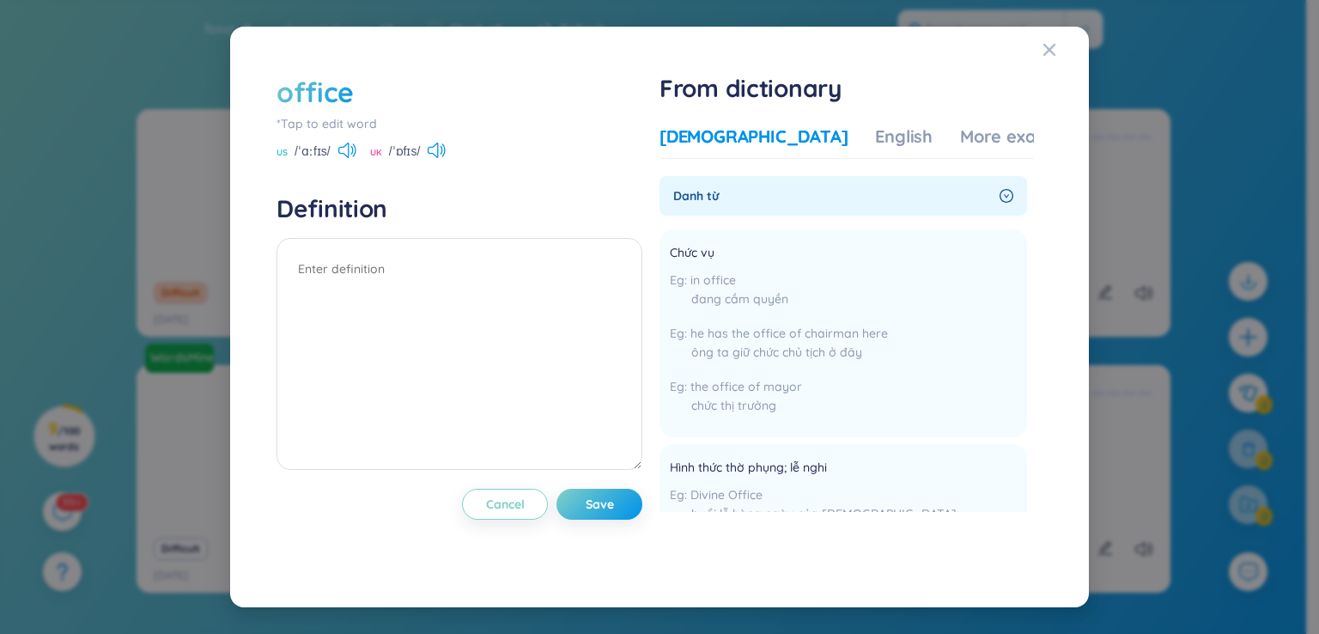
drag, startPoint x: 838, startPoint y: 379, endPoint x: 1128, endPoint y: 252, distance: 316.1
click at [838, 379] on div "the office of mayor chức thị trưởng" at bounding box center [779, 400] width 218 height 46
drag, startPoint x: 1028, startPoint y: 186, endPoint x: 969, endPoint y: 296, distance: 124.9
click at [1031, 204] on section "Danh từ Chức vụ in office đang cầm quyền he has the office of chairman here ông…" at bounding box center [847, 344] width 374 height 336
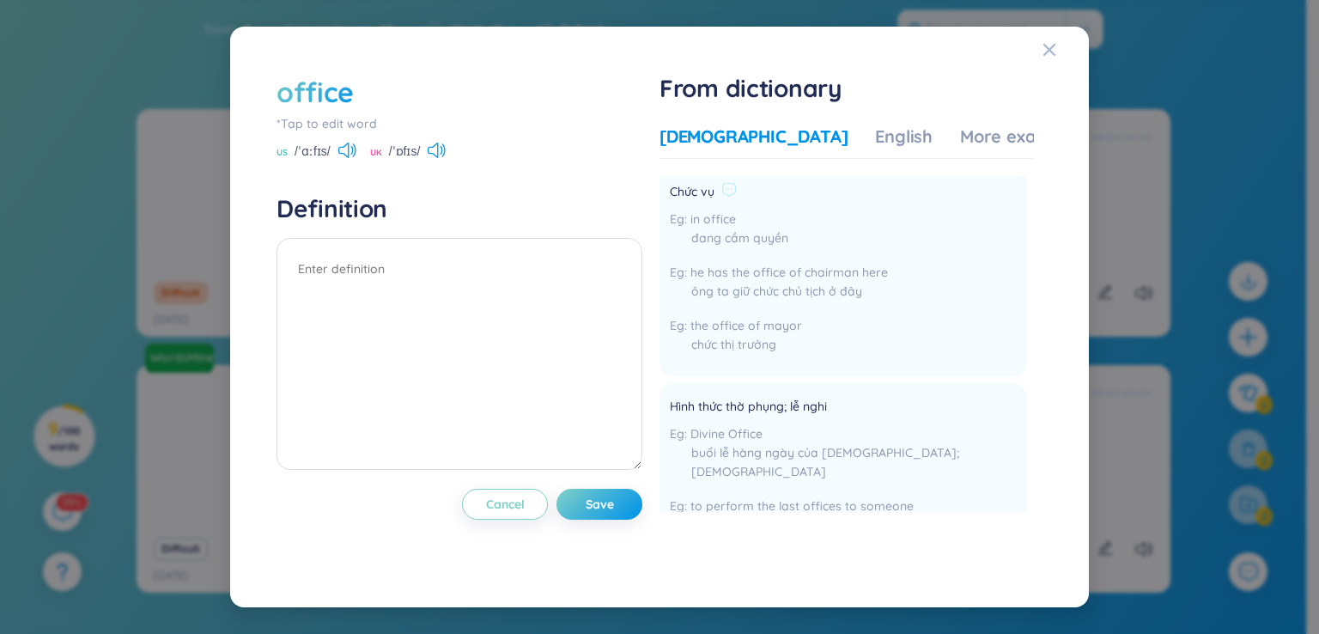
scroll to position [62, 0]
drag, startPoint x: 687, startPoint y: 228, endPoint x: 776, endPoint y: 243, distance: 90.7
click at [776, 242] on div "in office đang cầm quyền" at bounding box center [779, 232] width 218 height 46
drag, startPoint x: 782, startPoint y: 239, endPoint x: 770, endPoint y: 259, distance: 23.6
click at [782, 240] on div "đang cầm quyền" at bounding box center [779, 237] width 218 height 19
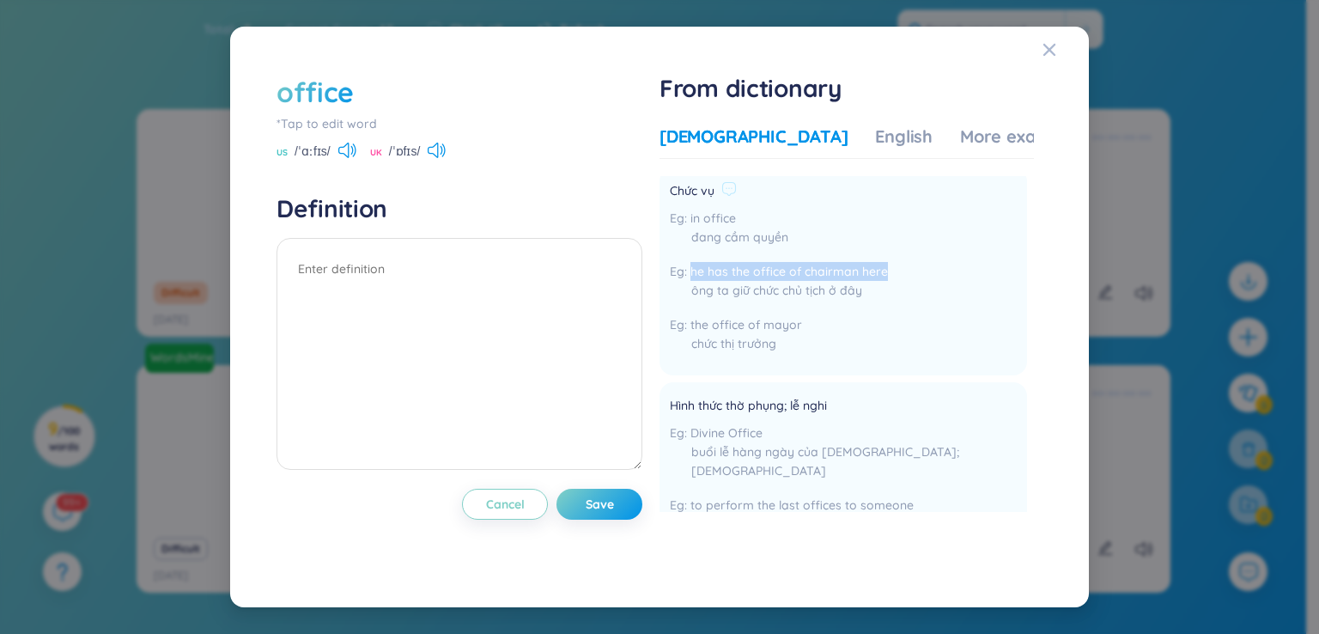
drag, startPoint x: 697, startPoint y: 269, endPoint x: 899, endPoint y: 265, distance: 201.9
click at [899, 265] on li "Chức vụ in office đang cầm quyền he has the office of chairman here ông ta giữ …" at bounding box center [844, 271] width 368 height 208
drag, startPoint x: 743, startPoint y: 292, endPoint x: 800, endPoint y: 302, distance: 58.5
click at [800, 302] on div "he has the office of chairman here ông ta giữ chức chủ tịch ở đây" at bounding box center [779, 285] width 218 height 46
click at [818, 311] on div "in office đang cầm quyền he has the office of chairman here ông ta giữ chức chủ…" at bounding box center [779, 285] width 218 height 153
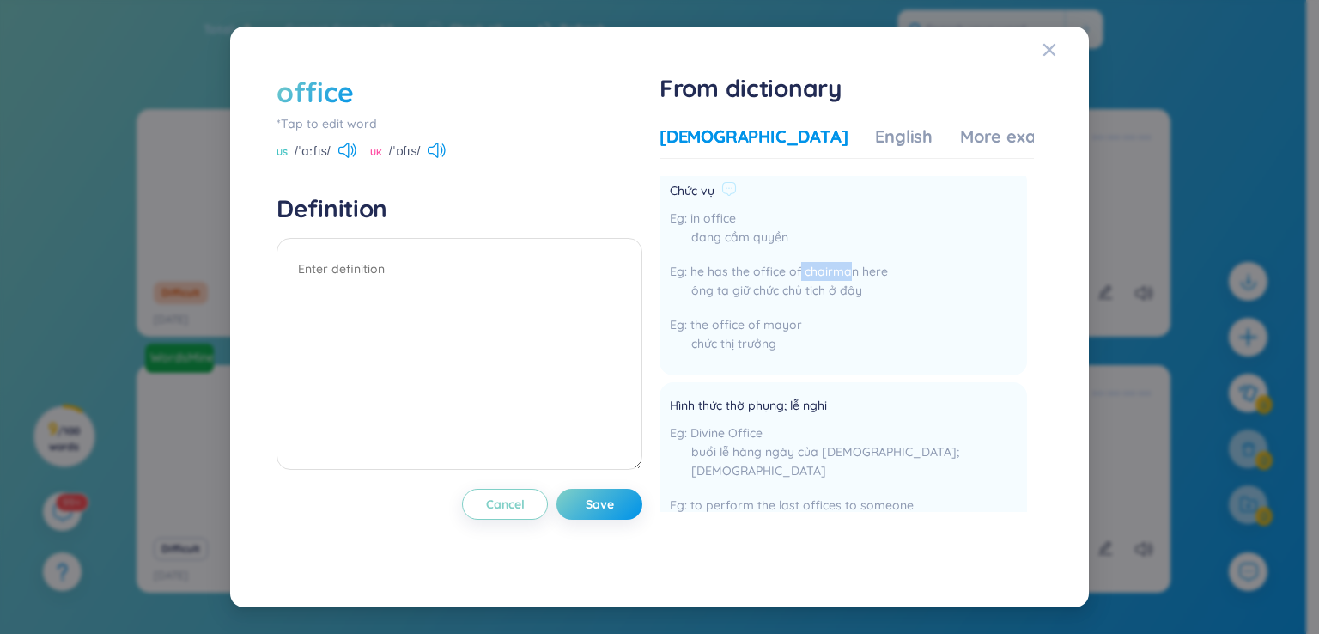
drag, startPoint x: 856, startPoint y: 273, endPoint x: 804, endPoint y: 268, distance: 52.6
click at [804, 268] on span "he has the office of chairman here" at bounding box center [790, 271] width 198 height 15
click at [835, 270] on span "he has the office of chairman here" at bounding box center [790, 271] width 198 height 15
drag, startPoint x: 775, startPoint y: 360, endPoint x: 715, endPoint y: 326, distance: 68.8
click at [746, 338] on div "the office of mayor chức thị trưởng" at bounding box center [779, 338] width 218 height 46
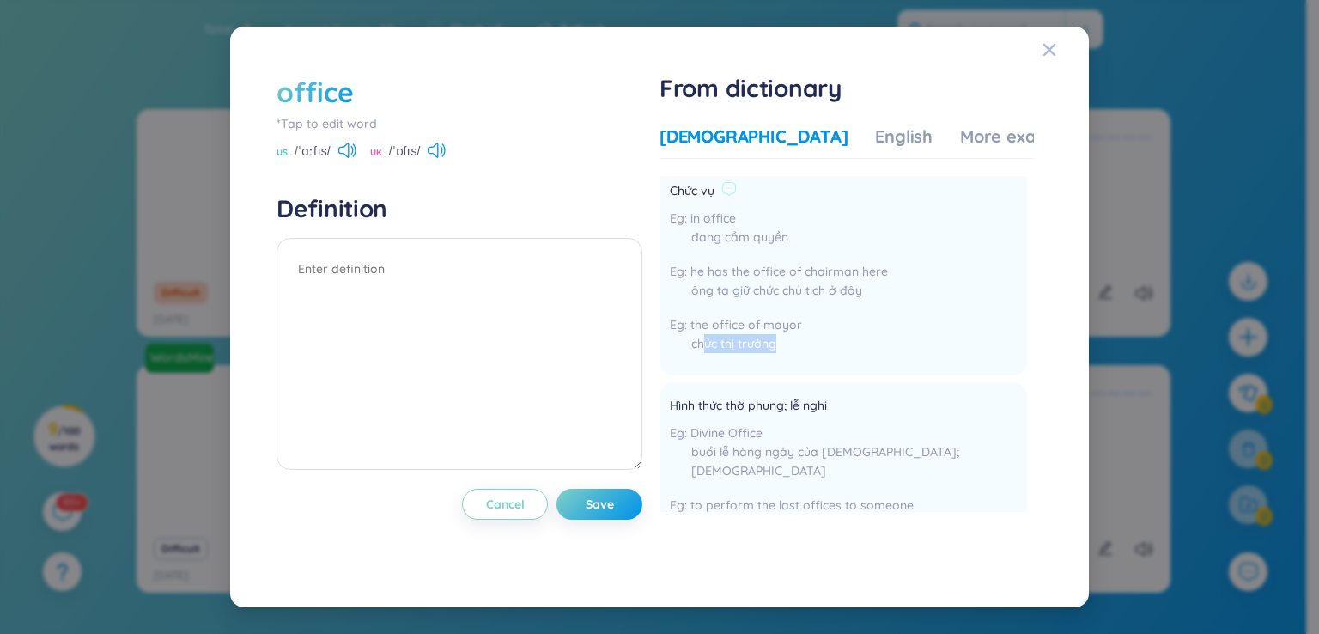
drag, startPoint x: 706, startPoint y: 344, endPoint x: 778, endPoint y: 362, distance: 74.4
click at [778, 362] on div "Chức vụ in office đang cầm quyền he has the office of chairman here ông ta giữ …" at bounding box center [779, 271] width 218 height 187
click at [780, 362] on div "Chức vụ in office đang cầm quyền he has the office of chairman here ông ta giữ …" at bounding box center [779, 271] width 218 height 187
click at [695, 327] on span "the office of mayor" at bounding box center [747, 324] width 112 height 15
drag, startPoint x: 695, startPoint y: 327, endPoint x: 843, endPoint y: 323, distance: 147.8
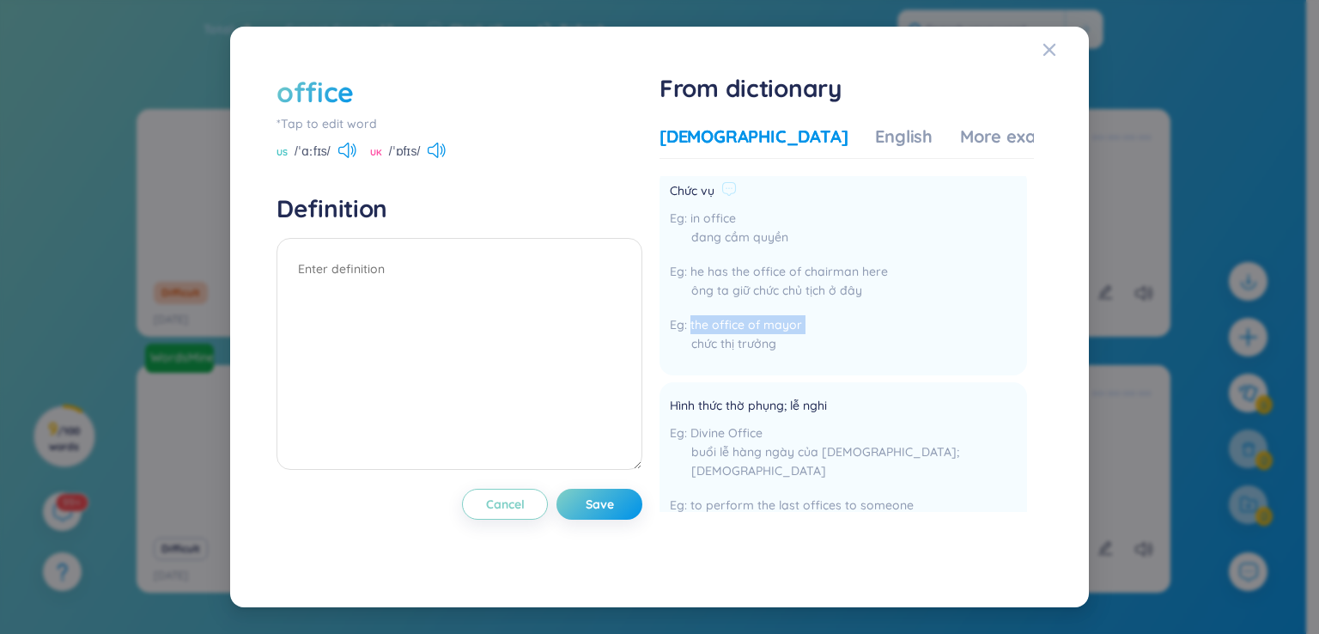
click at [843, 323] on div "the office of mayor chức thị trưởng" at bounding box center [779, 338] width 218 height 46
drag, startPoint x: 794, startPoint y: 279, endPoint x: 784, endPoint y: 362, distance: 83.1
click at [801, 258] on div "in office đang cầm quyền he has the office of chairman here ông ta giữ chức chủ…" at bounding box center [779, 285] width 218 height 153
drag, startPoint x: 750, startPoint y: 326, endPoint x: 844, endPoint y: 317, distance: 95.0
click at [844, 317] on div "the office of mayor chức thị trưởng" at bounding box center [779, 338] width 218 height 46
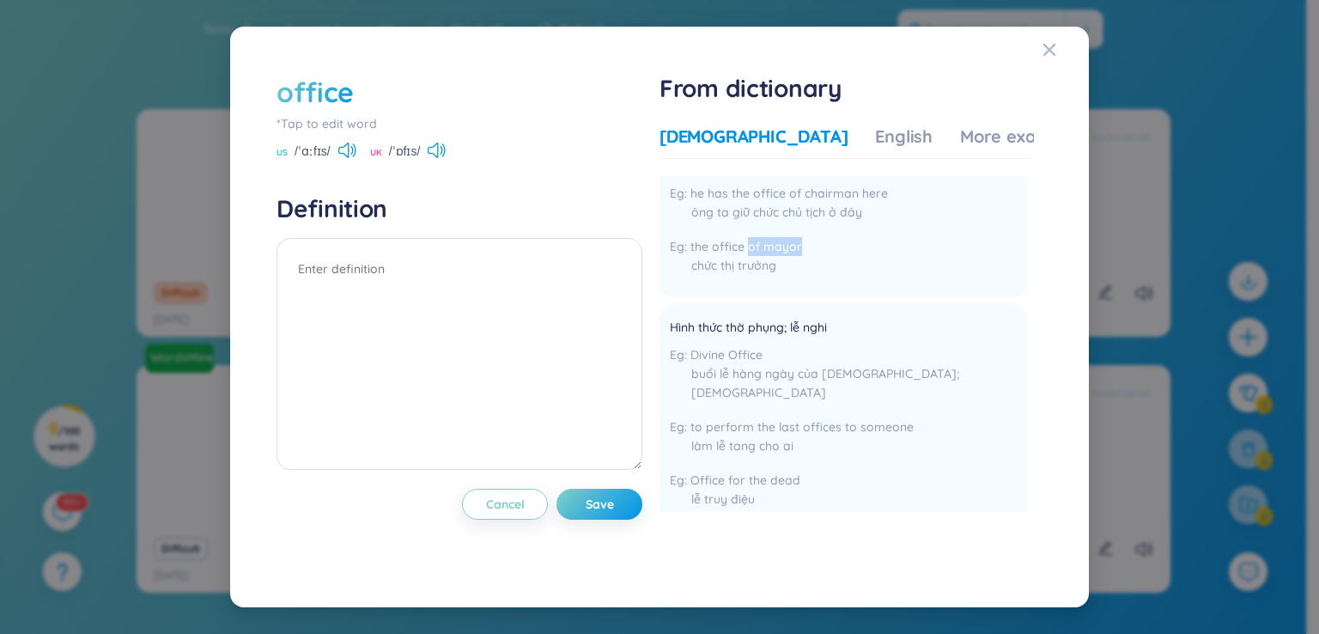
scroll to position [147, 0]
drag, startPoint x: 703, startPoint y: 400, endPoint x: 897, endPoint y: 399, distance: 193.3
click at [897, 412] on span "to perform the last offices to someone" at bounding box center [802, 419] width 223 height 15
click at [906, 429] on div "làm lễ tang cho ai" at bounding box center [843, 438] width 347 height 19
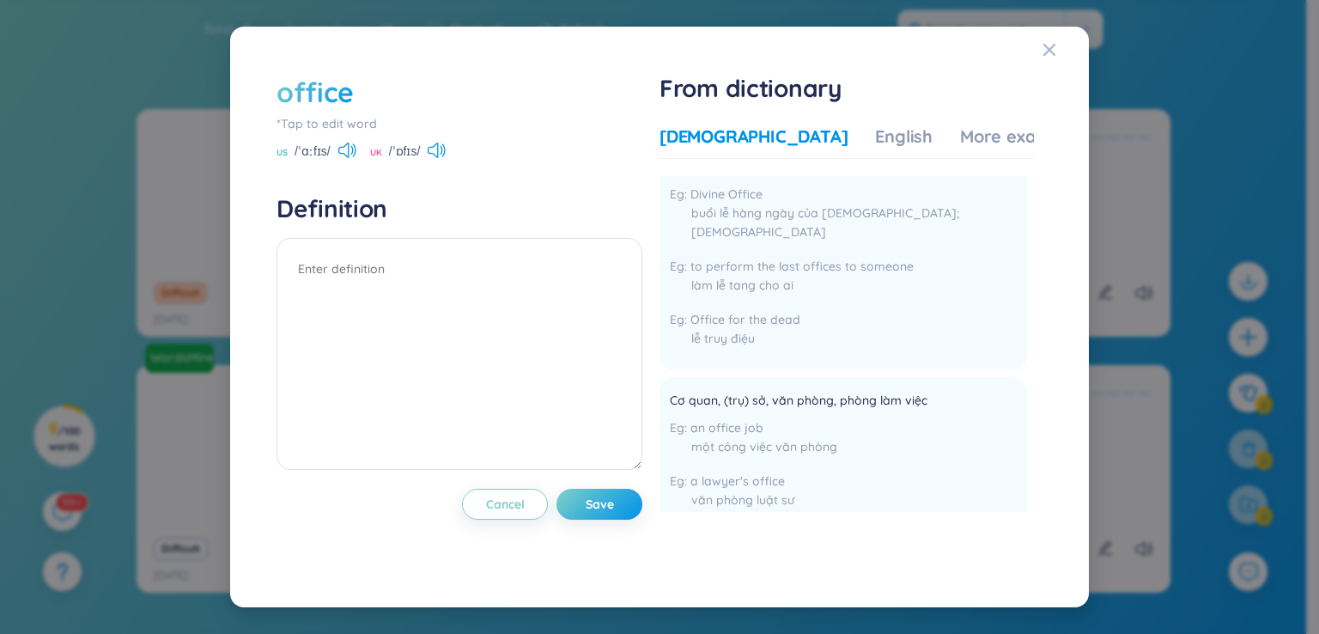
scroll to position [301, 0]
drag, startPoint x: 698, startPoint y: 299, endPoint x: 810, endPoint y: 303, distance: 111.7
click at [810, 309] on div "Office for the dead lễ truy điệu" at bounding box center [843, 332] width 347 height 46
drag, startPoint x: 770, startPoint y: 289, endPoint x: 776, endPoint y: 313, distance: 25.0
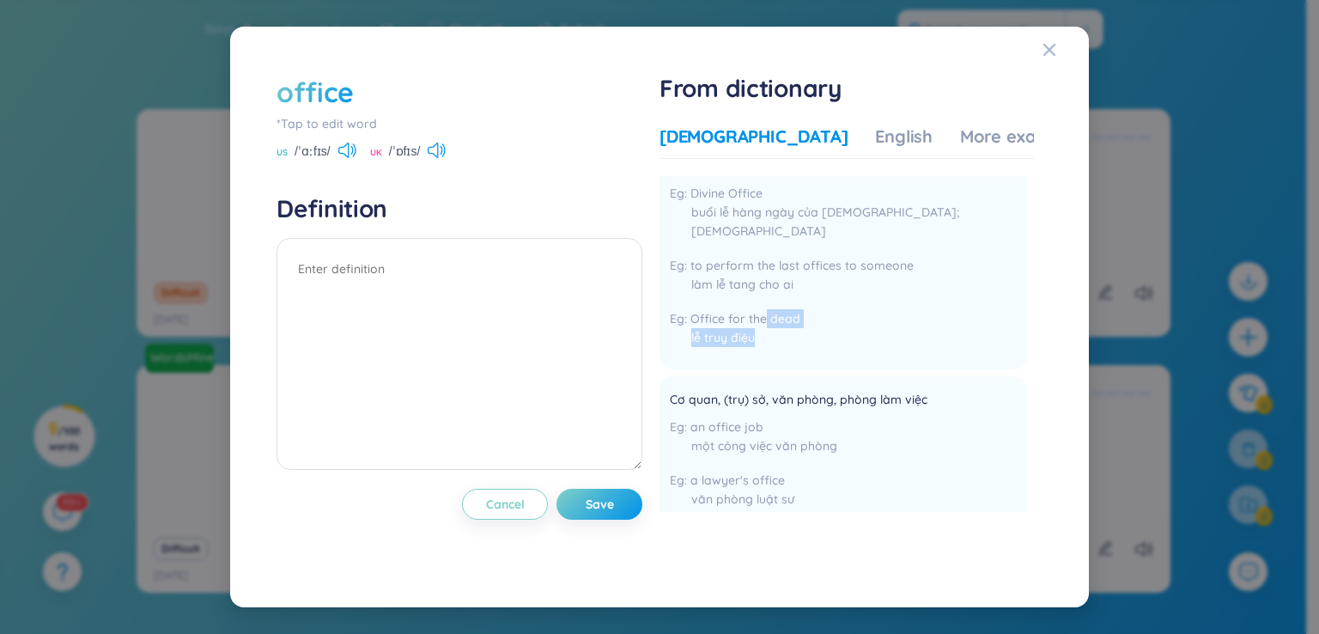
click at [776, 313] on div "Office for the dead lễ truy điệu" at bounding box center [843, 332] width 347 height 46
click at [737, 328] on div "lễ truy điệu" at bounding box center [843, 337] width 347 height 19
click at [735, 311] on span "Office for the dead" at bounding box center [746, 318] width 110 height 15
click at [732, 472] on span "a lawyer's office" at bounding box center [738, 479] width 94 height 15
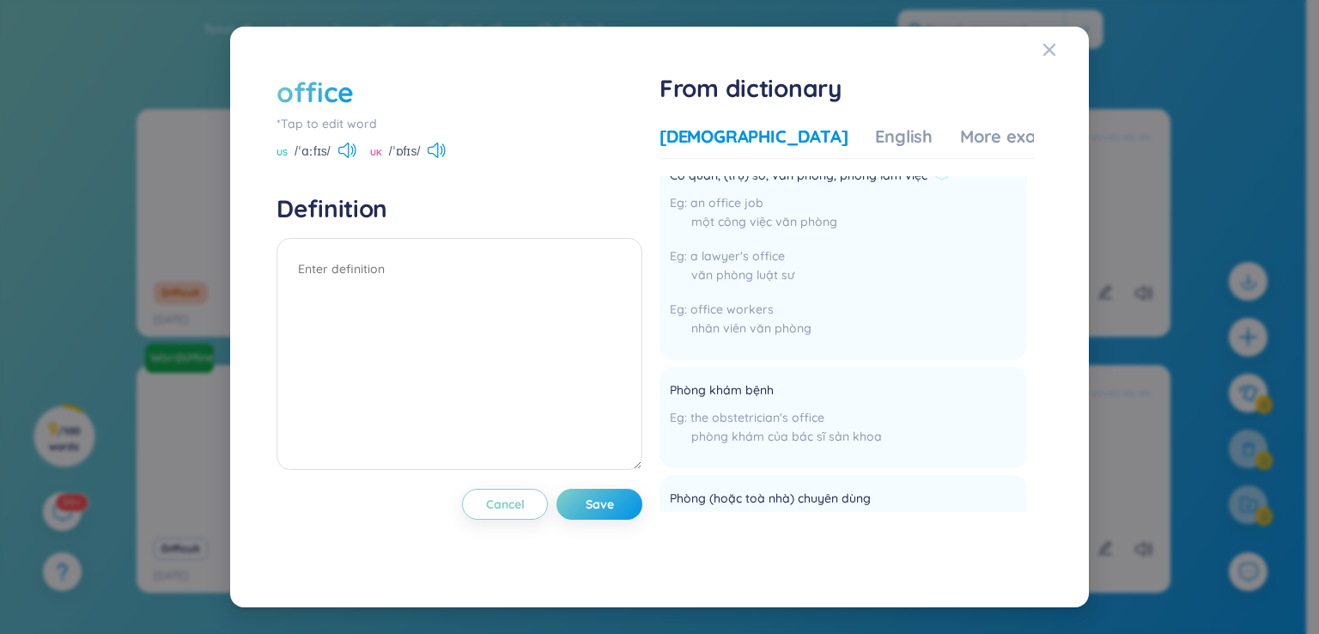
scroll to position [526, 0]
drag, startPoint x: 707, startPoint y: 240, endPoint x: 776, endPoint y: 264, distance: 72.8
click at [776, 264] on div "a lawyer's office văn phòng luật sư" at bounding box center [810, 270] width 280 height 46
click at [796, 300] on div "office workers nhân viên văn phòng" at bounding box center [810, 323] width 280 height 46
drag, startPoint x: 694, startPoint y: 291, endPoint x: 859, endPoint y: 307, distance: 165.7
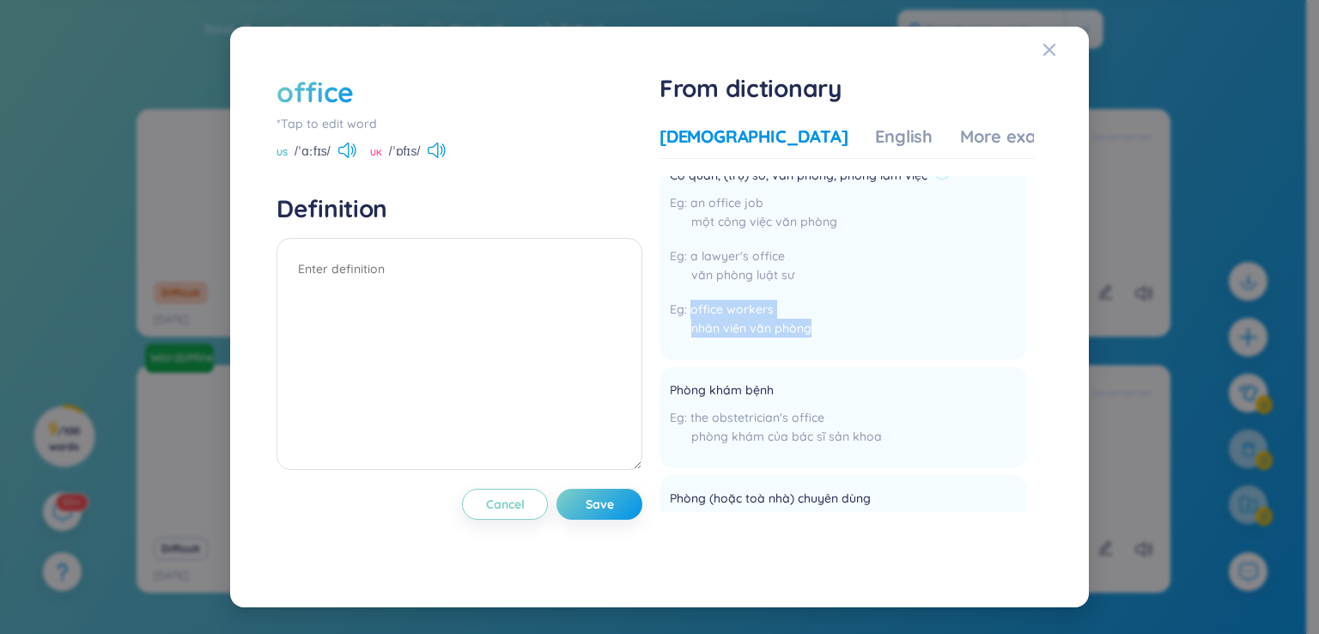
click at [859, 307] on div "office workers nhân viên văn phòng" at bounding box center [810, 323] width 280 height 46
click at [857, 319] on div "nhân viên văn phòng" at bounding box center [810, 328] width 280 height 19
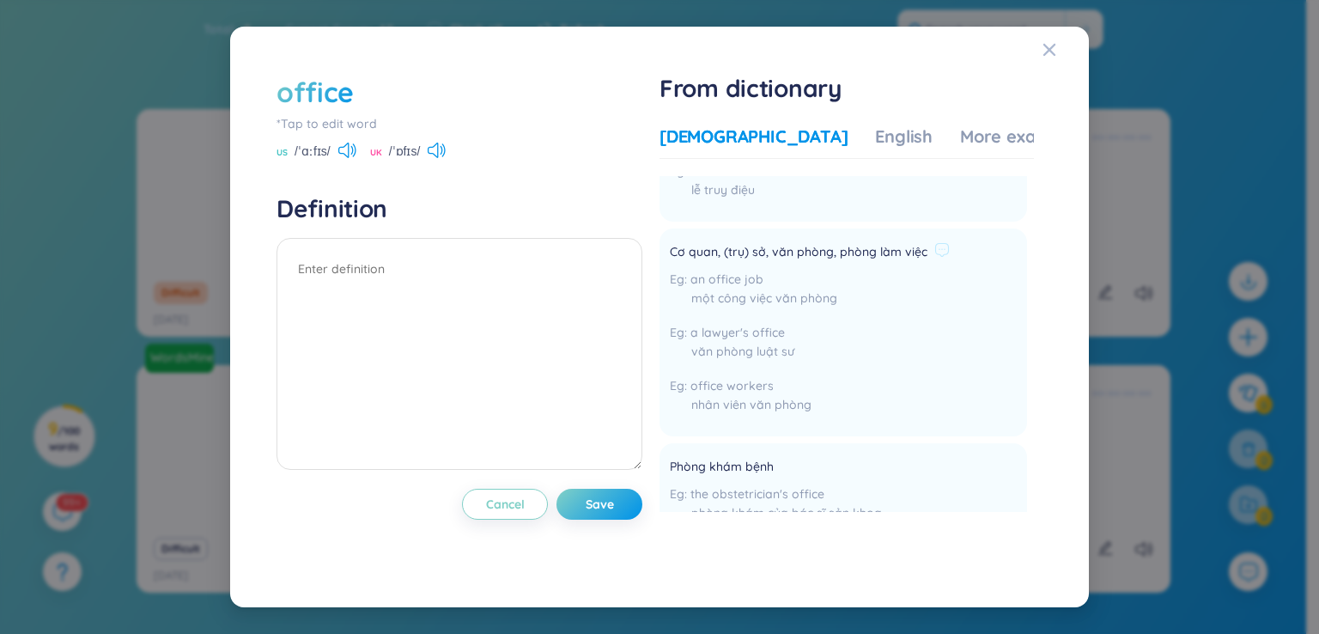
scroll to position [450, 0]
drag, startPoint x: 765, startPoint y: 362, endPoint x: 730, endPoint y: 362, distance: 35.2
click at [730, 377] on span "office workers" at bounding box center [732, 384] width 83 height 15
click at [782, 394] on div "nhân viên văn phòng" at bounding box center [810, 403] width 280 height 19
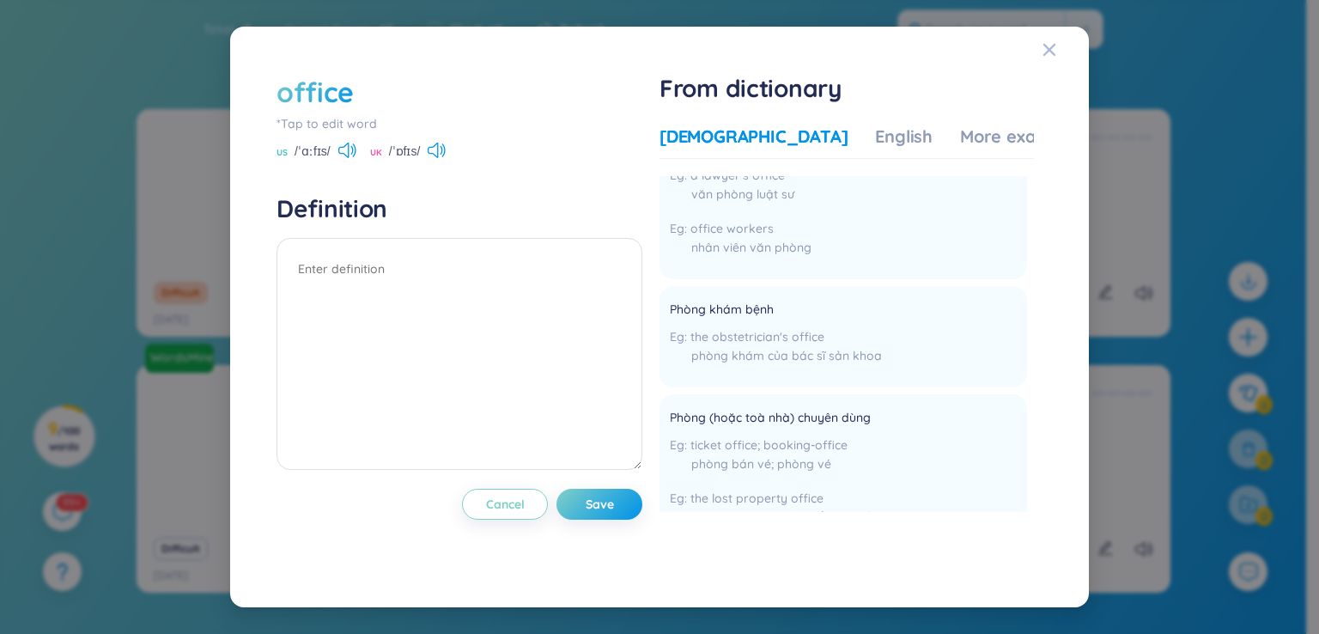
scroll to position [611, 0]
drag, startPoint x: 695, startPoint y: 313, endPoint x: 830, endPoint y: 306, distance: 135.0
click at [830, 323] on div "the obstetrician's office phòng khám của bác sĩ sản khoa" at bounding box center [776, 346] width 212 height 46
click at [892, 319] on li "Phòng khám bệnh the obstetrician's office phòng khám của bác sĩ sản khoa Add" at bounding box center [844, 332] width 368 height 101
drag, startPoint x: 710, startPoint y: 311, endPoint x: 798, endPoint y: 313, distance: 87.6
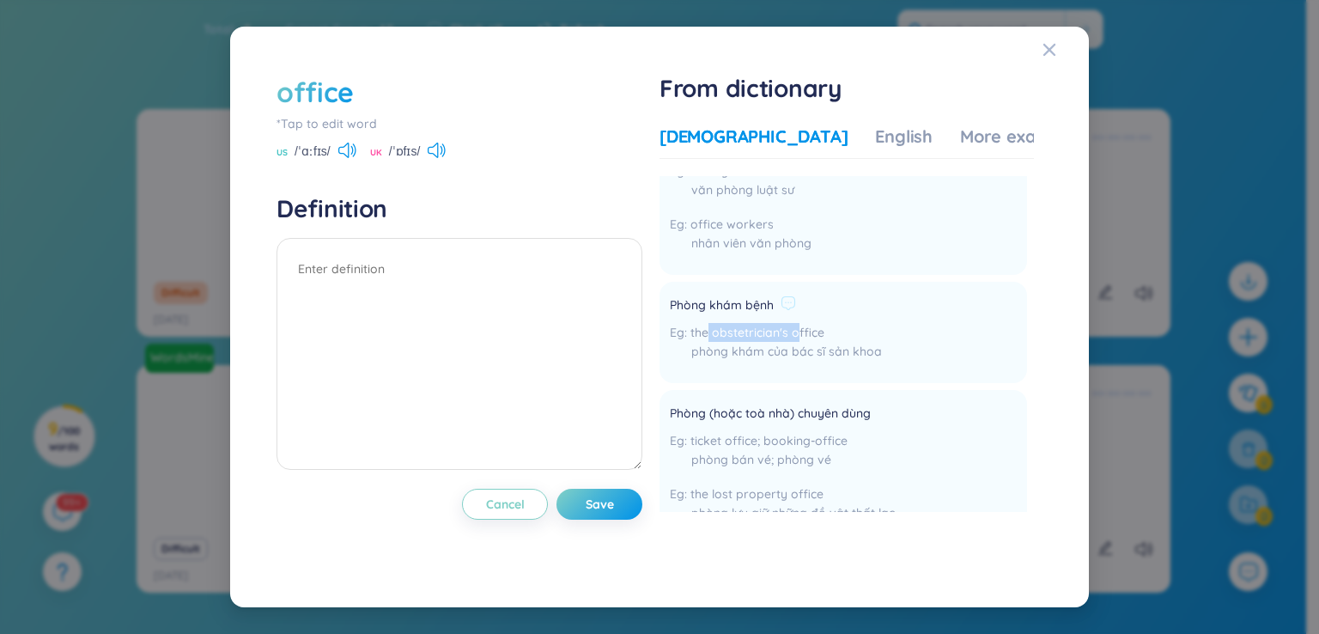
click at [798, 325] on span "the obstetrician's office" at bounding box center [758, 332] width 134 height 15
drag, startPoint x: 782, startPoint y: 380, endPoint x: 779, endPoint y: 389, distance: 9.8
click at [779, 390] on li "Phòng (hoặc toà nhà) chuyên dùng ticket office; booking-office phòng bán vé; ph…" at bounding box center [844, 467] width 368 height 155
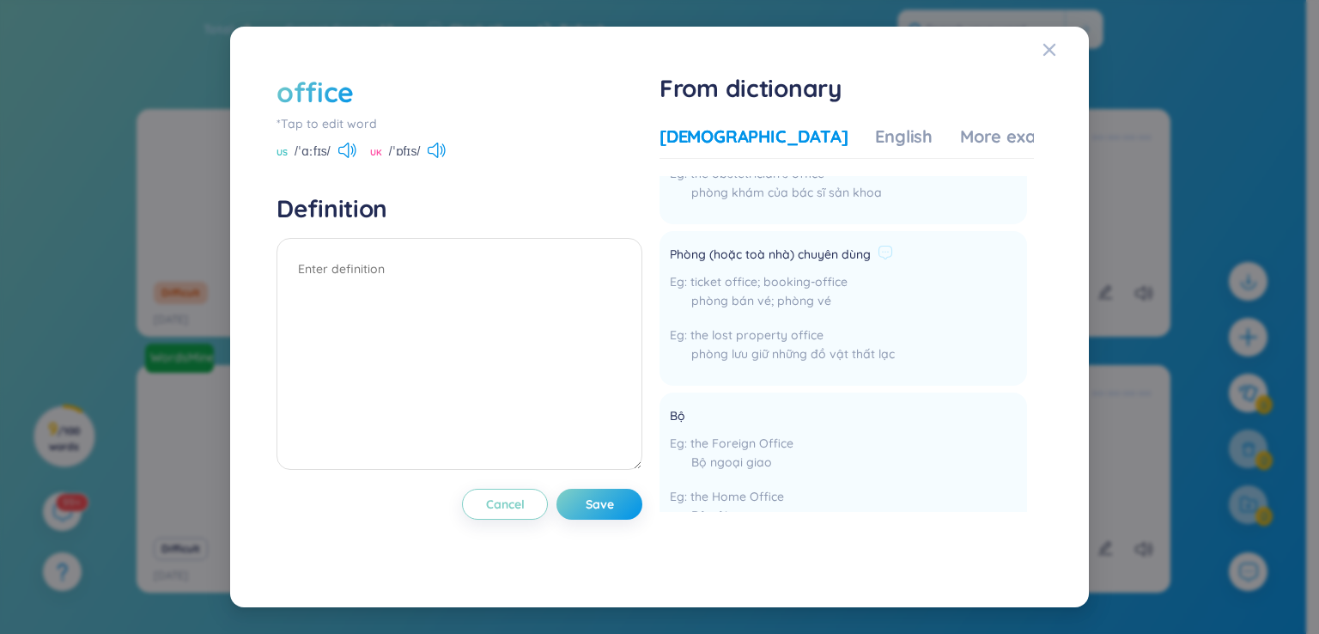
scroll to position [779, 0]
drag, startPoint x: 694, startPoint y: 255, endPoint x: 765, endPoint y: 243, distance: 72.3
click at [765, 263] on div "ticket office; booking-office phòng bán vé; phòng vé" at bounding box center [782, 286] width 225 height 46
click at [805, 383] on li "Bộ the Foreign Office Bộ ngoại giao the Home Office Bộ nội vụ Add" at bounding box center [844, 460] width 368 height 155
drag, startPoint x: 715, startPoint y: 308, endPoint x: 789, endPoint y: 311, distance: 73.9
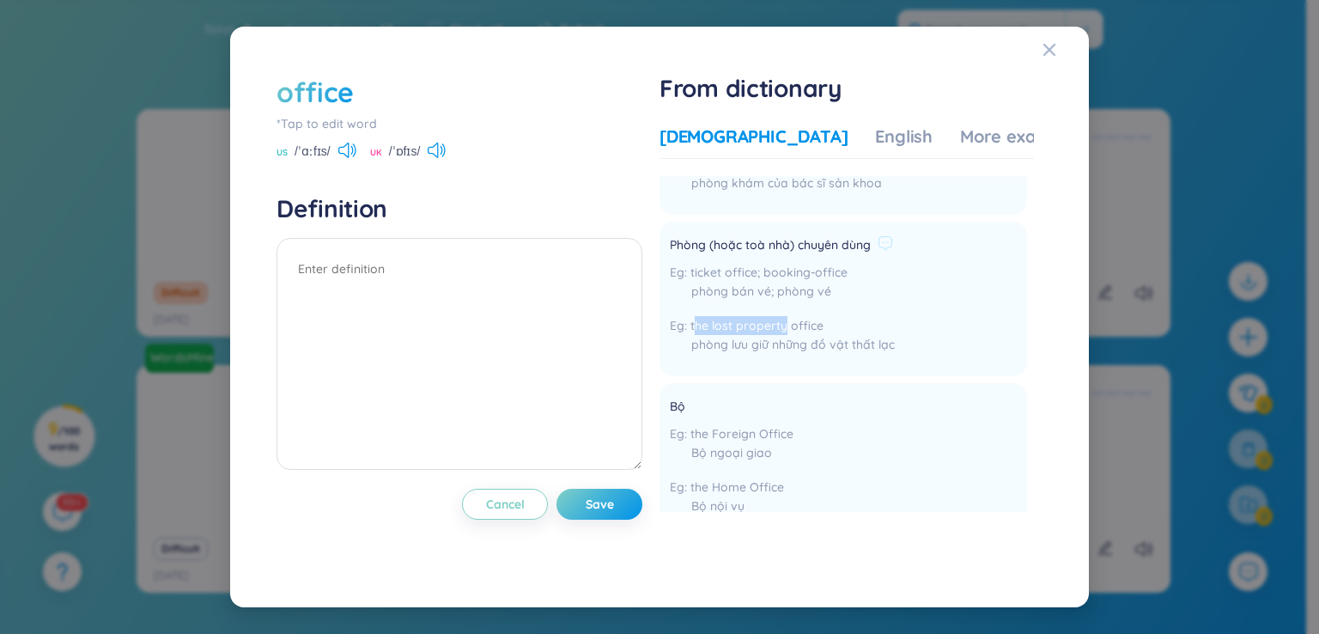
click at [789, 318] on span "the lost property office" at bounding box center [757, 325] width 133 height 15
click at [803, 335] on div "phòng lưu giữ những đồ vật thất lạc" at bounding box center [782, 344] width 225 height 19
drag, startPoint x: 821, startPoint y: 300, endPoint x: 740, endPoint y: 326, distance: 84.7
click at [740, 326] on div "the lost property office phòng lưu giữ những đồ vật thất lạc" at bounding box center [782, 339] width 225 height 46
click at [700, 318] on span "the lost property office" at bounding box center [757, 325] width 133 height 15
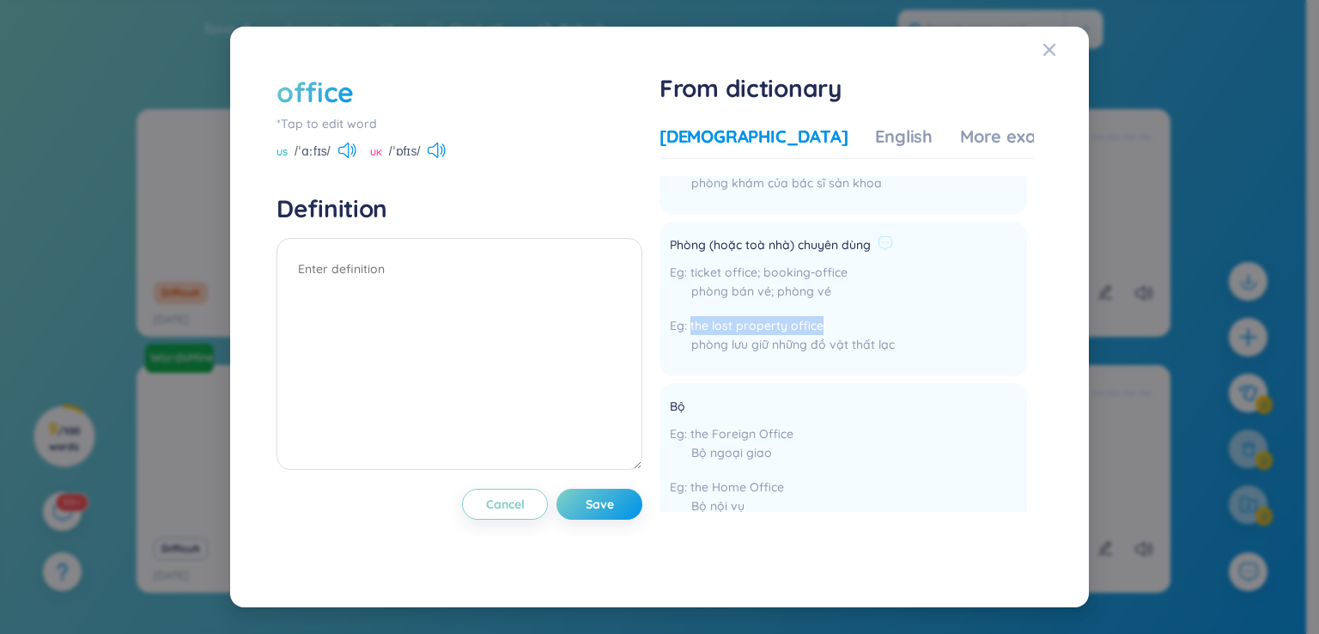
drag, startPoint x: 692, startPoint y: 305, endPoint x: 862, endPoint y: 301, distance: 170.1
click at [862, 316] on div "the lost property office phòng lưu giữ những đồ vật thất lạc" at bounding box center [782, 339] width 225 height 46
click at [831, 447] on li "Bộ the Foreign Office Bộ ngoại giao the Home Office Bộ nội vụ Add" at bounding box center [844, 460] width 368 height 155
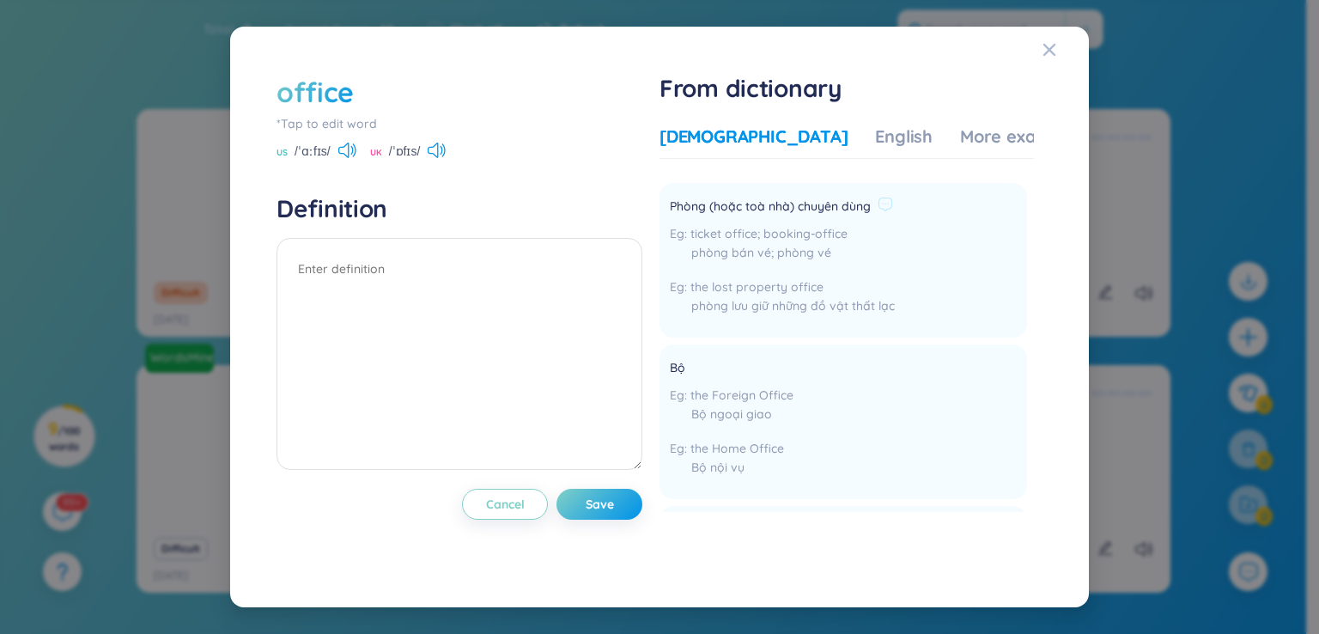
scroll to position [845, 0]
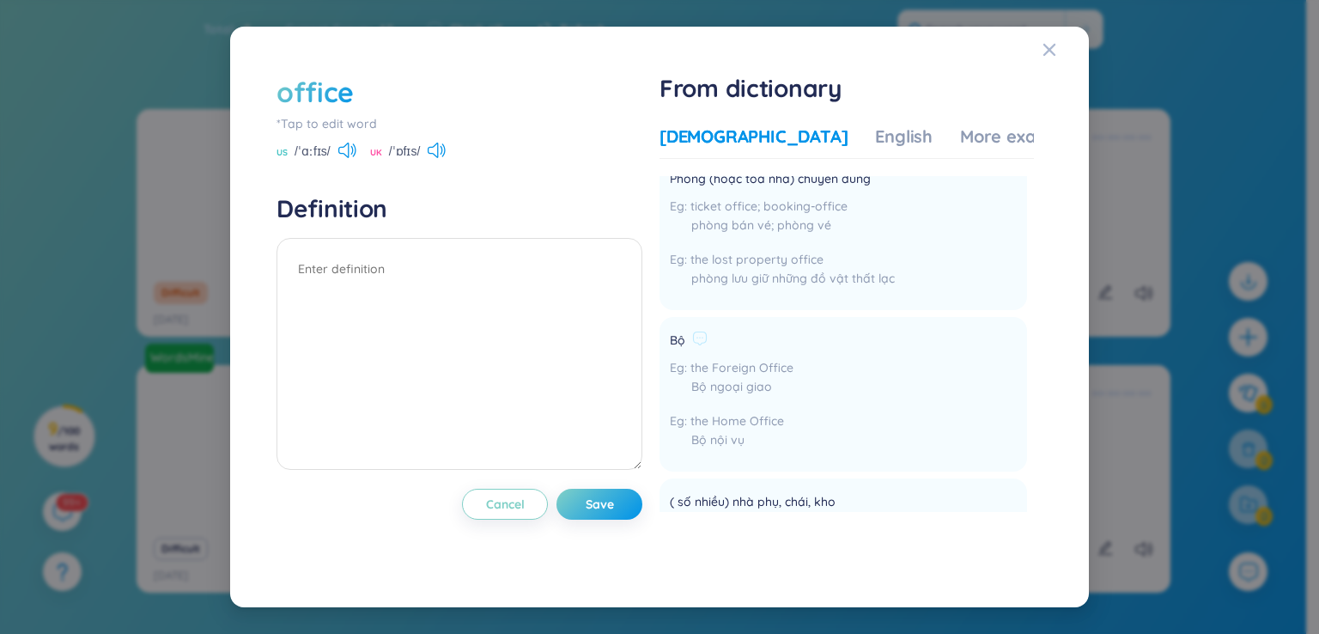
click at [767, 360] on span "the Foreign Office" at bounding box center [742, 367] width 103 height 15
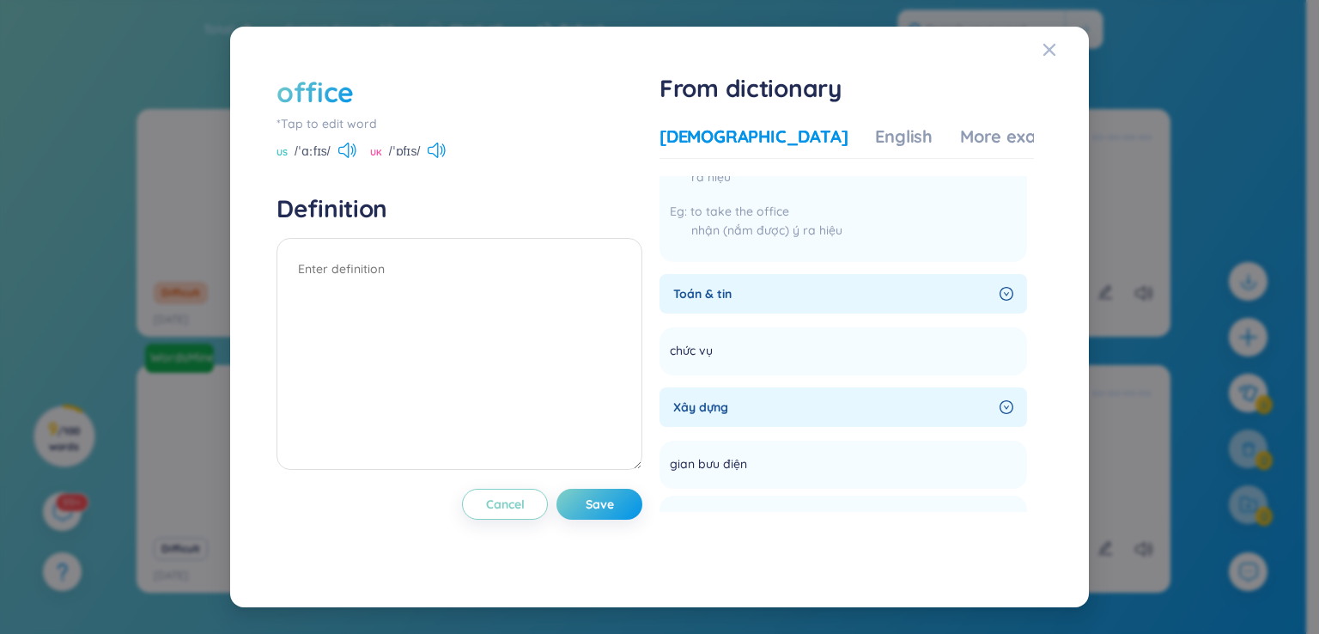
scroll to position [1307, 0]
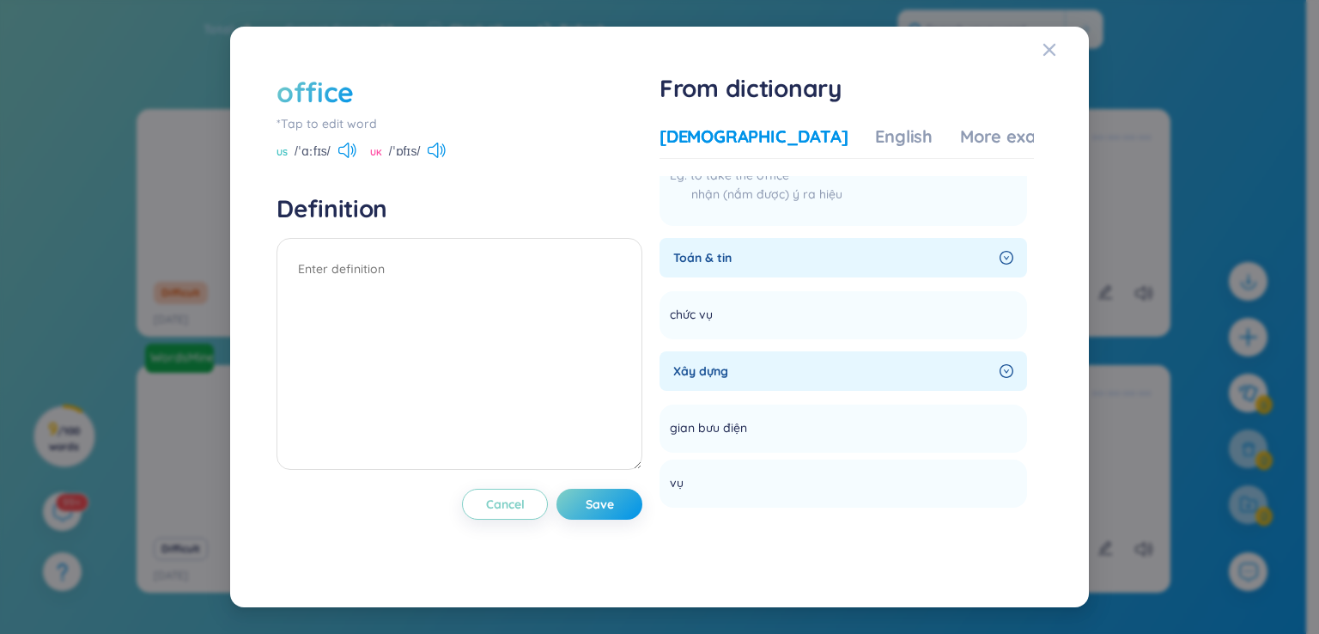
click at [723, 362] on span "Xây dựng" at bounding box center [833, 371] width 320 height 19
click at [792, 451] on li "bộ Add" at bounding box center [844, 475] width 368 height 48
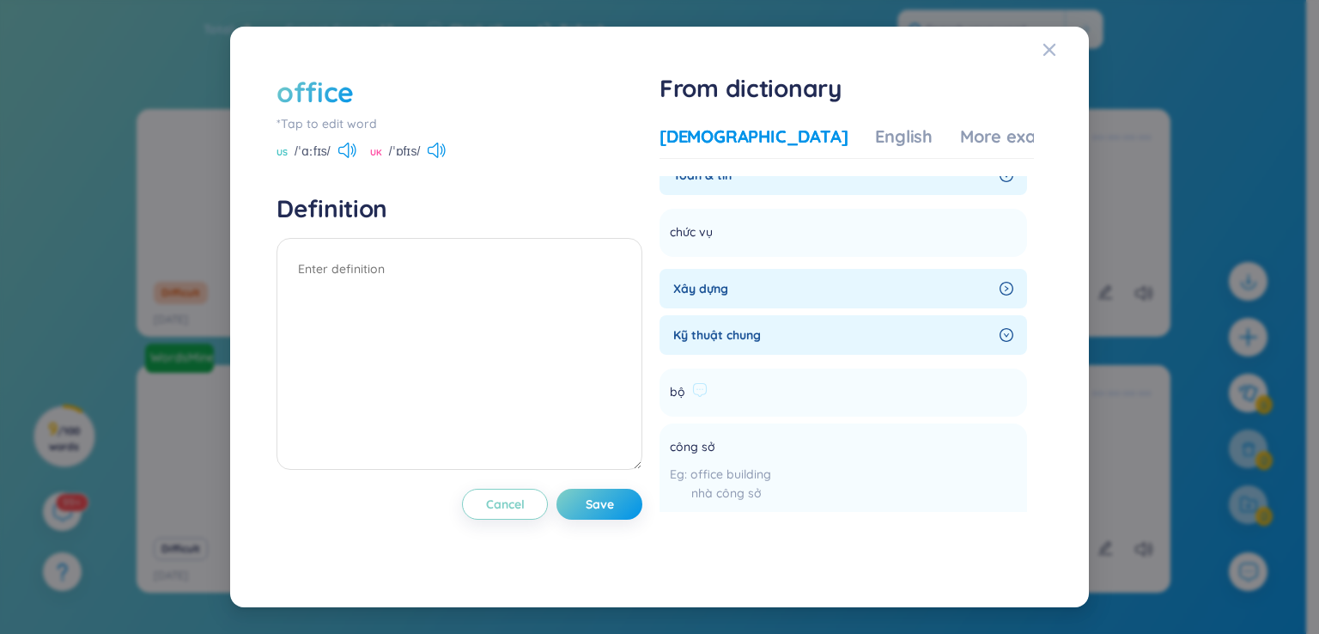
scroll to position [1400, 0]
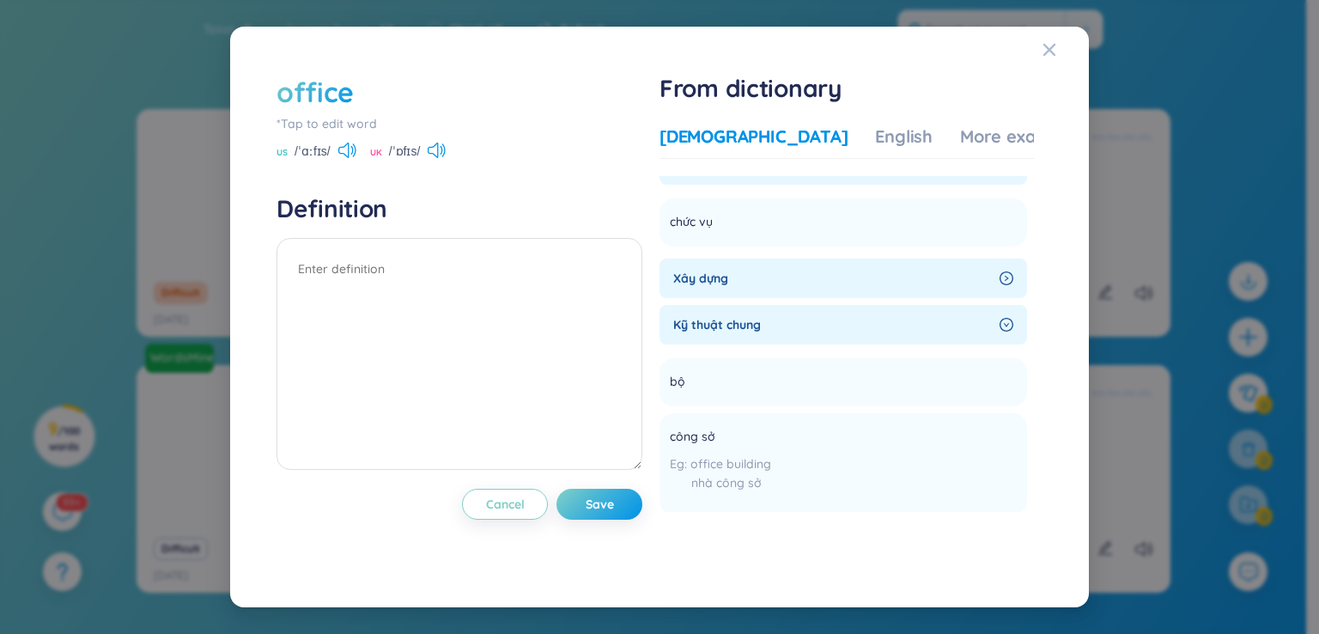
click at [790, 318] on div "Kỹ thuật chung" at bounding box center [844, 325] width 368 height 40
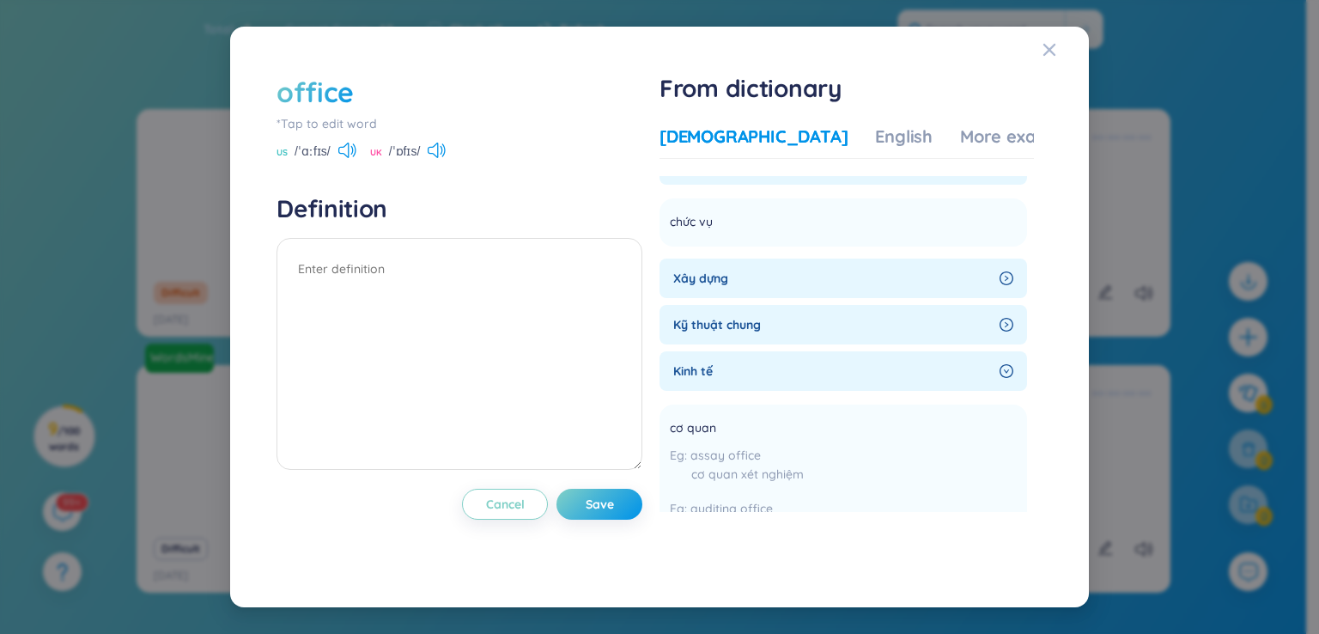
click at [1003, 318] on icon "right-circle" at bounding box center [1007, 325] width 14 height 14
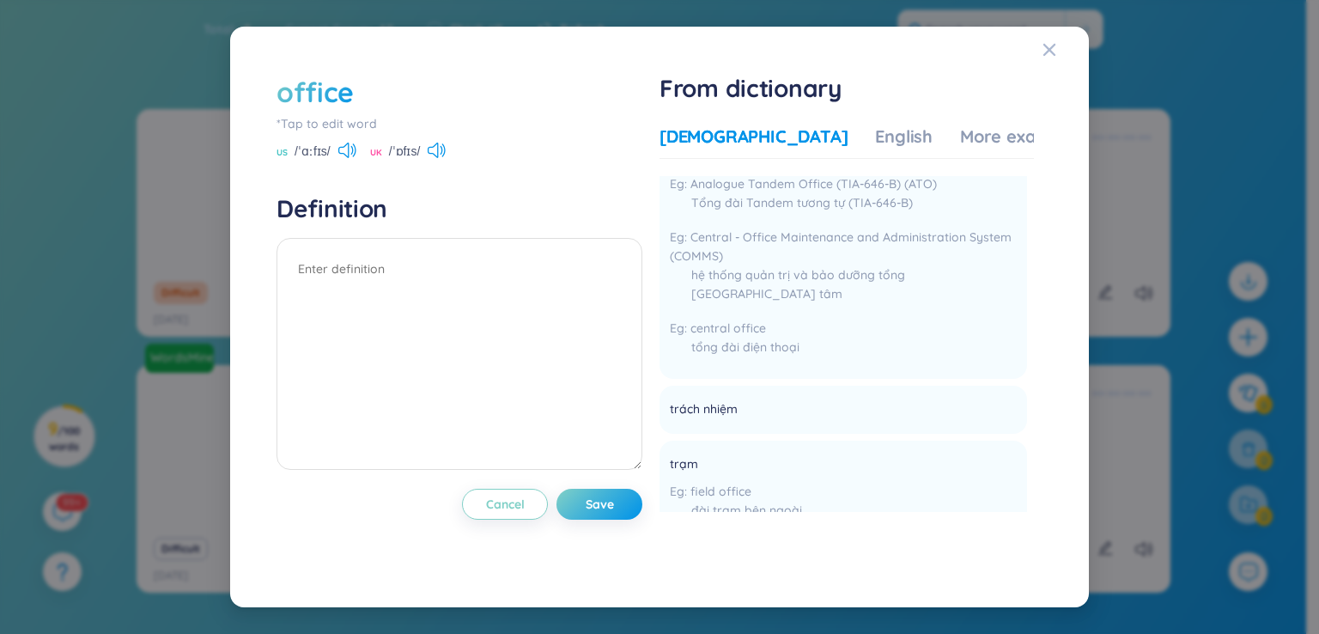
scroll to position [2281, 0]
click at [1003, 334] on div "tổng đài điện thoại" at bounding box center [843, 343] width 347 height 19
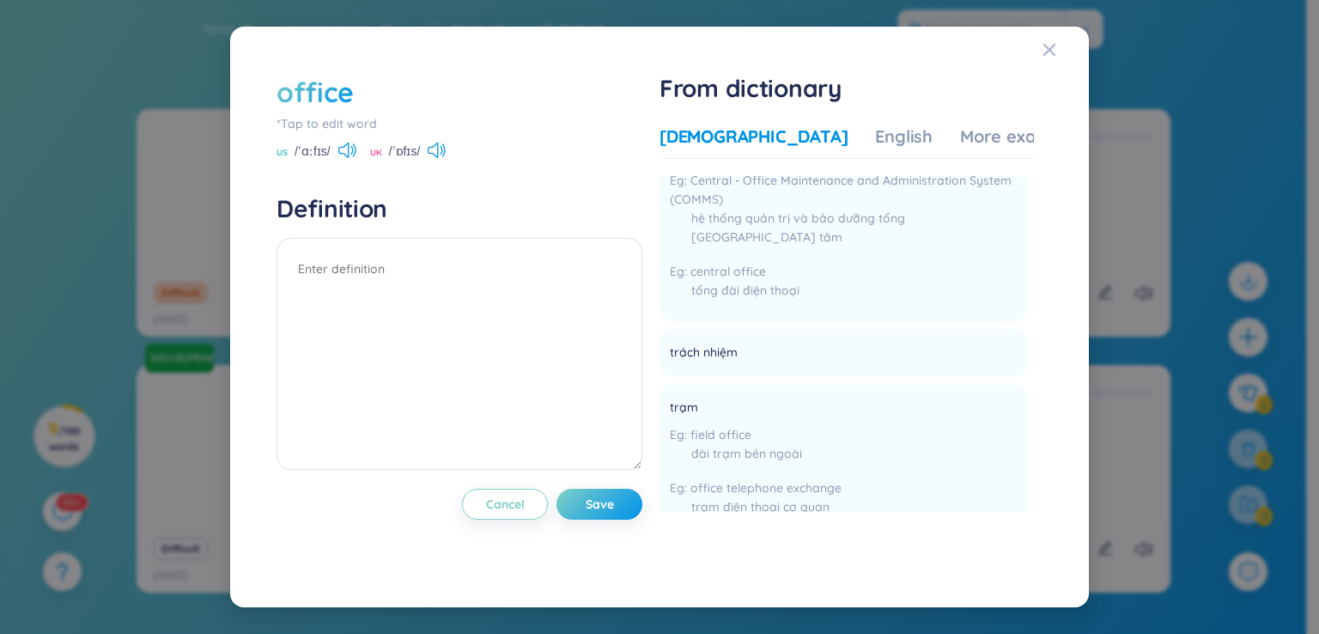
scroll to position [2335, 0]
click at [1003, 328] on li "trách nhiệm Add" at bounding box center [844, 352] width 368 height 48
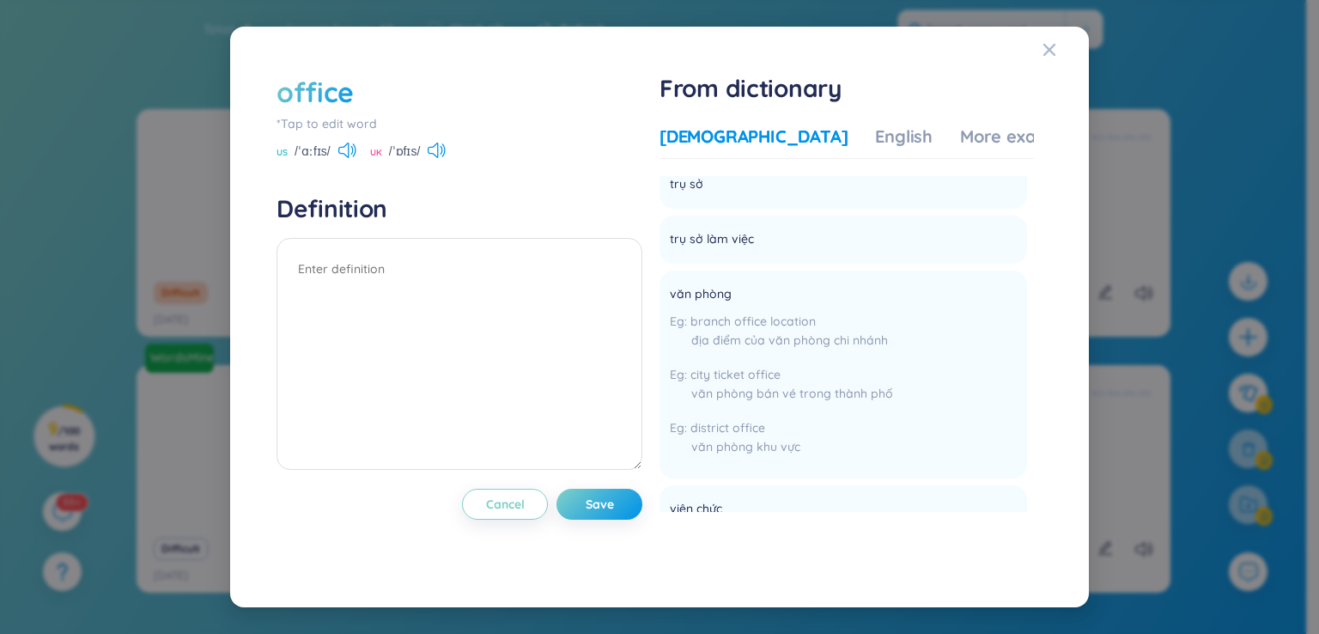
scroll to position [4683, 0]
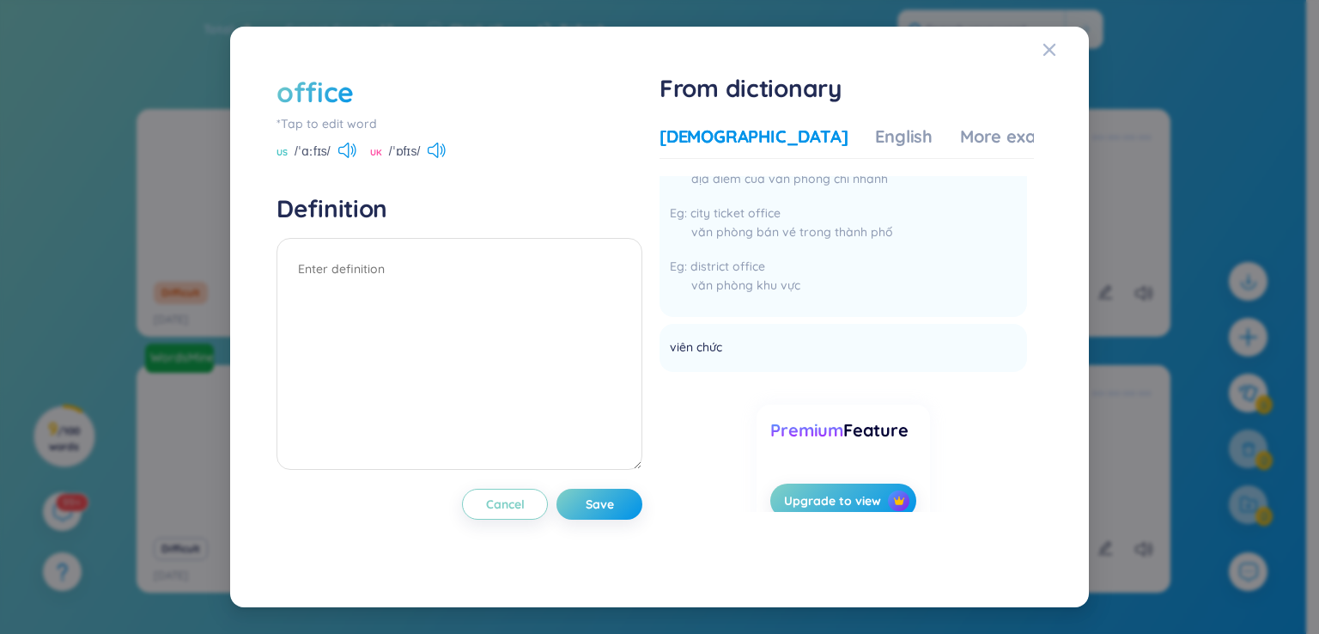
click at [387, 84] on div "office" at bounding box center [460, 92] width 366 height 38
click at [356, 79] on div "office" at bounding box center [460, 92] width 366 height 38
click at [357, 90] on div "office" at bounding box center [460, 92] width 366 height 38
click at [316, 97] on div "office" at bounding box center [315, 92] width 77 height 38
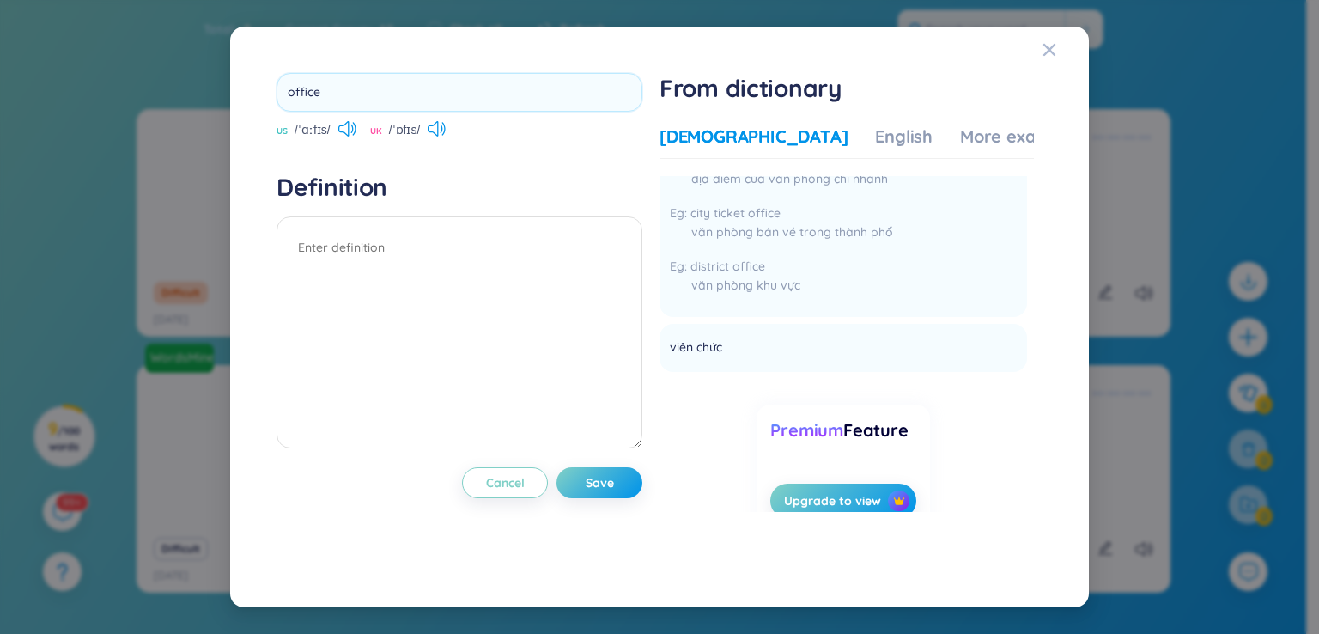
click at [323, 94] on input "office" at bounding box center [460, 92] width 366 height 39
type input "o"
type input "lie"
